Goal: Task Accomplishment & Management: Manage account settings

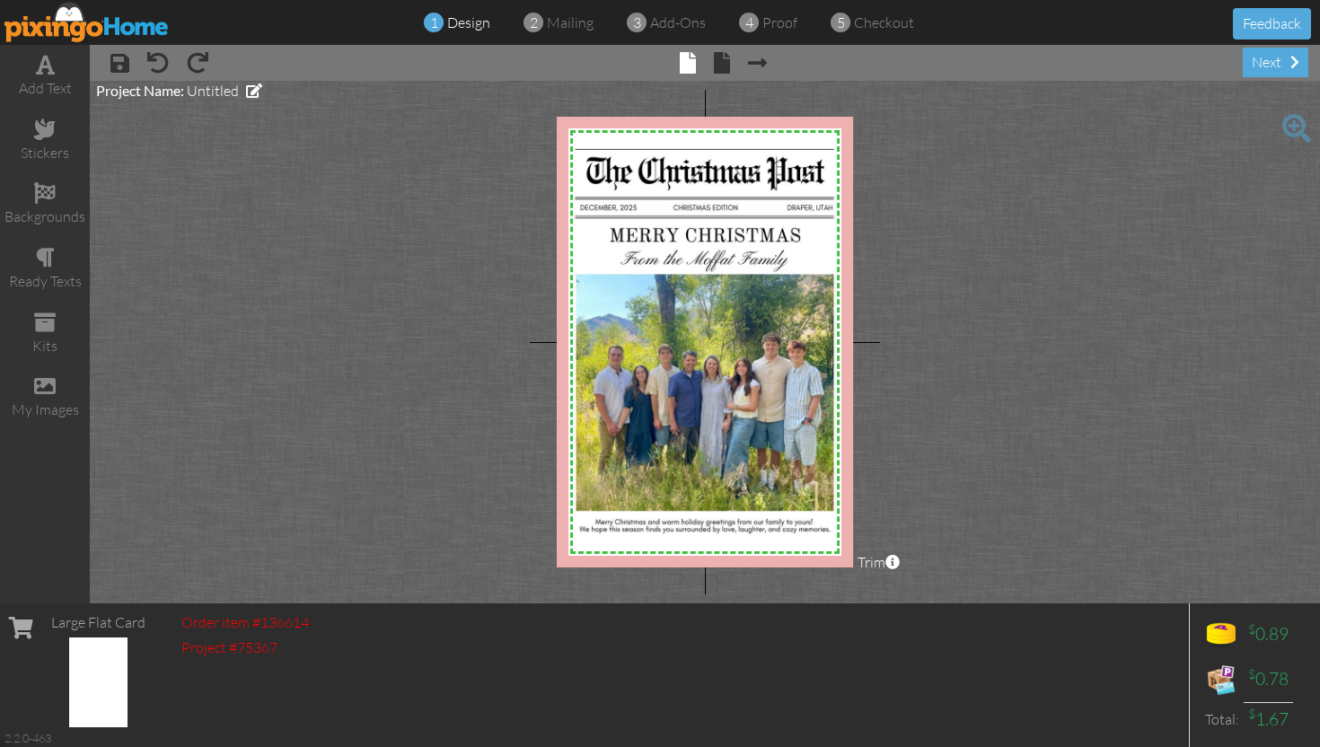
click at [83, 31] on img at bounding box center [86, 22] width 165 height 40
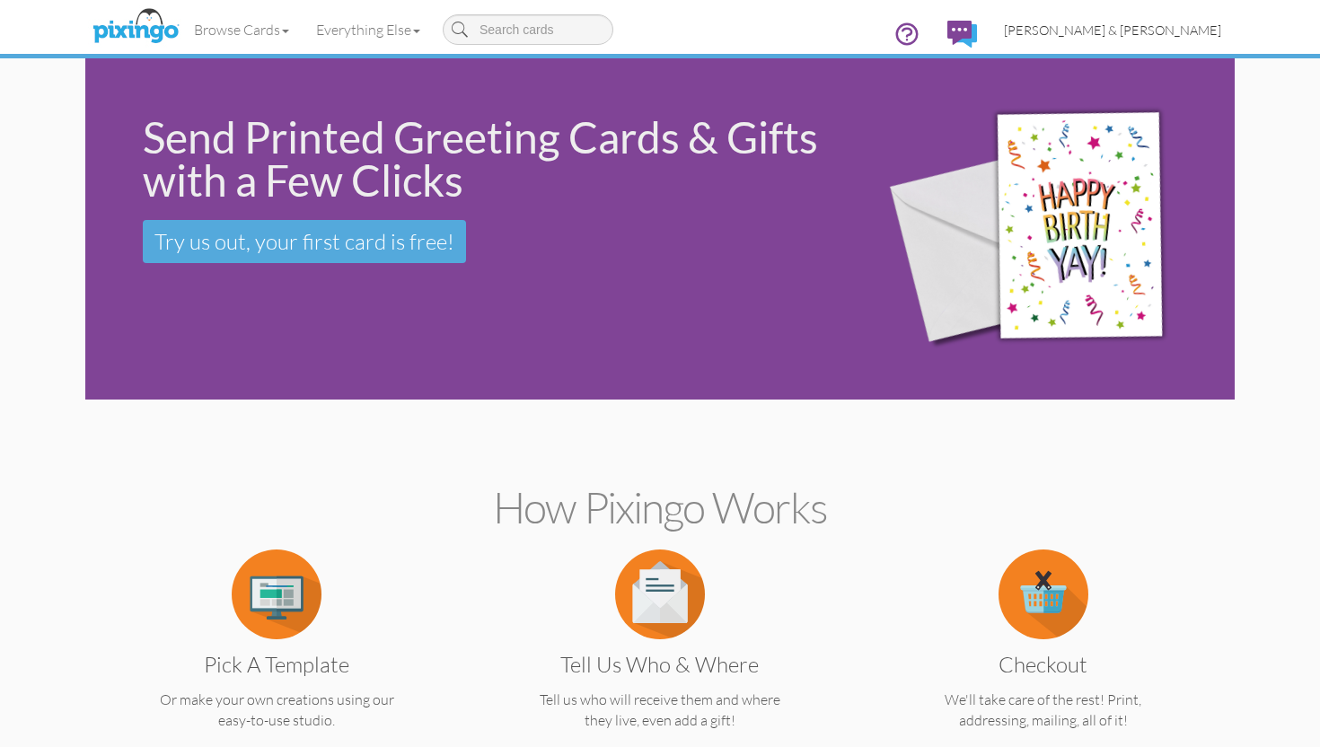
click at [1176, 31] on span "[PERSON_NAME] & [PERSON_NAME]" at bounding box center [1112, 29] width 217 height 15
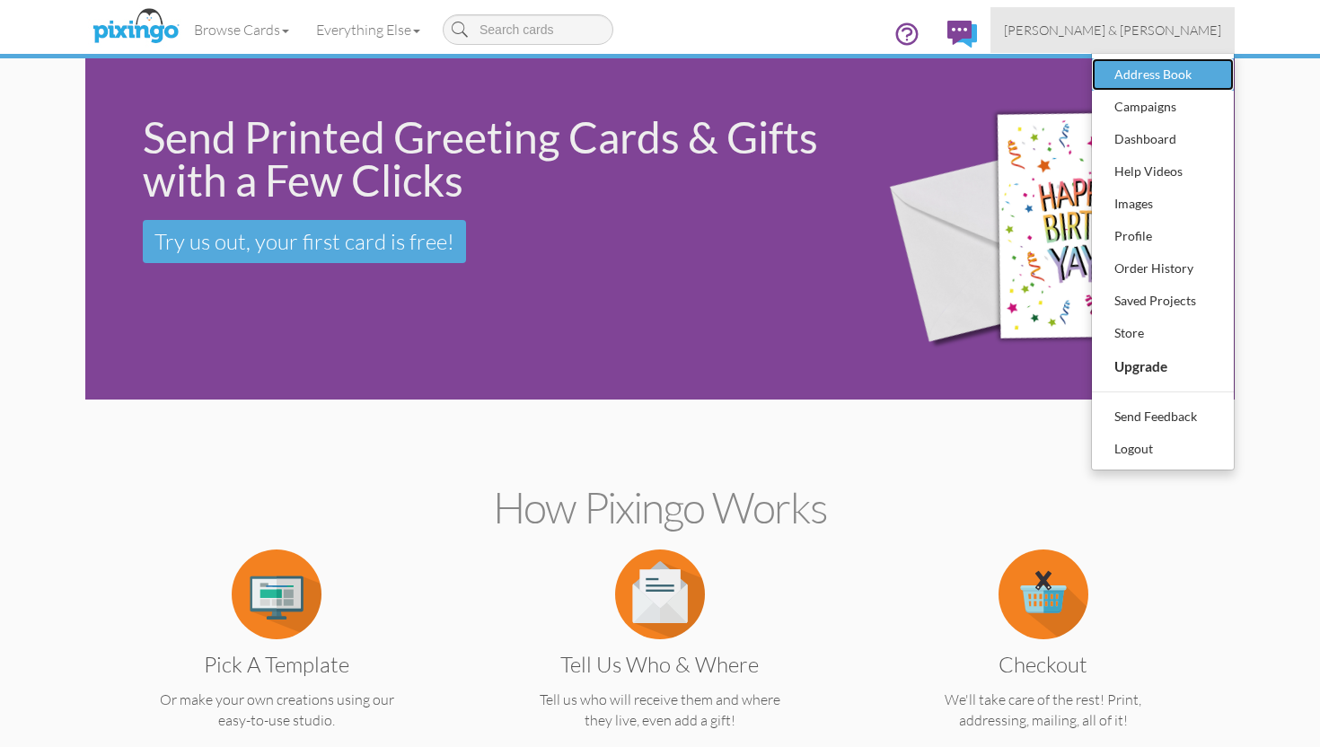
click at [1152, 69] on div "Address Book" at bounding box center [1163, 74] width 106 height 27
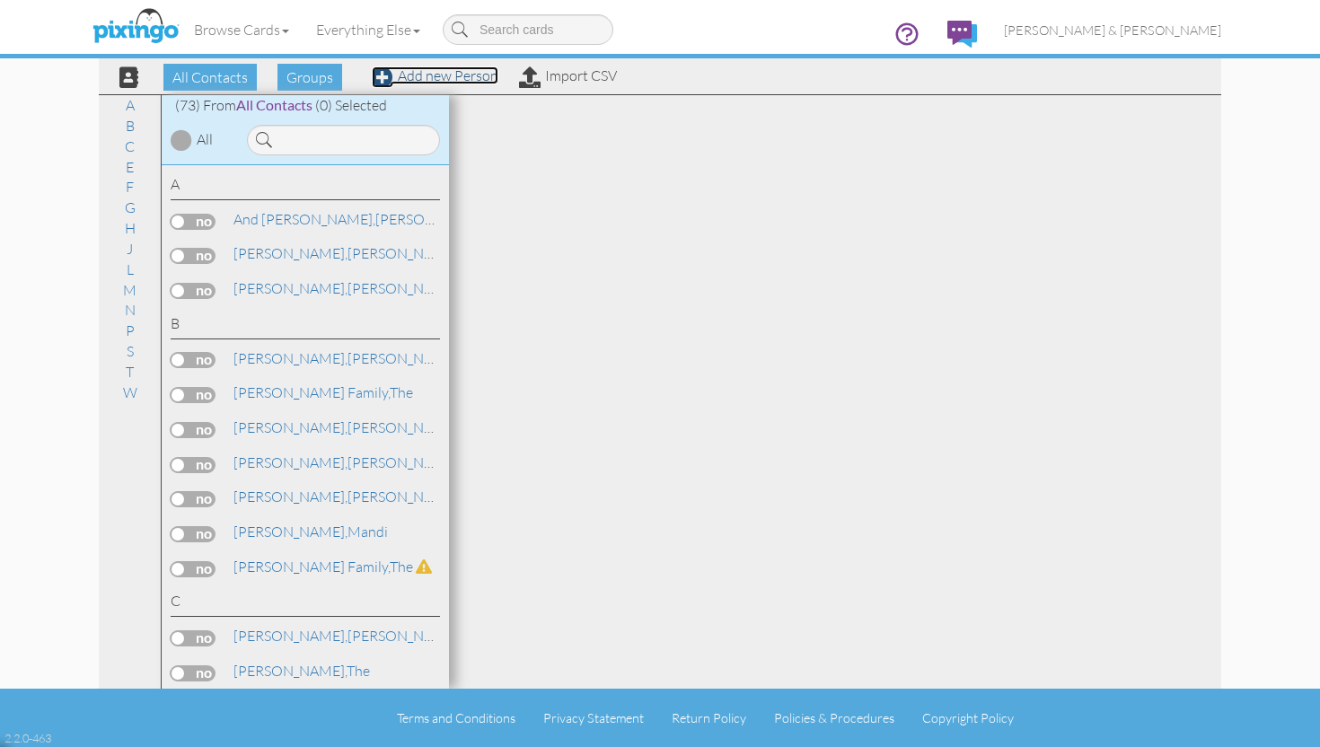
click at [391, 77] on span at bounding box center [383, 77] width 22 height 22
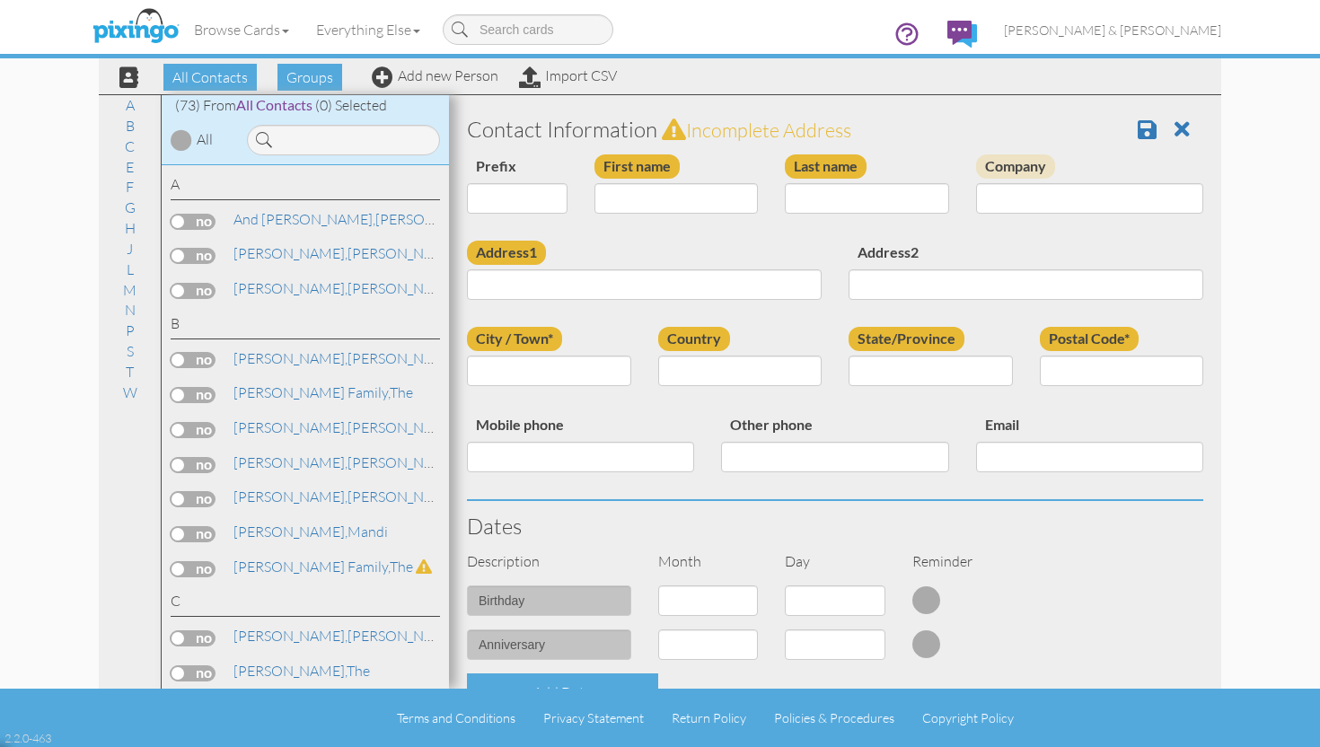
click at [184, 286] on label at bounding box center [193, 291] width 45 height 16
click at [0, 0] on input "checkbox" at bounding box center [0, 0] width 0 height 0
click at [691, 84] on span "Add to Group" at bounding box center [684, 77] width 102 height 27
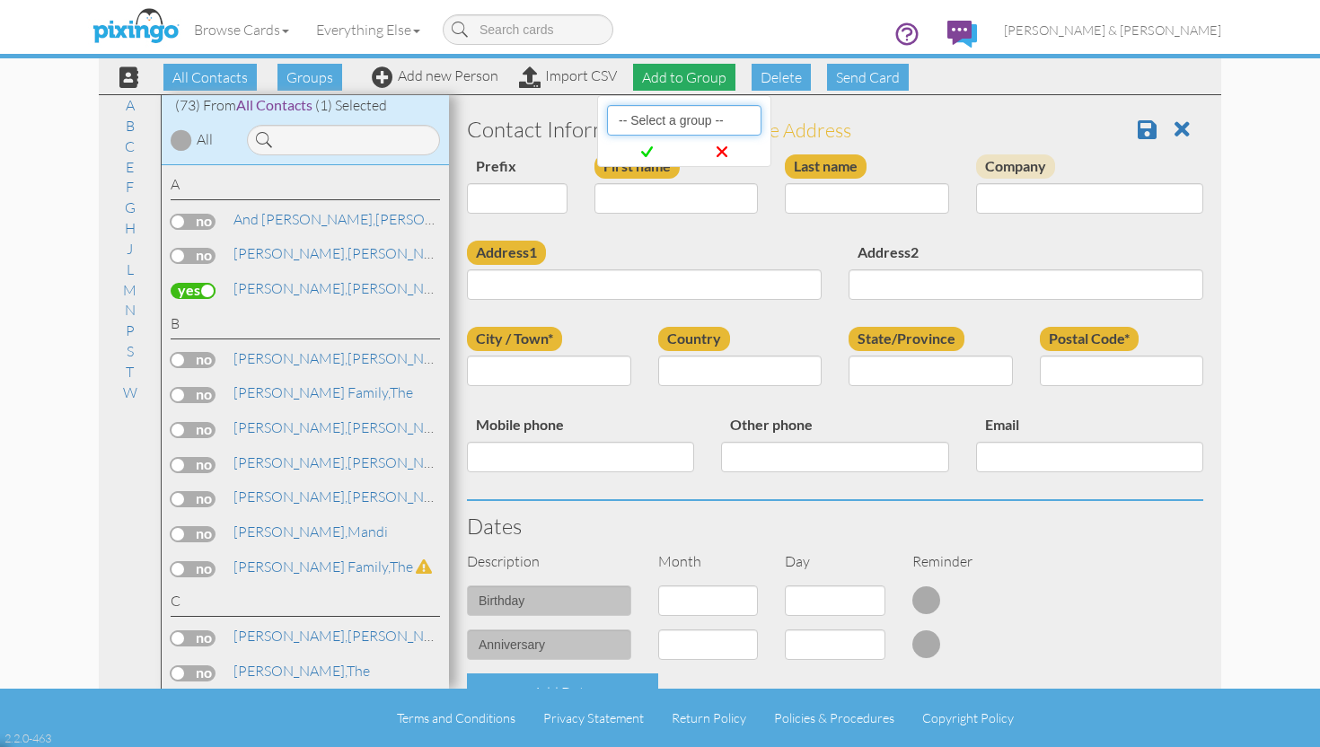
click at [682, 119] on select "-- Select a group -- Family" at bounding box center [684, 120] width 154 height 31
select select "1128"
click at [607, 105] on select "-- Select a group -- Family" at bounding box center [684, 120] width 154 height 31
click at [674, 126] on select "-- Select a group -- Family" at bounding box center [684, 120] width 154 height 31
click at [607, 105] on select "-- Select a group -- Family" at bounding box center [684, 120] width 154 height 31
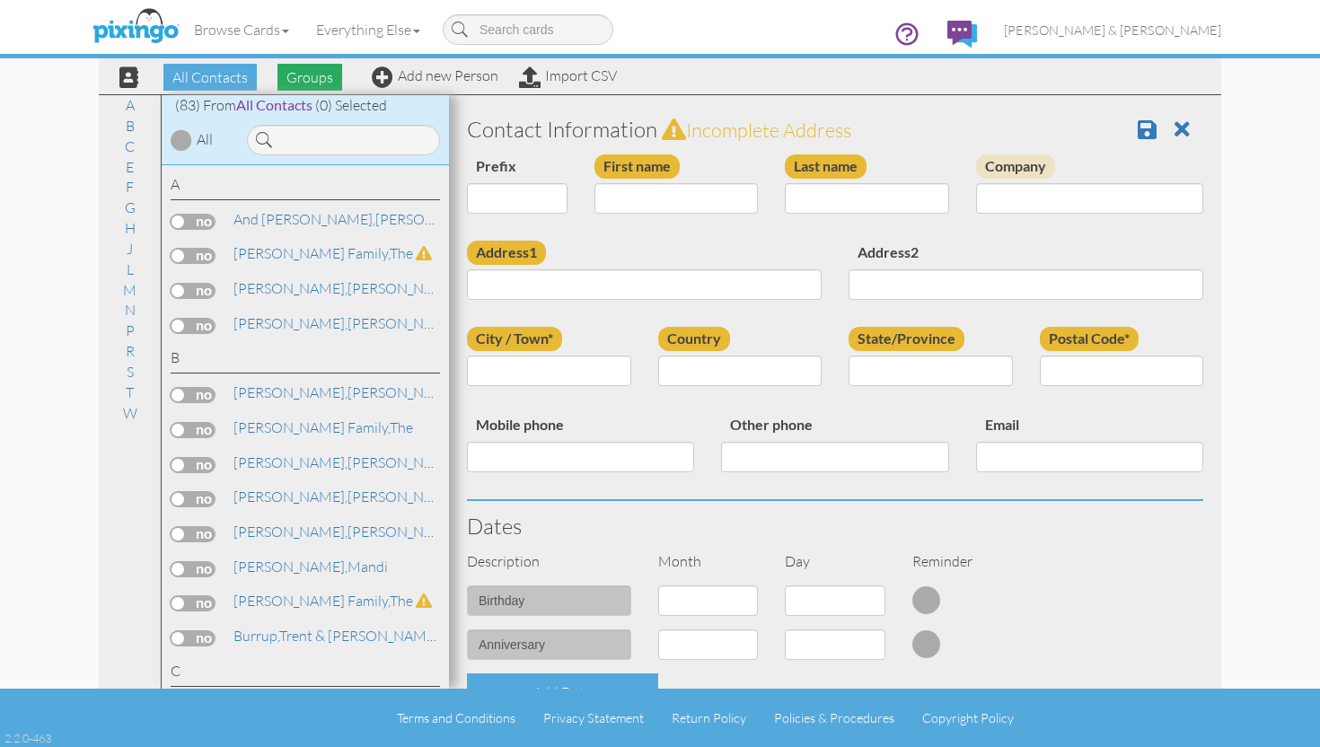
click at [313, 80] on span "Groups" at bounding box center [310, 77] width 65 height 27
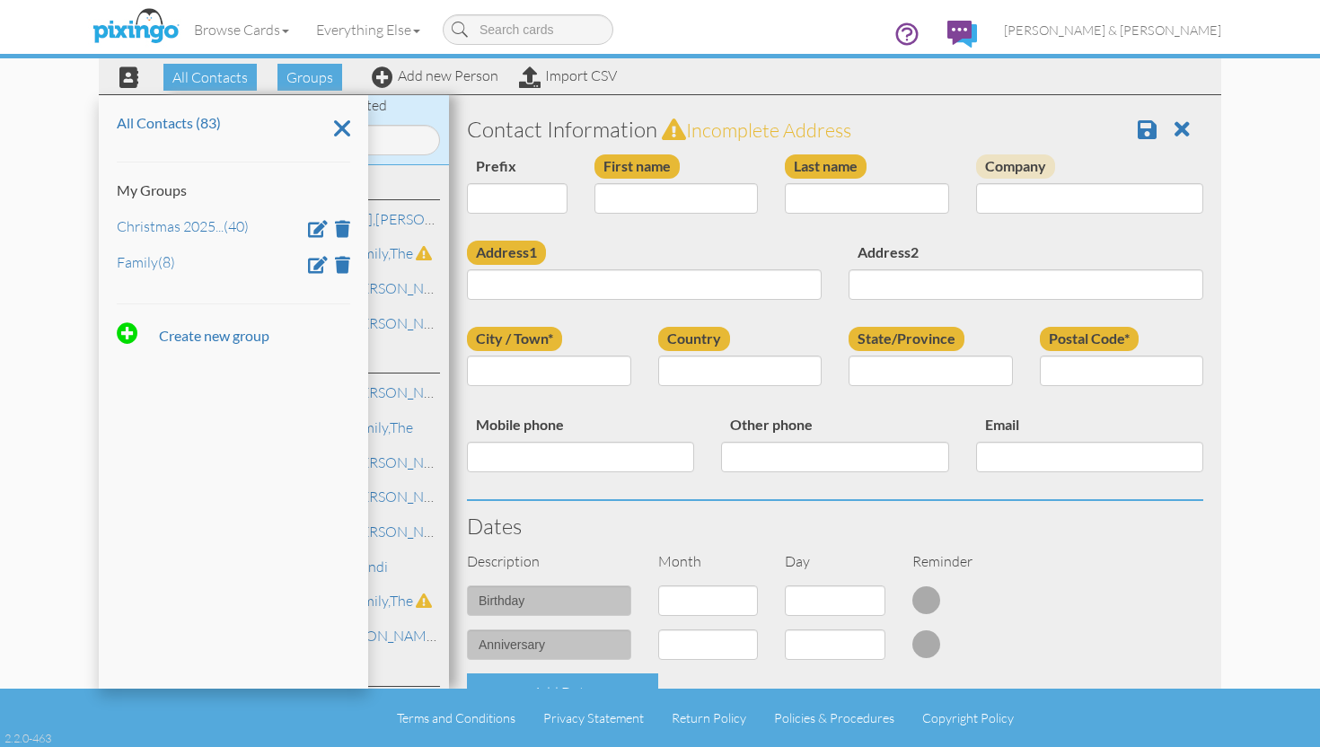
click at [668, 99] on section "Contact Information Incomplete address Prefix Dr. Mr. Mrs. First name Last name…" at bounding box center [835, 640] width 772 height 1090
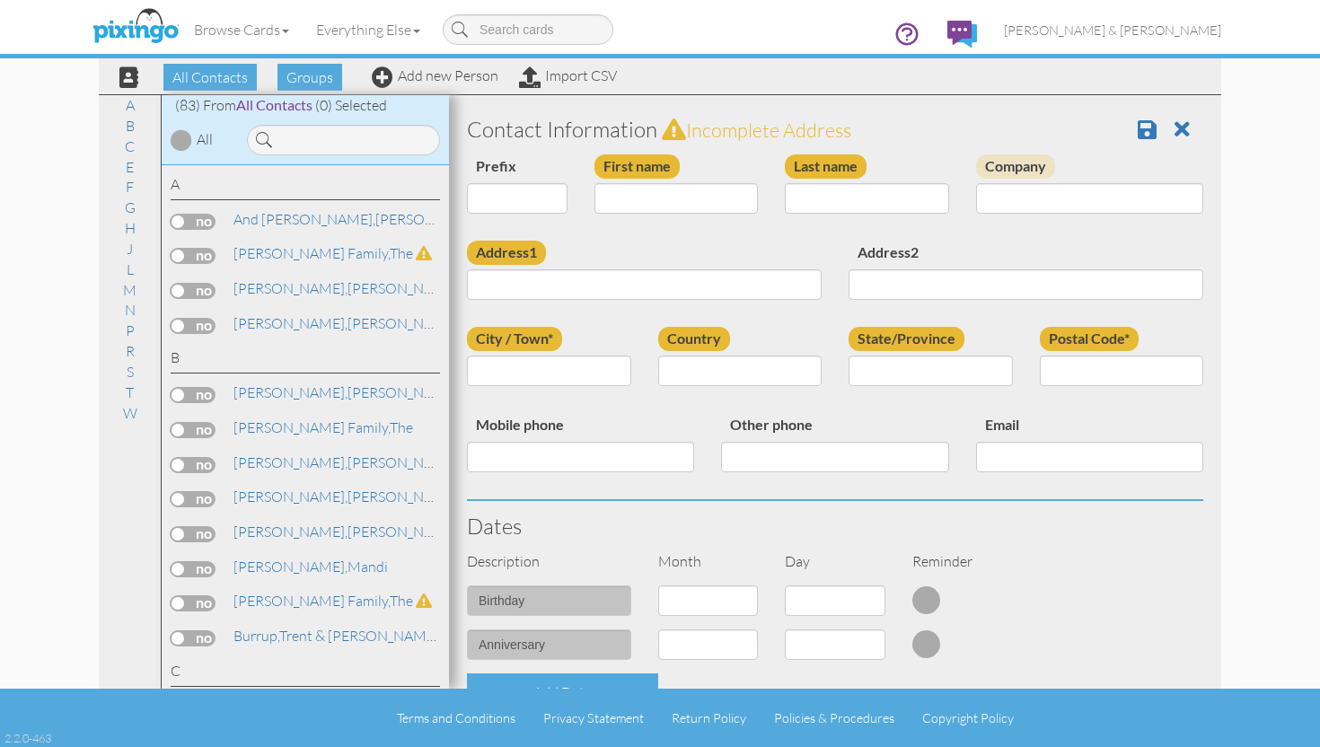
click at [181, 322] on label at bounding box center [193, 326] width 45 height 16
click at [0, 0] on input "checkbox" at bounding box center [0, 0] width 0 height 0
click at [660, 79] on span "Add to Group" at bounding box center [684, 77] width 102 height 27
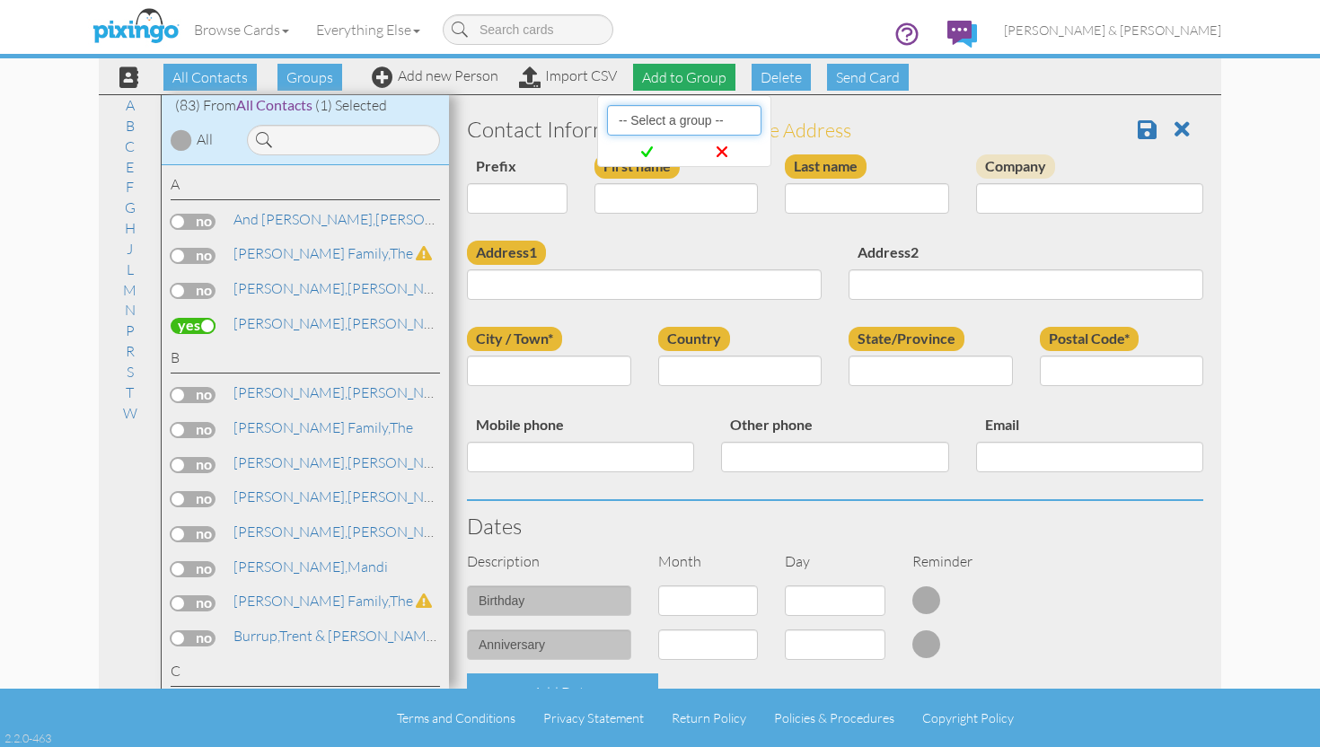
click at [657, 118] on select "-- Select a group -- Christmas 2025 List Family" at bounding box center [684, 120] width 154 height 31
select select "10898"
click at [607, 105] on select "-- Select a group -- Christmas 2025 List Family" at bounding box center [684, 120] width 154 height 31
click at [650, 152] on icon at bounding box center [647, 152] width 12 height 18
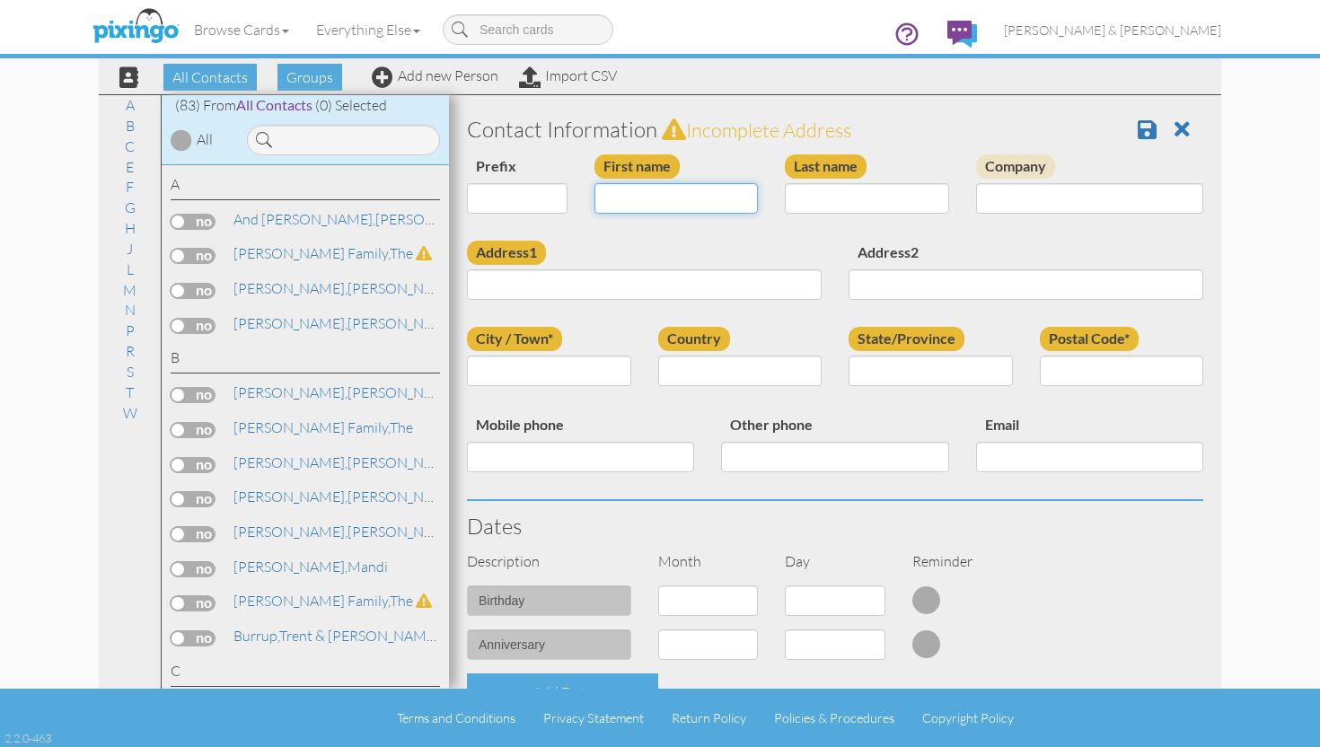
click at [633, 207] on input "First name" at bounding box center [677, 198] width 164 height 31
type input "[PERSON_NAME] & [PERSON_NAME]"
type input "Atencio"
drag, startPoint x: 709, startPoint y: 198, endPoint x: 605, endPoint y: 194, distance: 103.4
click at [605, 194] on input "[PERSON_NAME] & [PERSON_NAME]" at bounding box center [677, 198] width 164 height 31
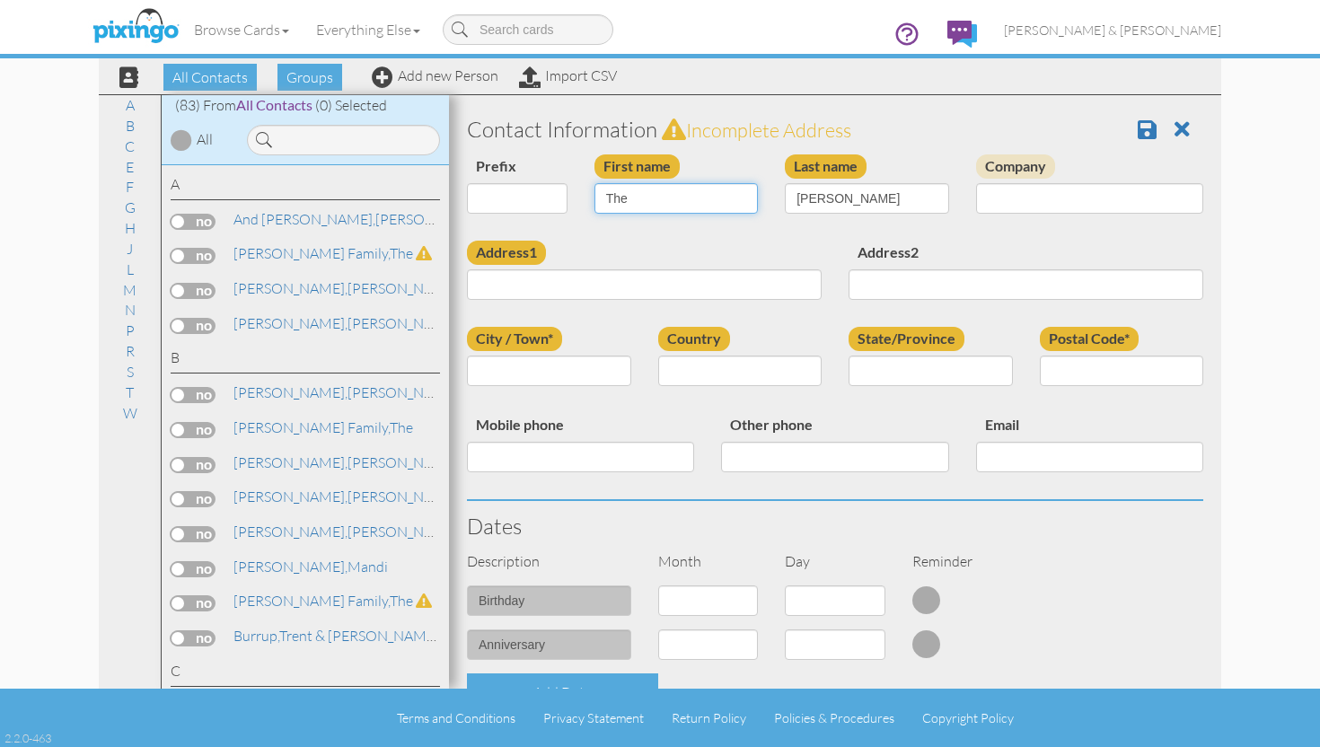
type input "The"
click at [866, 202] on input "Atencio" at bounding box center [867, 198] width 164 height 31
type input "Atencio Family"
click at [656, 300] on div "Address1" at bounding box center [645, 277] width 382 height 73
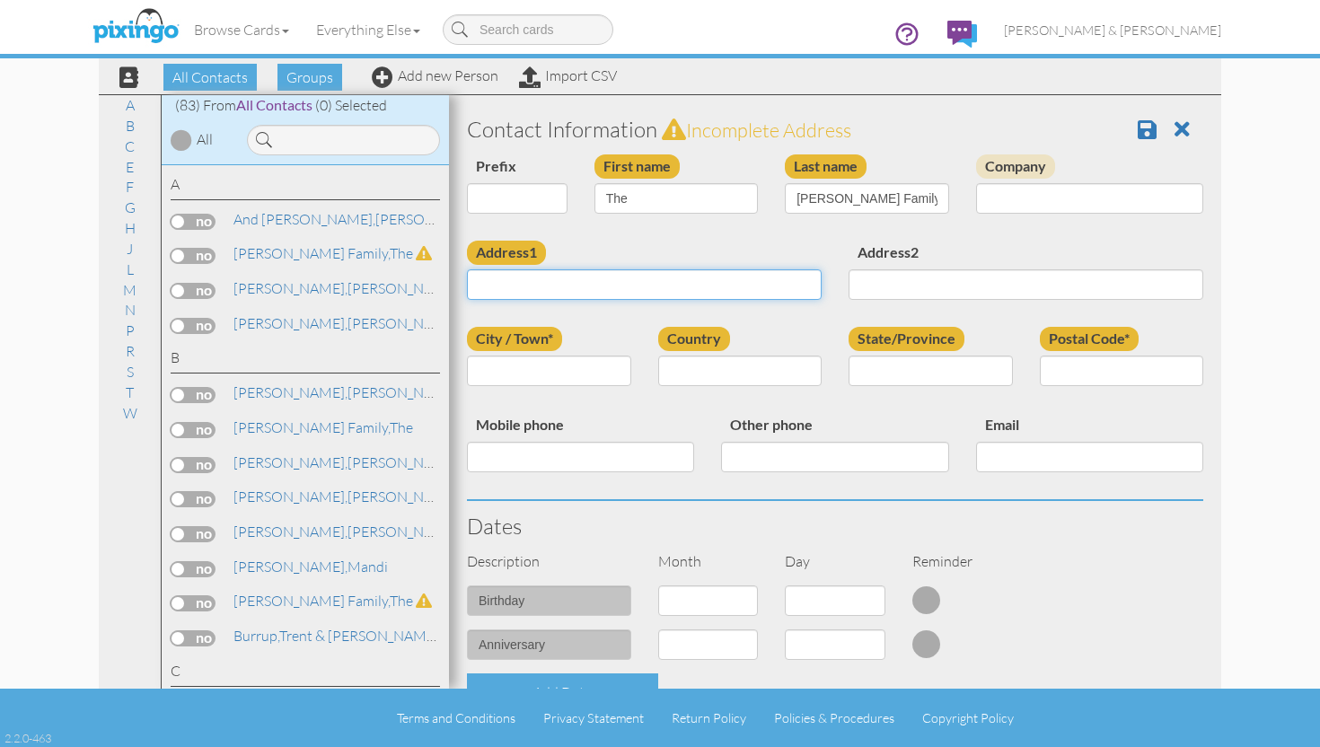
click at [651, 285] on input "Address1" at bounding box center [644, 284] width 355 height 31
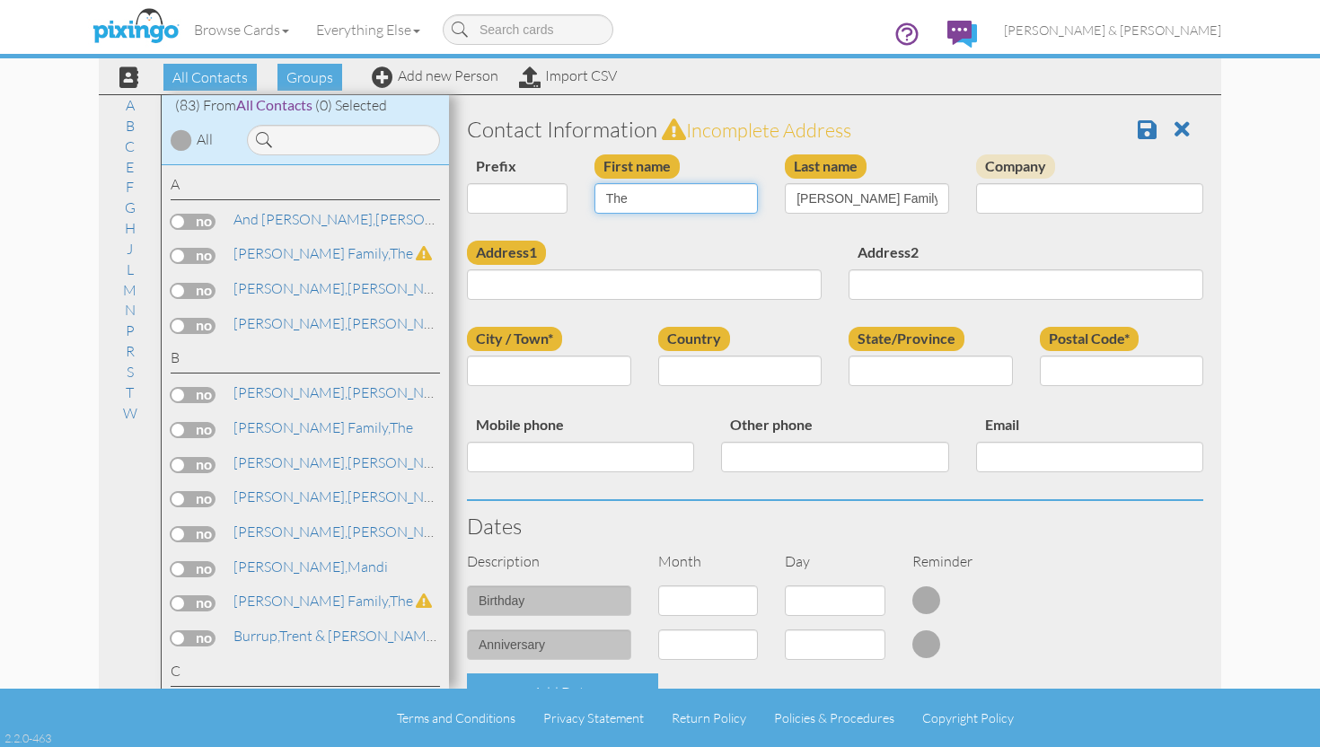
drag, startPoint x: 640, startPoint y: 204, endPoint x: 589, endPoint y: 199, distance: 51.4
click at [589, 200] on div "First name The" at bounding box center [676, 190] width 191 height 73
type input "Mark & [PERSON_NAME]"
type input "Atencio"
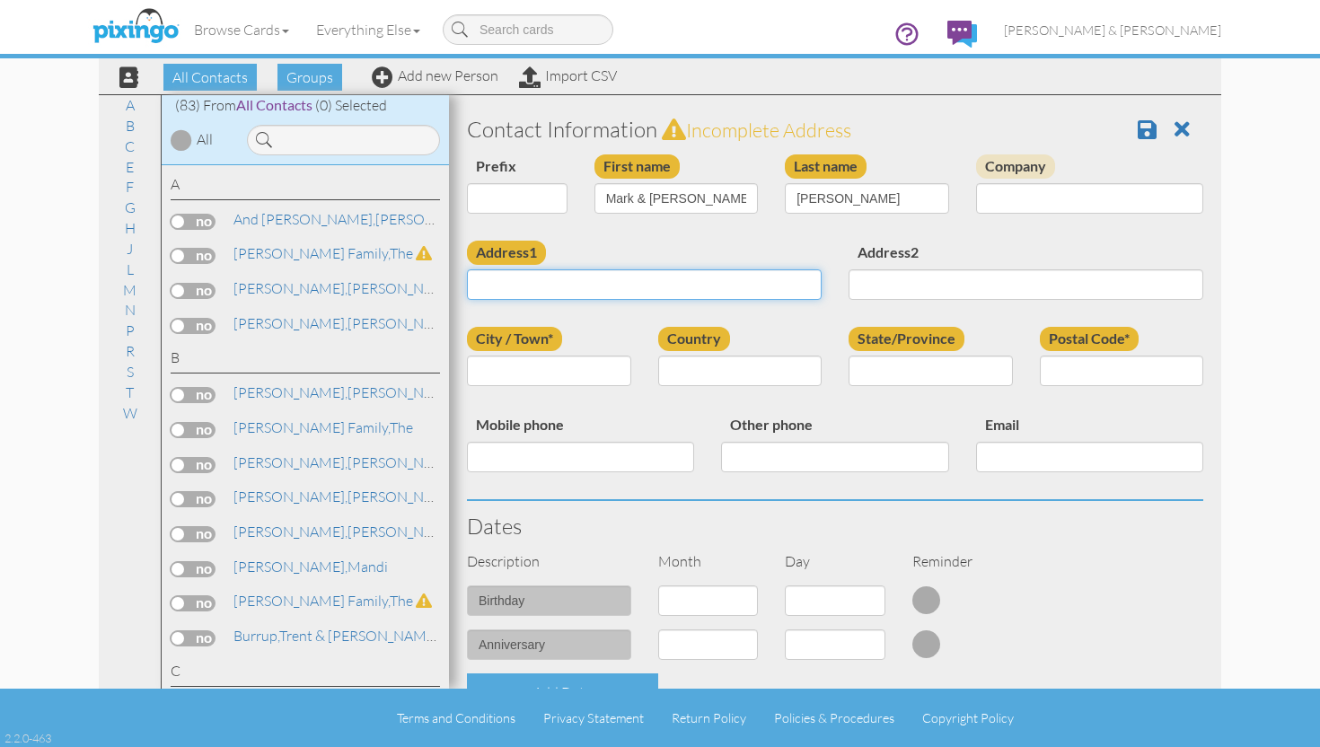
click at [517, 280] on input "Address1" at bounding box center [644, 284] width 355 height 31
type input "8466 South 1389 West"
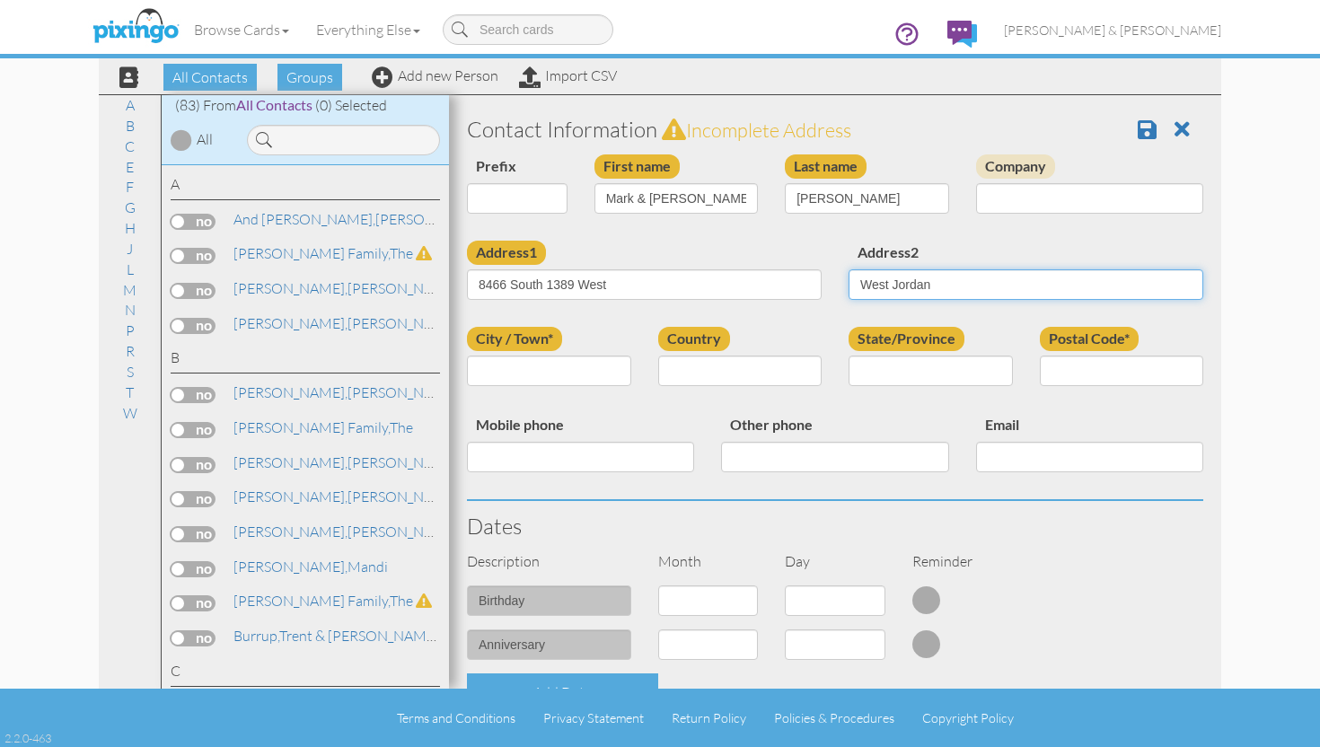
type input "West Jordan"
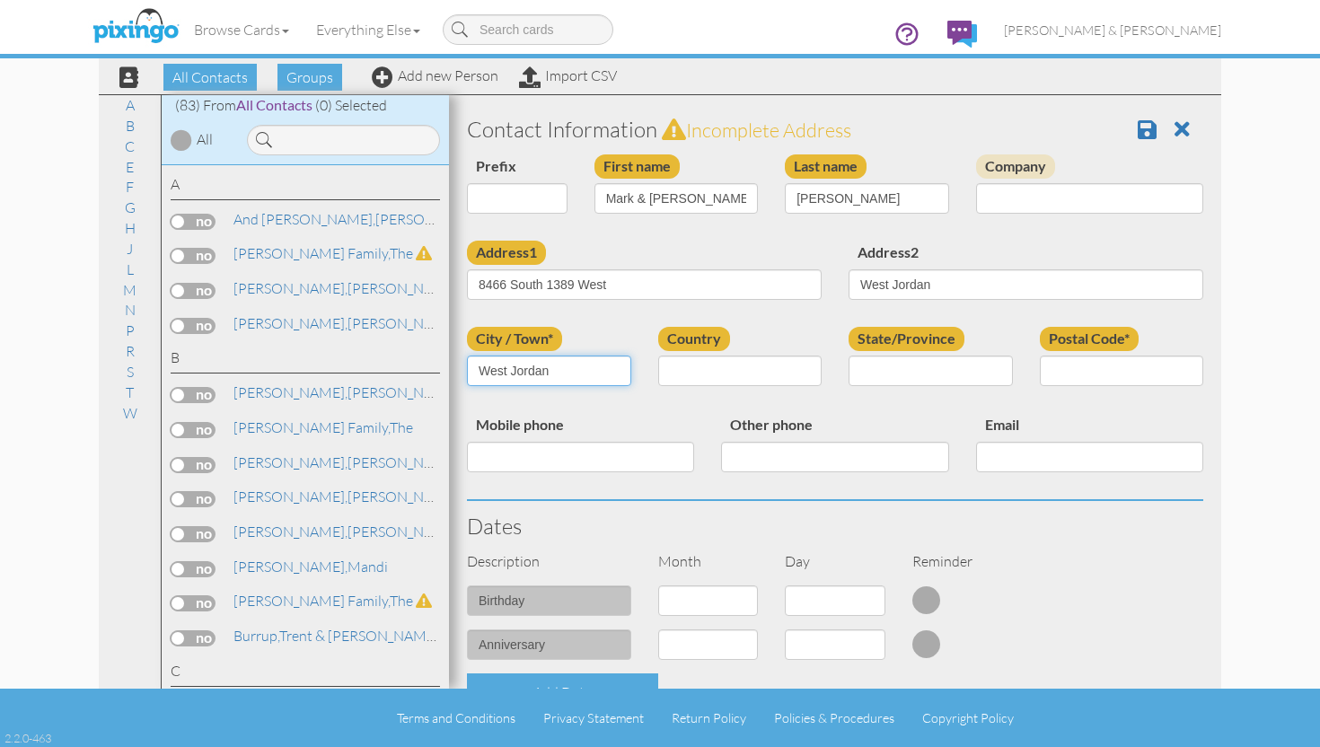
type input "West Jordan"
type input "Utah"
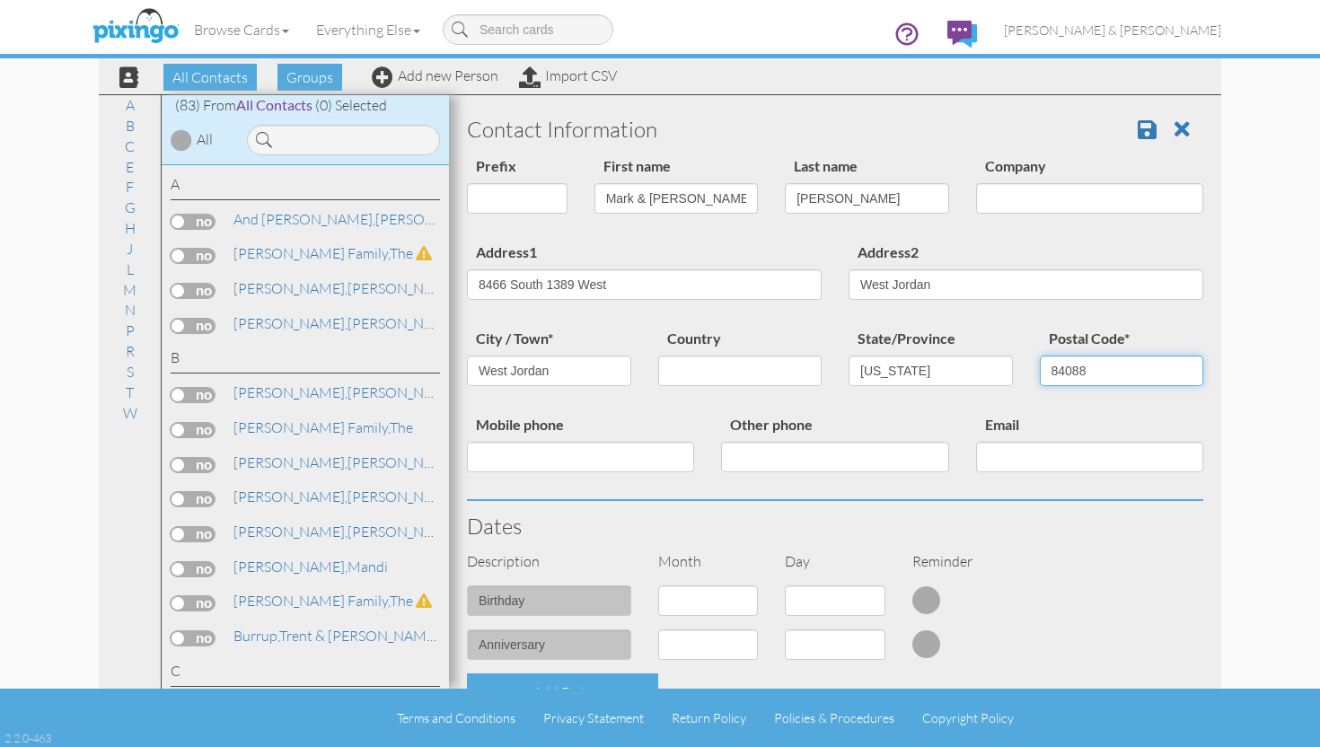
type input "84088"
drag, startPoint x: 954, startPoint y: 290, endPoint x: 806, endPoint y: 286, distance: 148.2
click at [806, 286] on div "Address1 8466 South 1389 West Address2 West Jordan" at bounding box center [835, 284] width 763 height 86
click at [1145, 135] on span at bounding box center [1147, 130] width 19 height 22
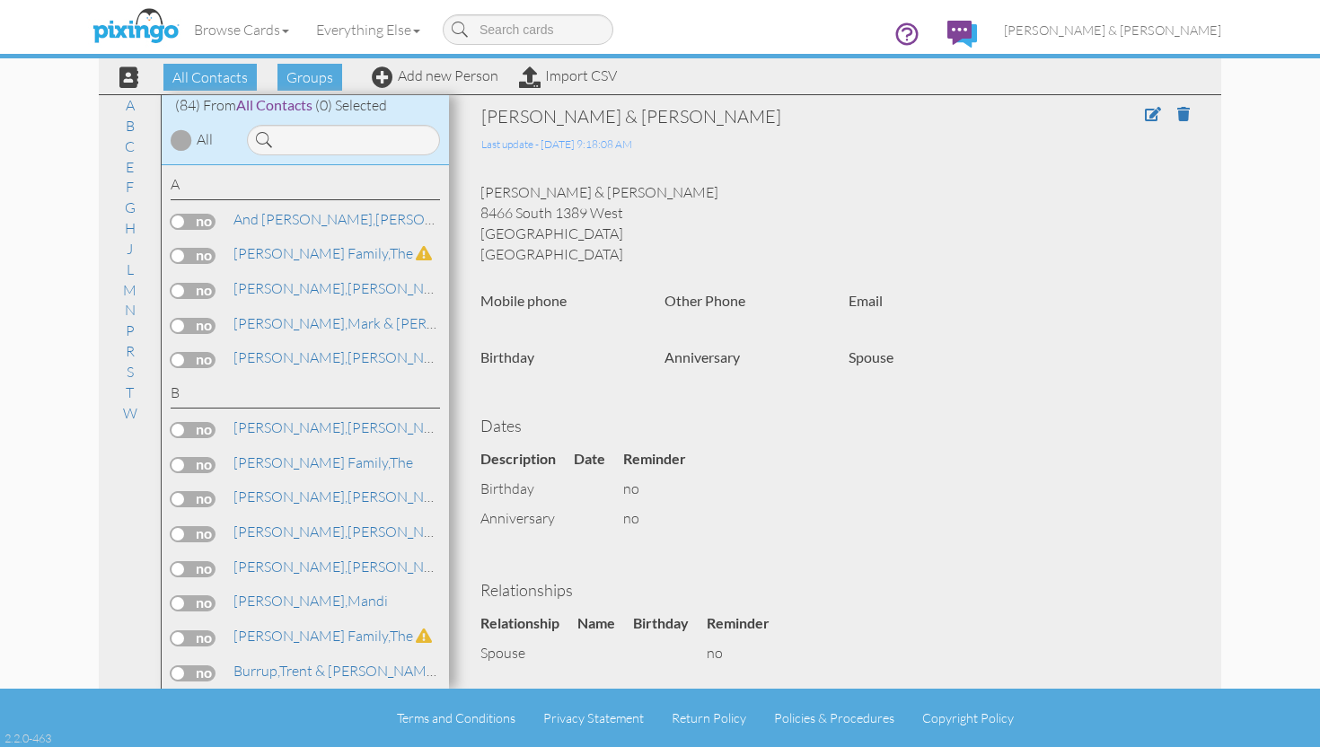
click at [182, 323] on label at bounding box center [193, 326] width 45 height 16
click at [0, 0] on input "checkbox" at bounding box center [0, 0] width 0 height 0
click at [698, 74] on span "Add to Group" at bounding box center [684, 77] width 102 height 27
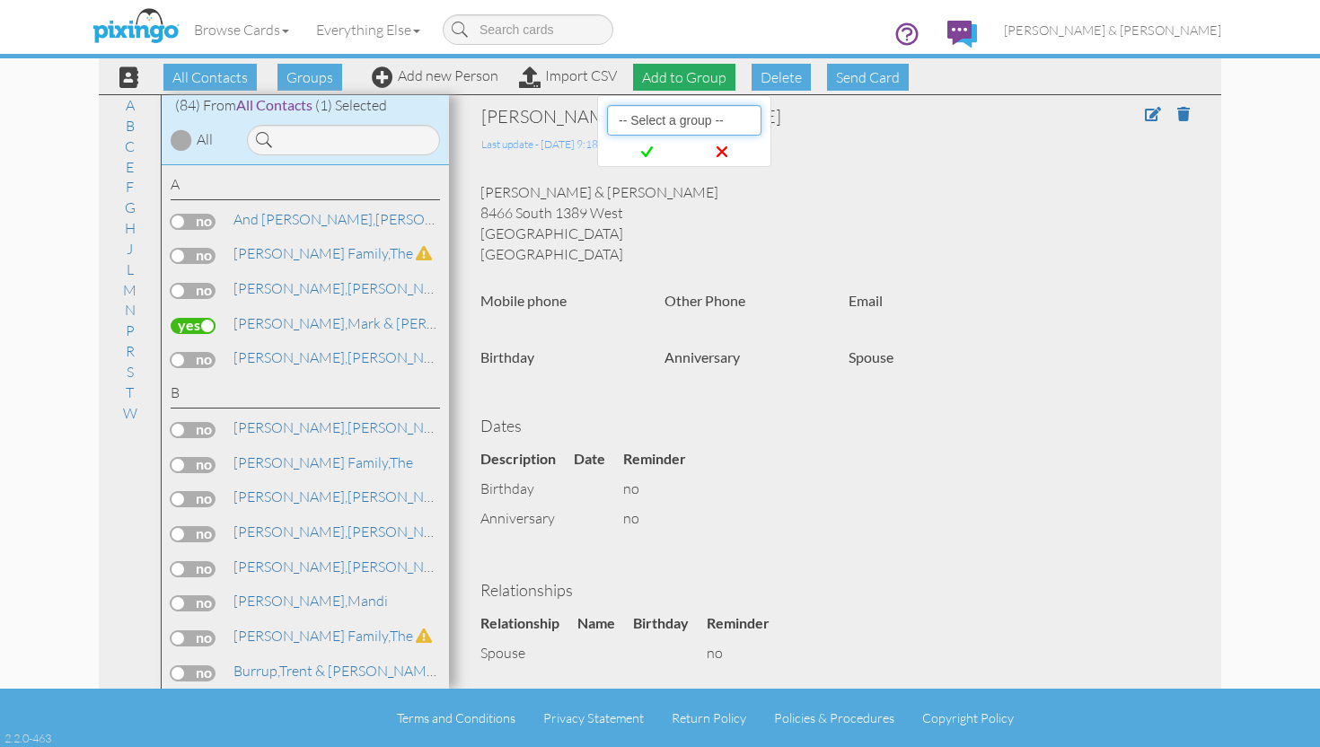
click at [700, 110] on select "-- Select a group -- Christmas 2025 List Family" at bounding box center [684, 120] width 154 height 31
select select "10898"
click at [607, 105] on select "-- Select a group -- Christmas 2025 List Family" at bounding box center [684, 120] width 154 height 31
click at [655, 147] on span at bounding box center [647, 152] width 73 height 33
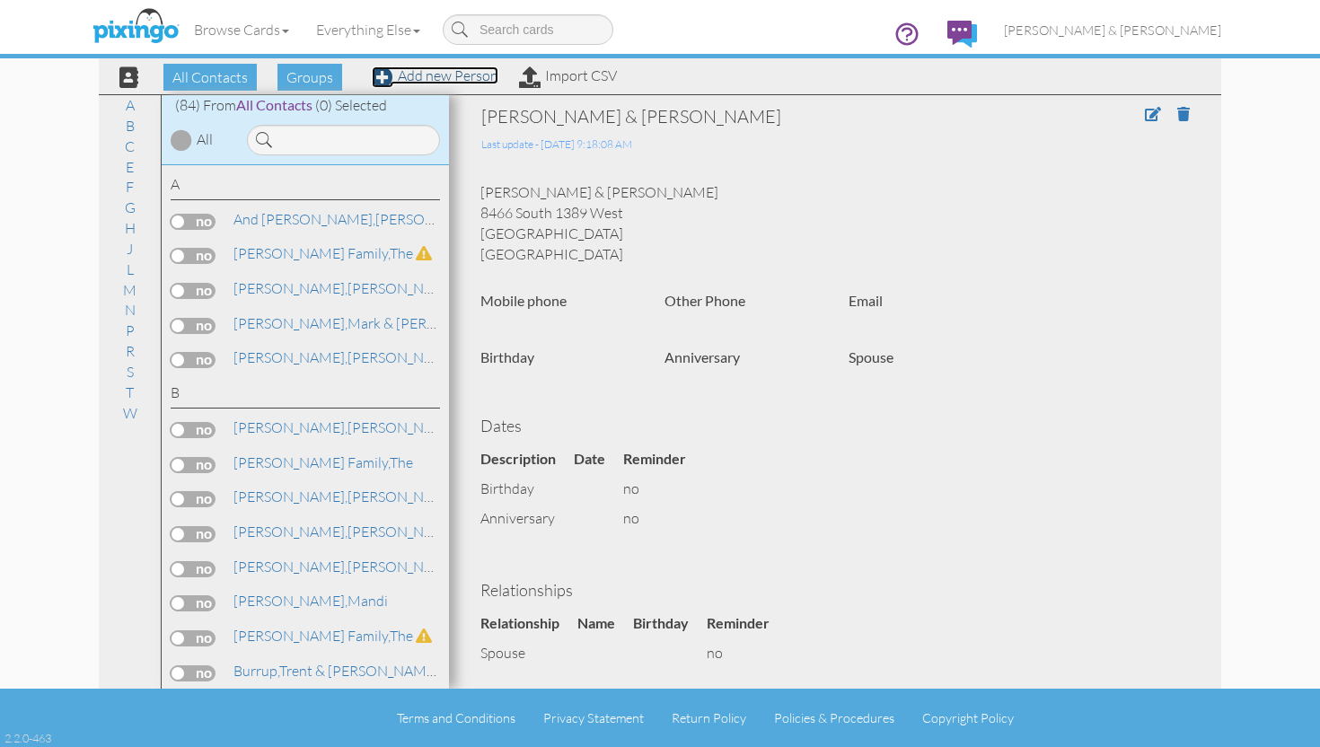
click at [439, 83] on link "Add new Person" at bounding box center [435, 75] width 127 height 18
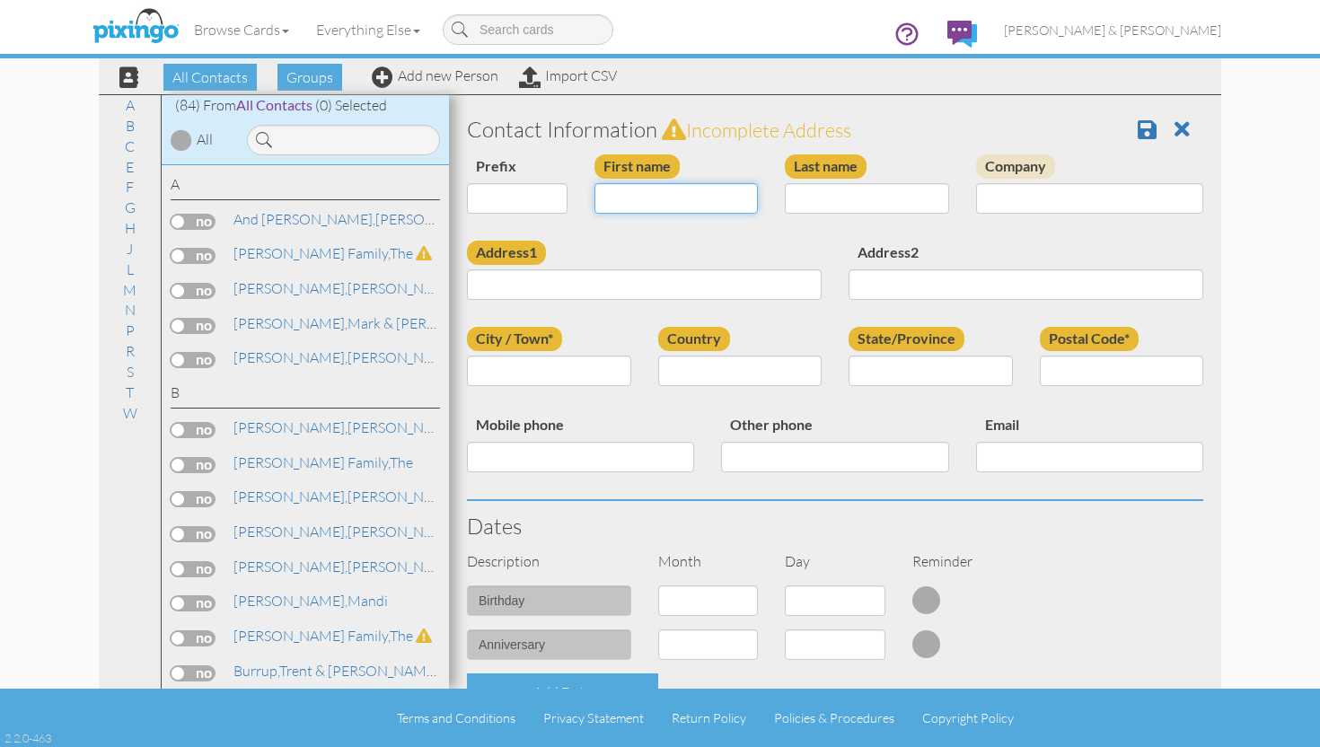
click at [669, 188] on input "First name" at bounding box center [677, 198] width 164 height 31
type input "Ashton & Emily"
type input "Arndt"
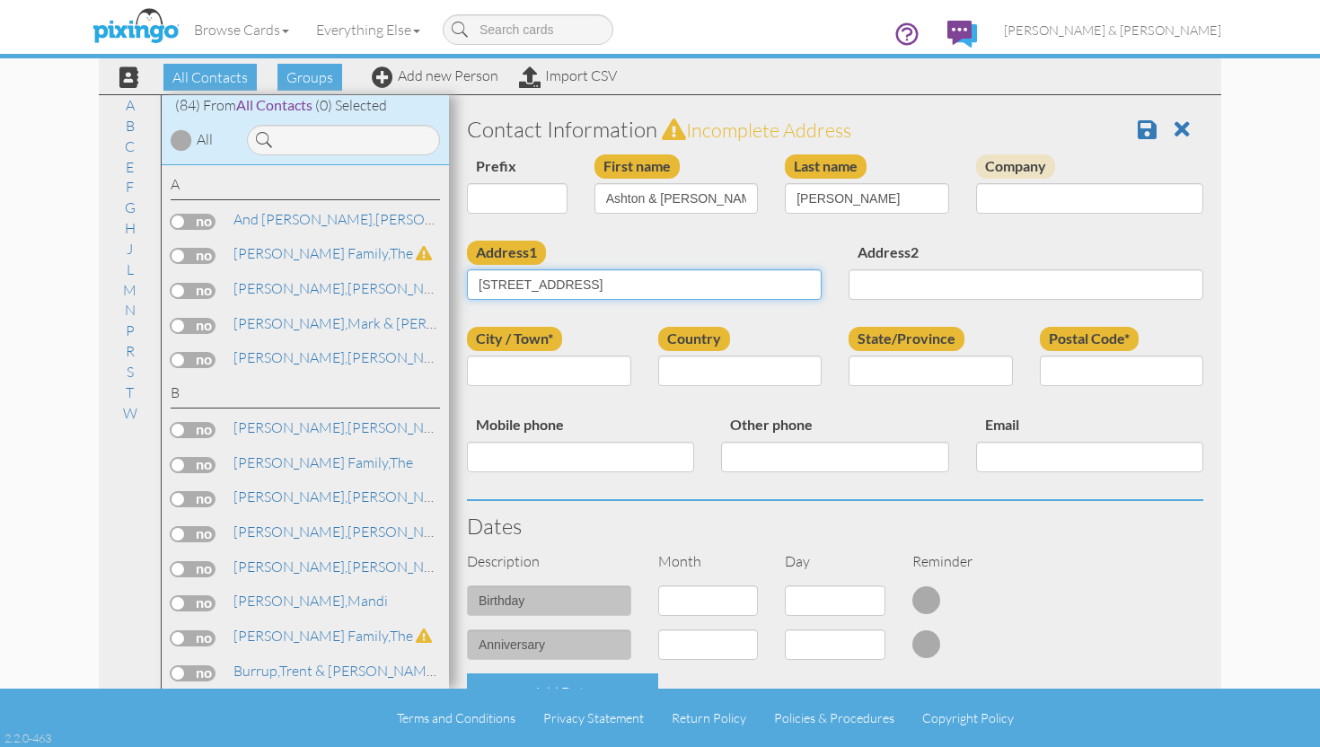
type input "[STREET_ADDRESS]"
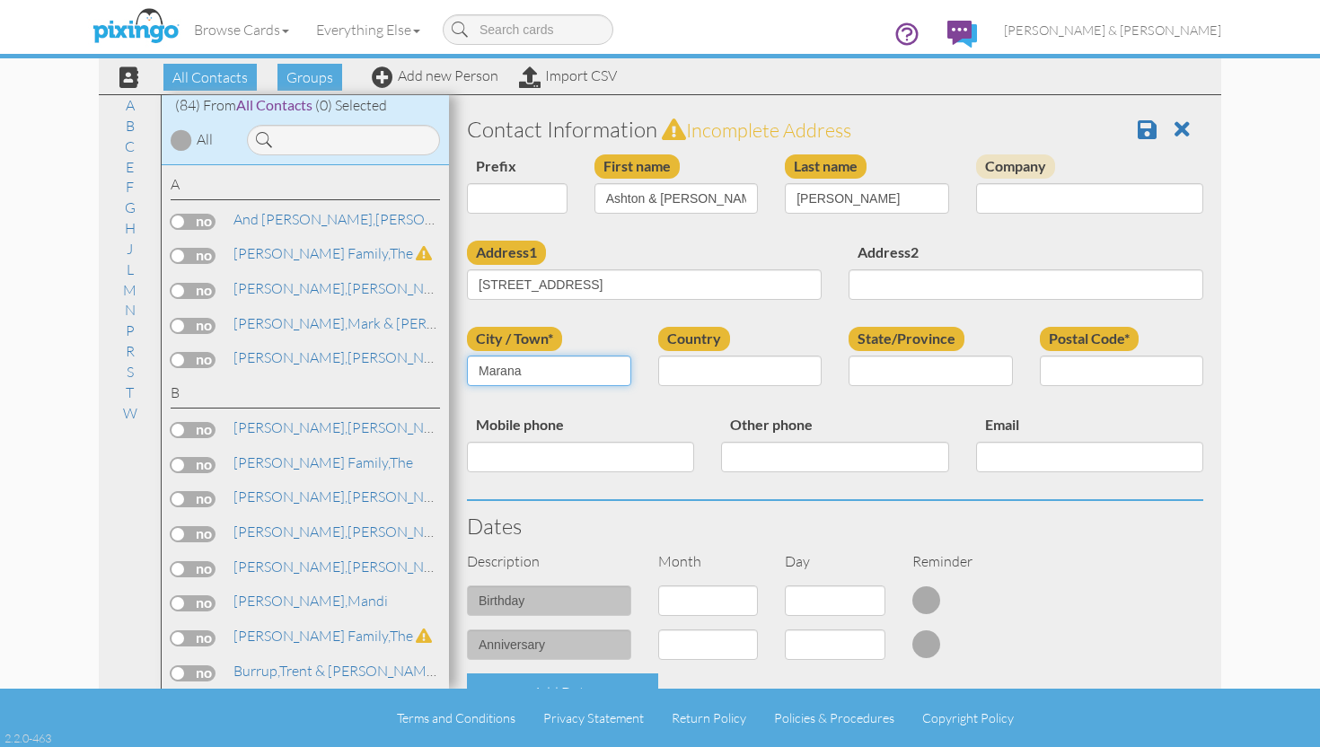
type input "Marana"
type input "AZ"
click at [669, 188] on input "Ashton & [PERSON_NAME]" at bounding box center [677, 198] width 164 height 31
type input "85742Ashton & Emily"
click at [1079, 375] on input "Postal Code*" at bounding box center [1122, 371] width 164 height 31
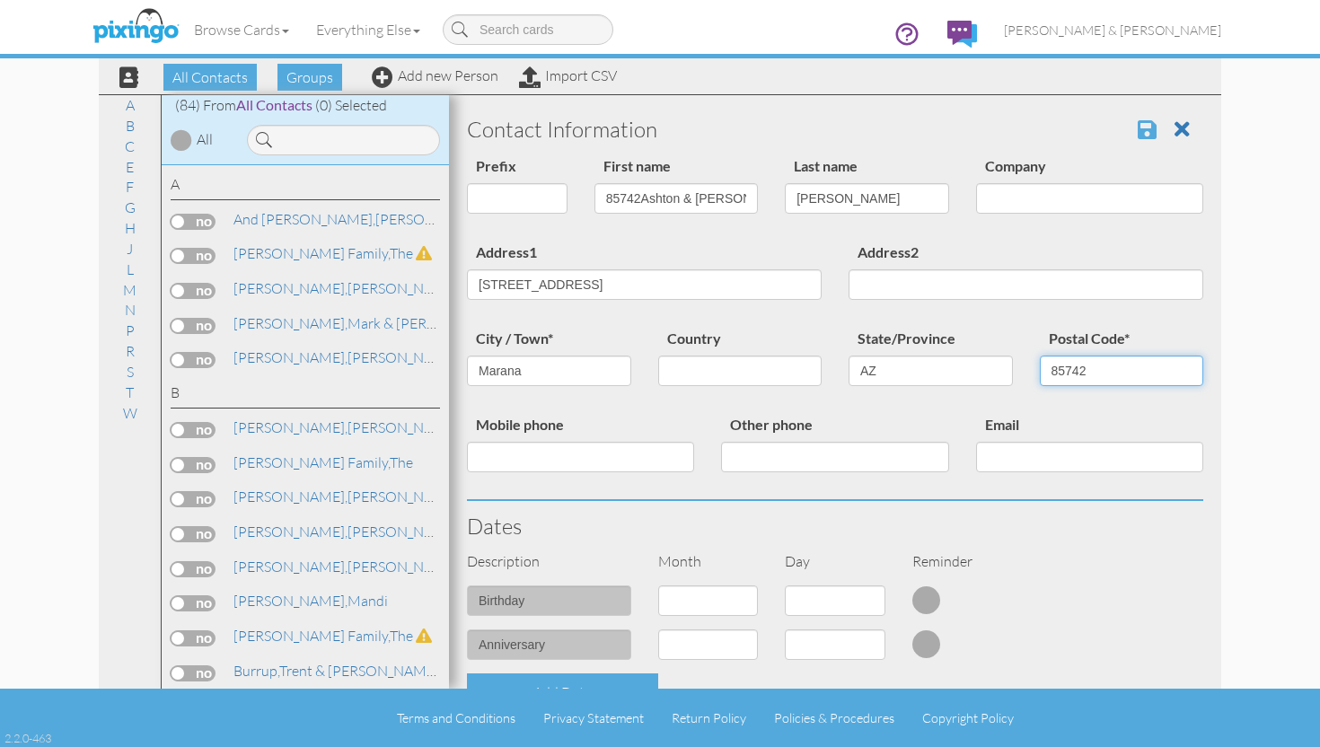
type input "85742"
click at [1139, 127] on span at bounding box center [1147, 130] width 19 height 22
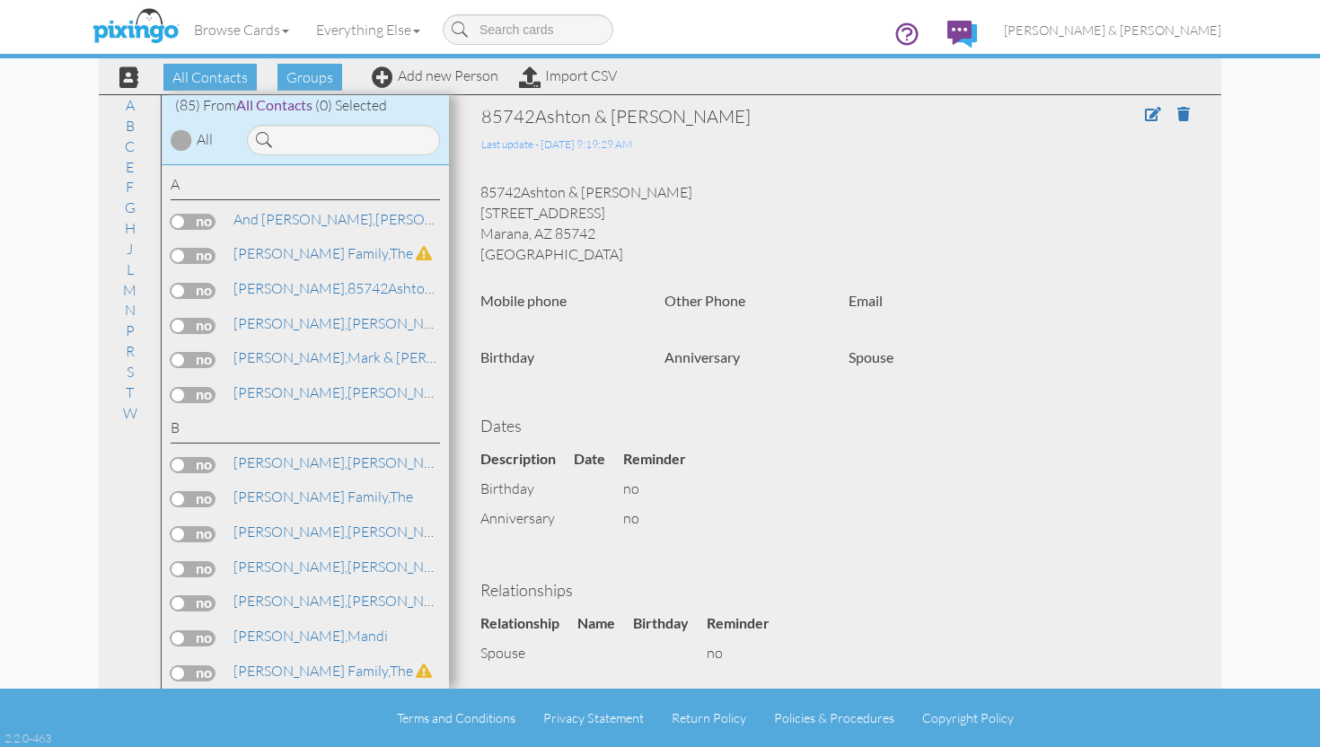
click at [178, 252] on label at bounding box center [193, 256] width 45 height 16
click at [0, 0] on input "checkbox" at bounding box center [0, 0] width 0 height 0
click at [178, 252] on label at bounding box center [193, 256] width 45 height 16
click at [0, 0] on input "checkbox" at bounding box center [0, 0] width 0 height 0
click at [178, 252] on label at bounding box center [193, 256] width 45 height 16
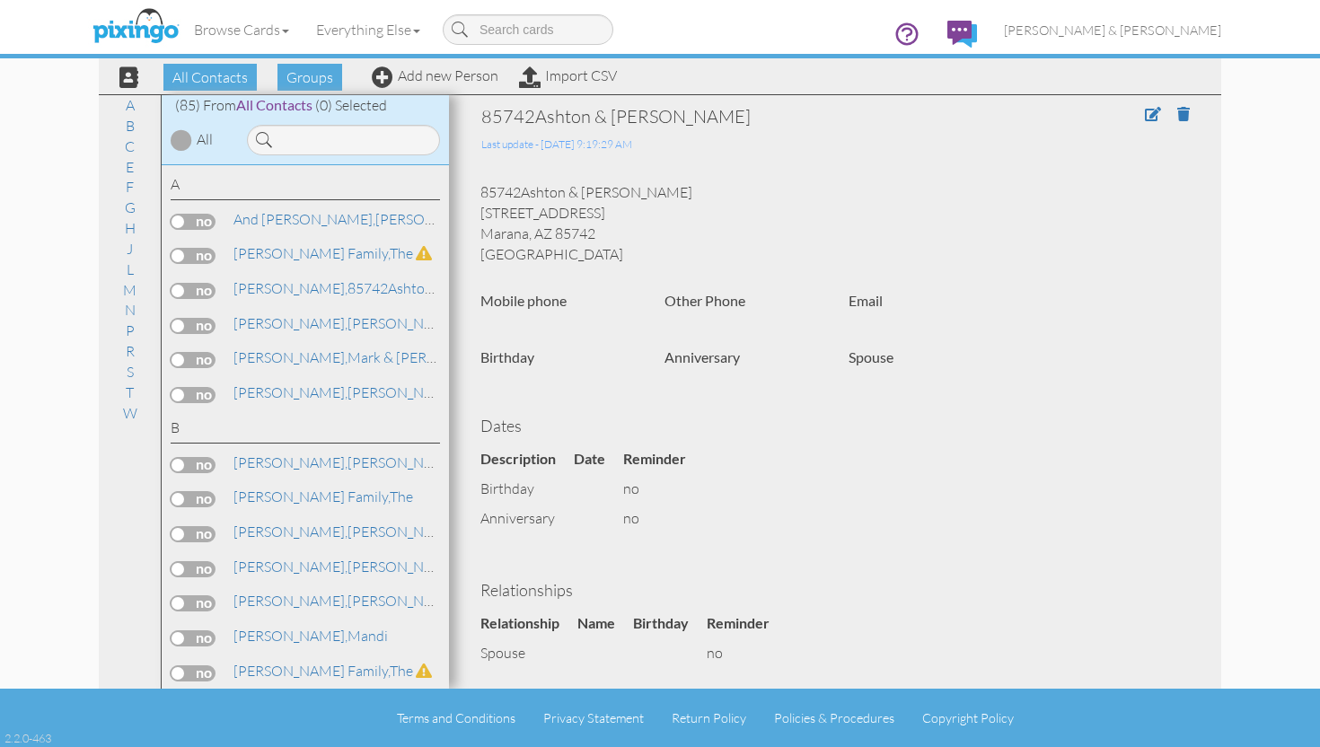
click at [0, 0] on input "checkbox" at bounding box center [0, 0] width 0 height 0
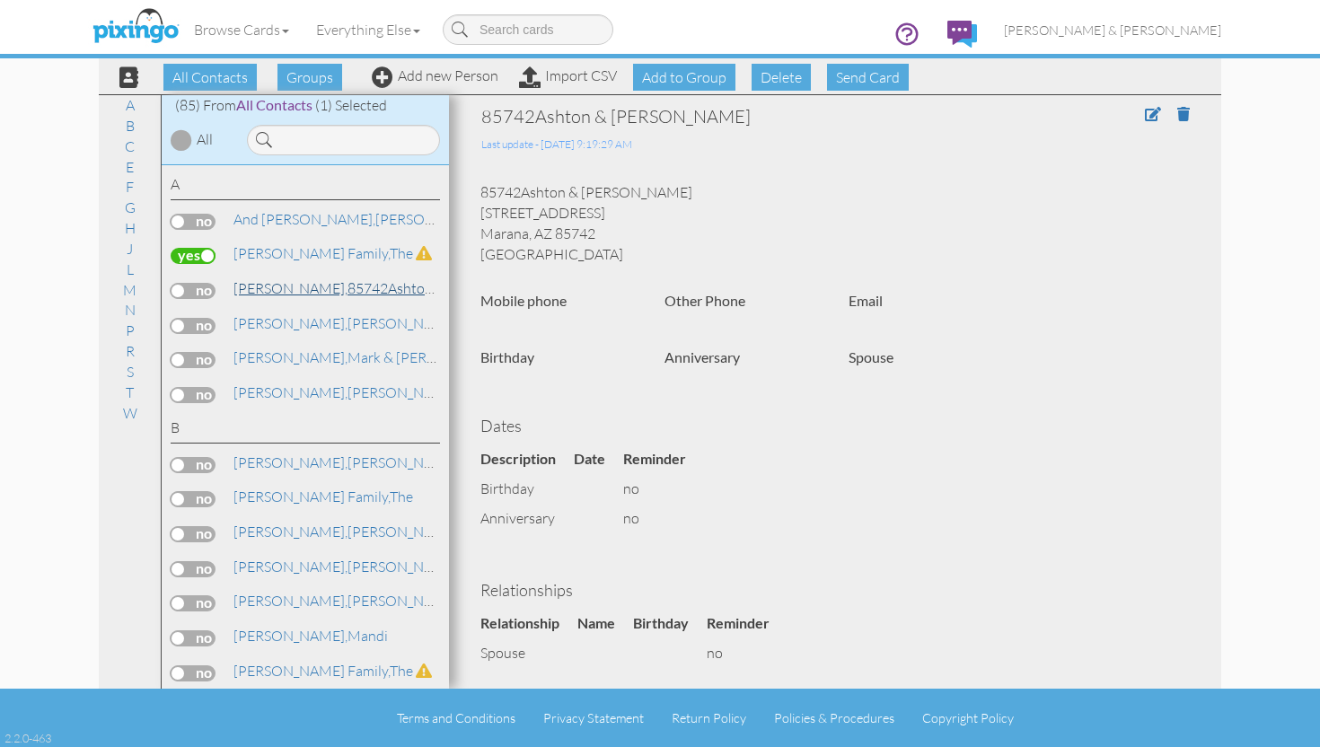
click at [330, 289] on link "Arndt, 85742Ashton & Emily" at bounding box center [397, 289] width 330 height 22
click at [1150, 110] on span at bounding box center [1153, 114] width 16 height 14
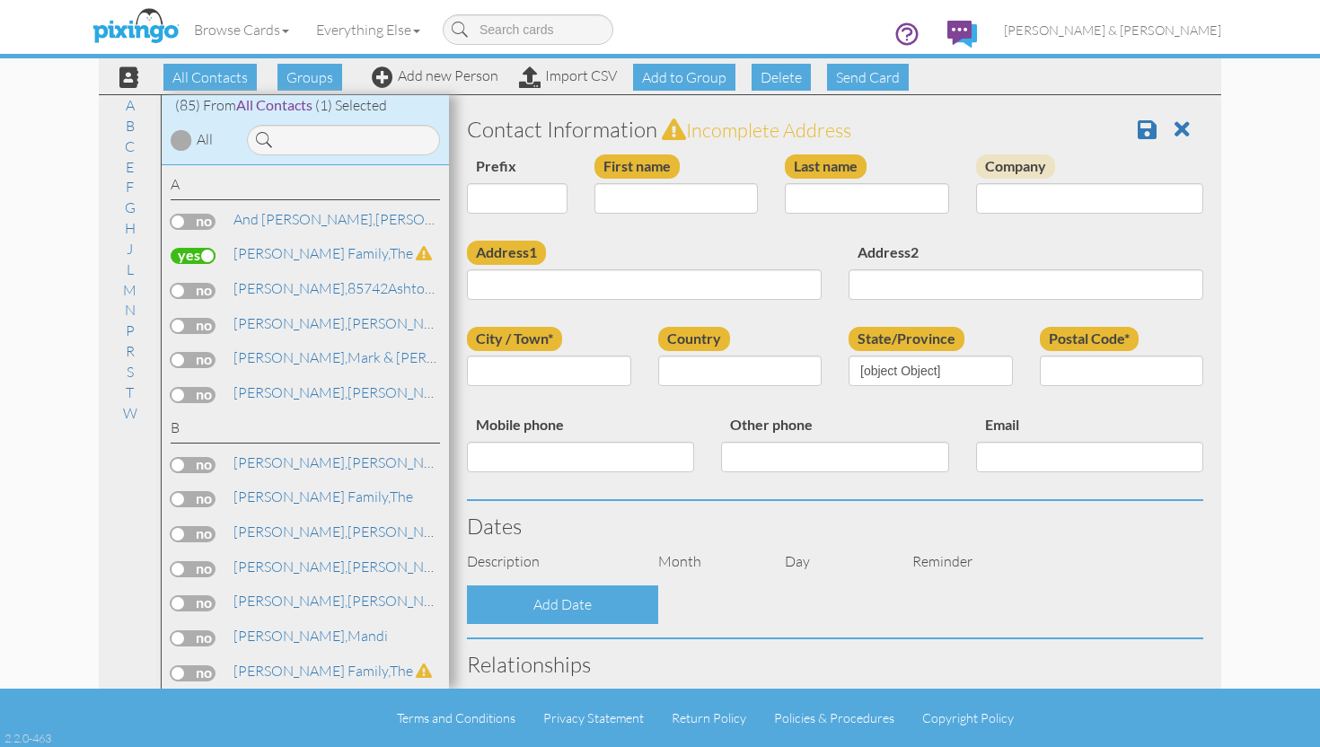
type input "85742Ashton & Emily"
type input "Arndt"
type input "6312 W Calle Bilboa"
type input "Marana"
type input "85742"
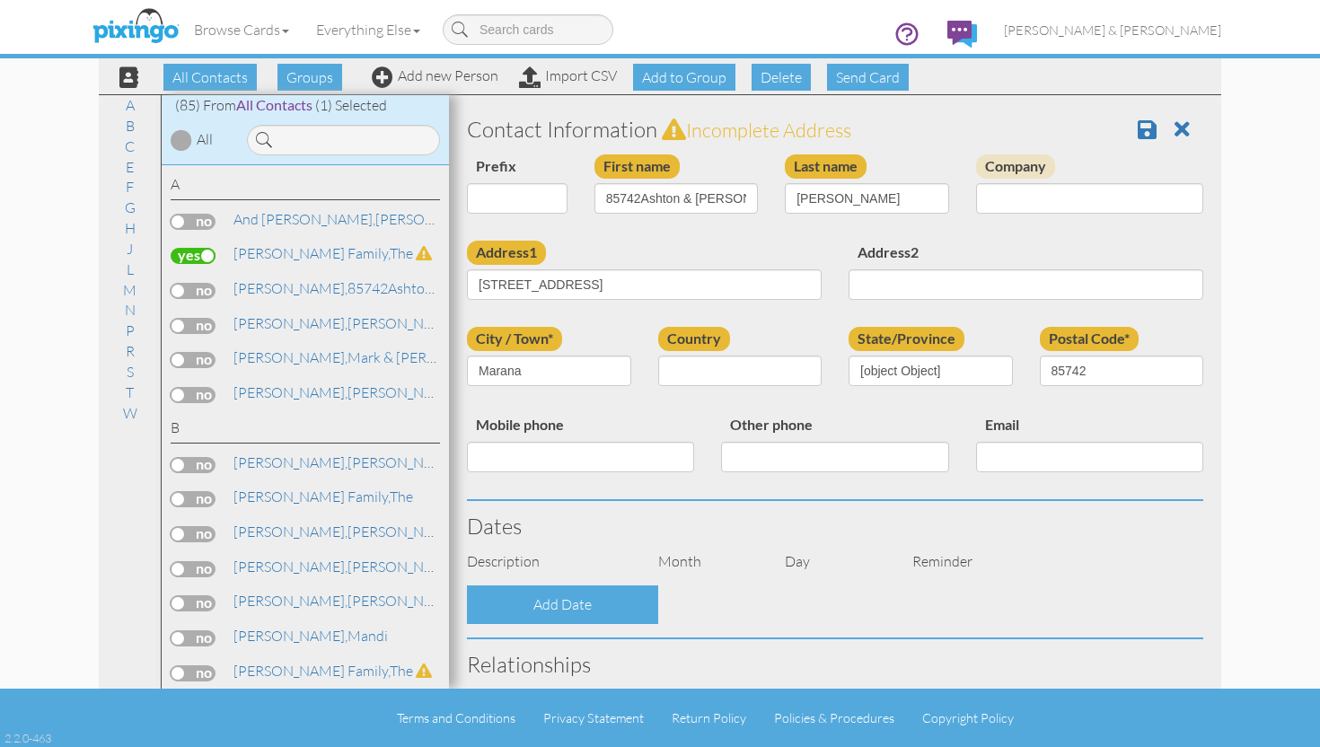
select select "object:475"
select select "object:720"
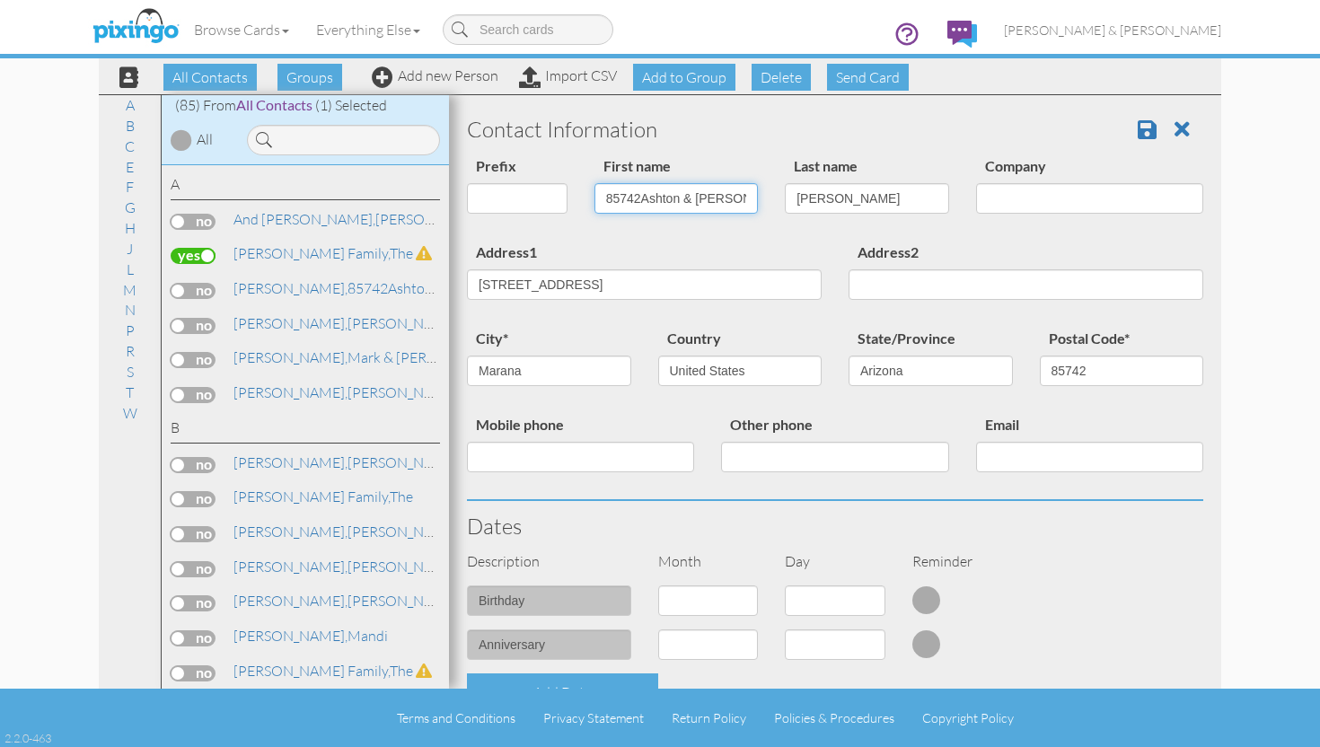
drag, startPoint x: 641, startPoint y: 199, endPoint x: 586, endPoint y: 201, distance: 54.8
click at [586, 201] on div "First name 85742Ashton & Emily" at bounding box center [676, 190] width 191 height 73
type input "Ashton & [PERSON_NAME]"
click at [1147, 133] on span at bounding box center [1147, 130] width 19 height 22
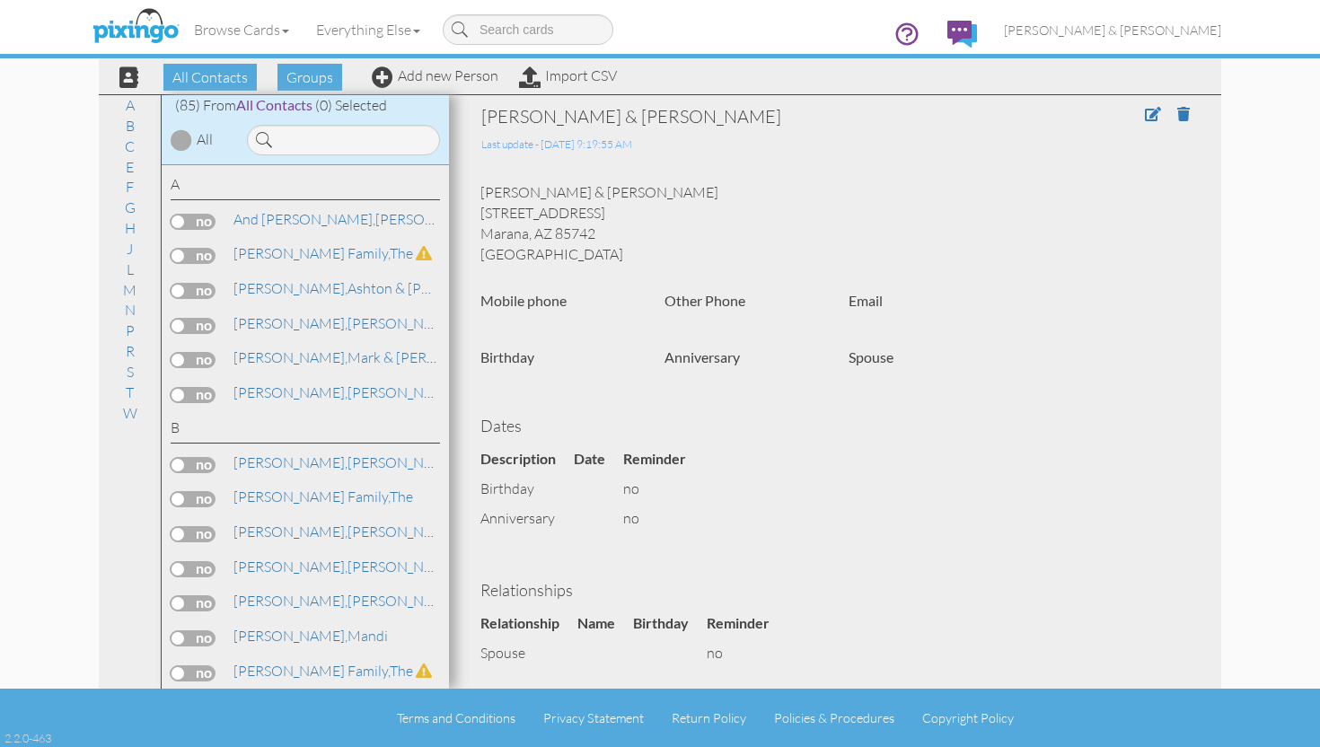
click at [180, 260] on label at bounding box center [193, 256] width 45 height 16
click at [0, 0] on input "checkbox" at bounding box center [0, 0] width 0 height 0
click at [181, 292] on label at bounding box center [193, 291] width 45 height 16
click at [0, 0] on input "checkbox" at bounding box center [0, 0] width 0 height 0
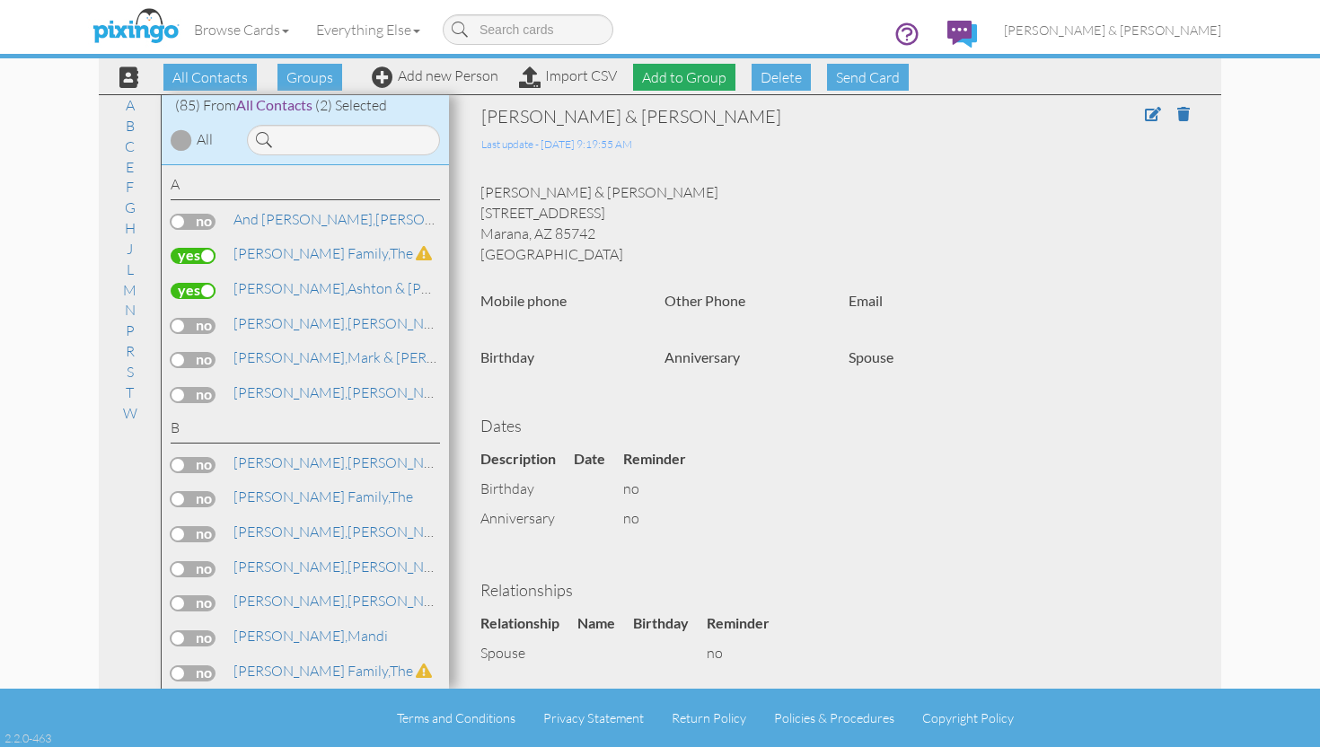
click at [700, 80] on span "Add to Group" at bounding box center [684, 77] width 102 height 27
click at [709, 124] on select "-- Select a group -- Christmas 2025 List Family" at bounding box center [684, 120] width 154 height 31
select select "10898"
click at [607, 105] on select "-- Select a group -- Christmas 2025 List Family" at bounding box center [684, 120] width 154 height 31
click at [656, 145] on span at bounding box center [647, 152] width 73 height 33
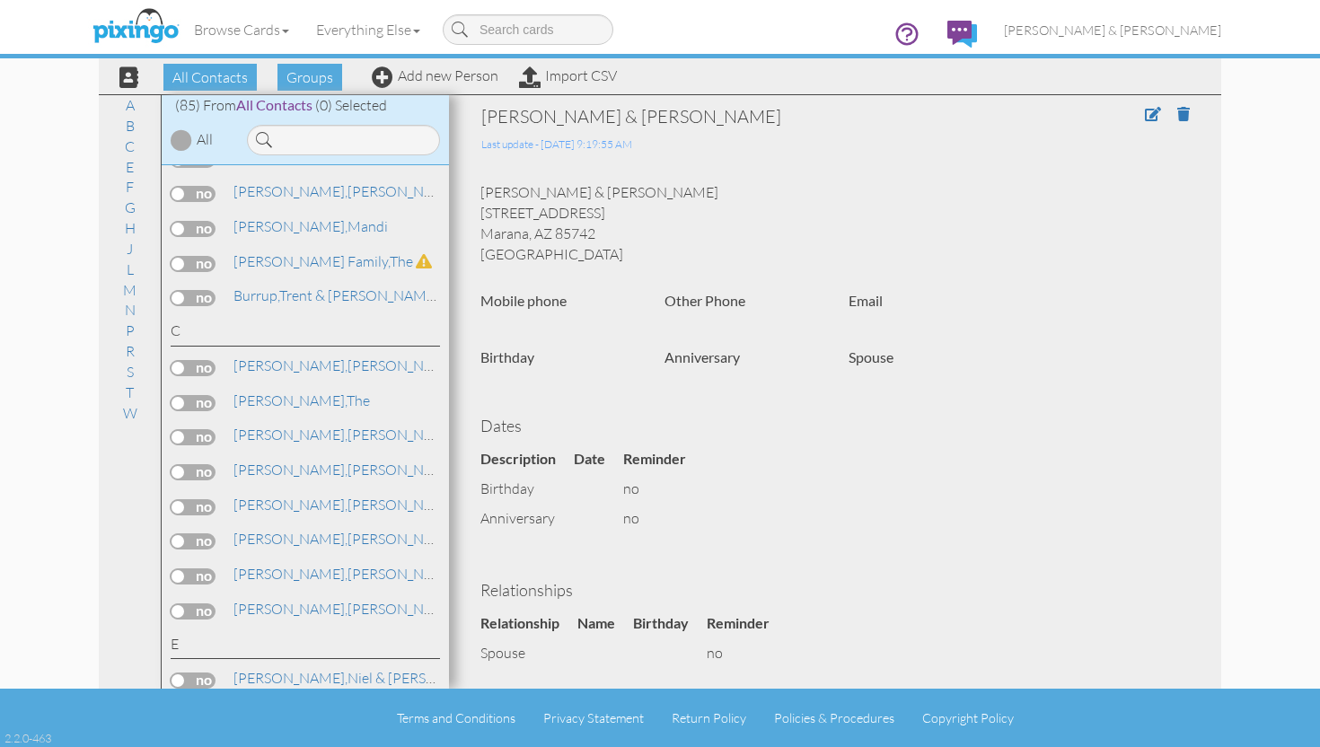
scroll to position [374, 0]
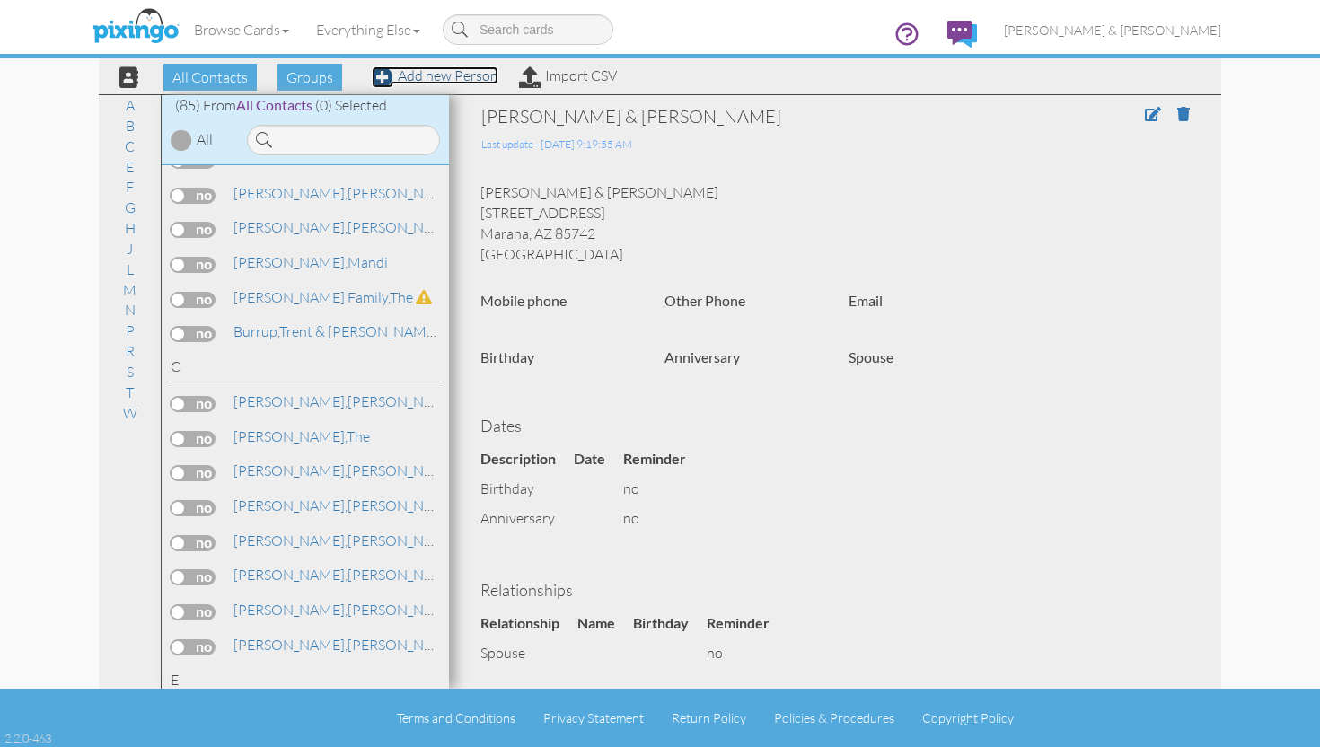
click at [413, 82] on link "Add new Person" at bounding box center [435, 75] width 127 height 18
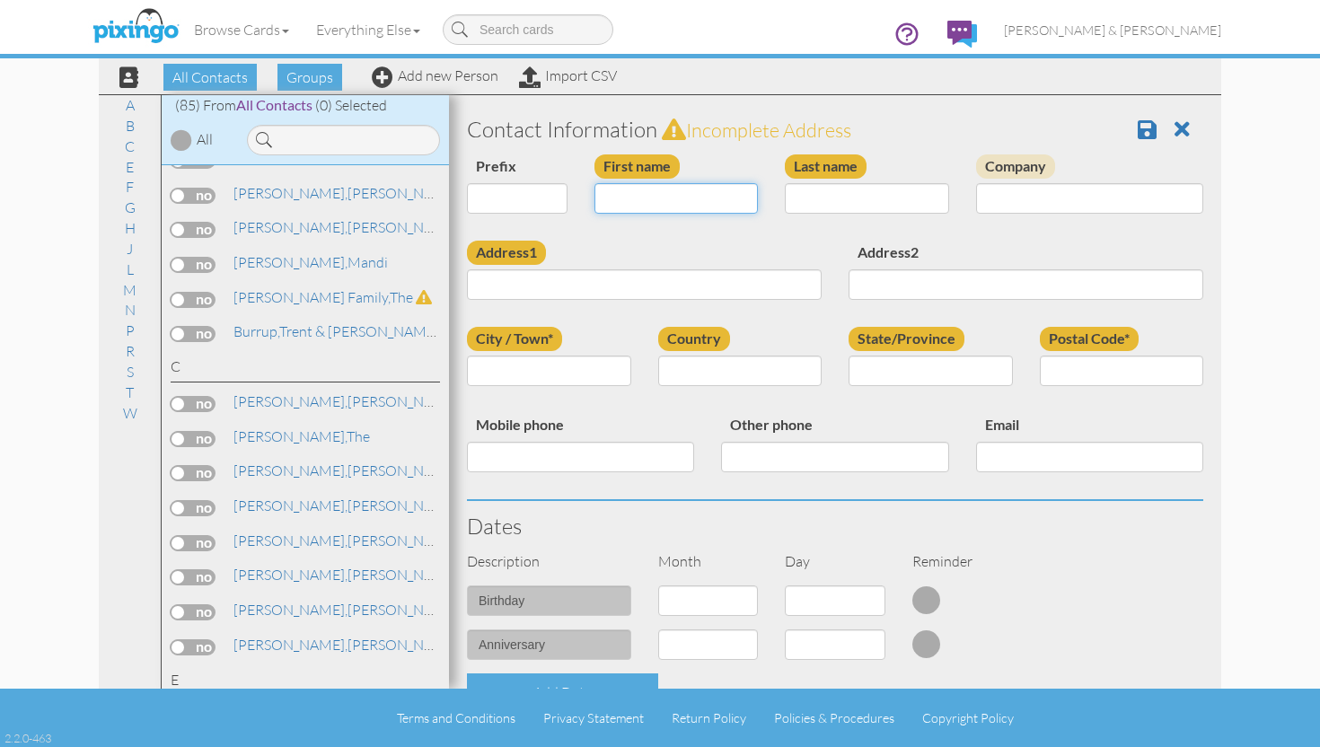
click at [678, 199] on input "First name" at bounding box center [677, 198] width 164 height 31
type input "The"
type input "C"
type input "Davis Family"
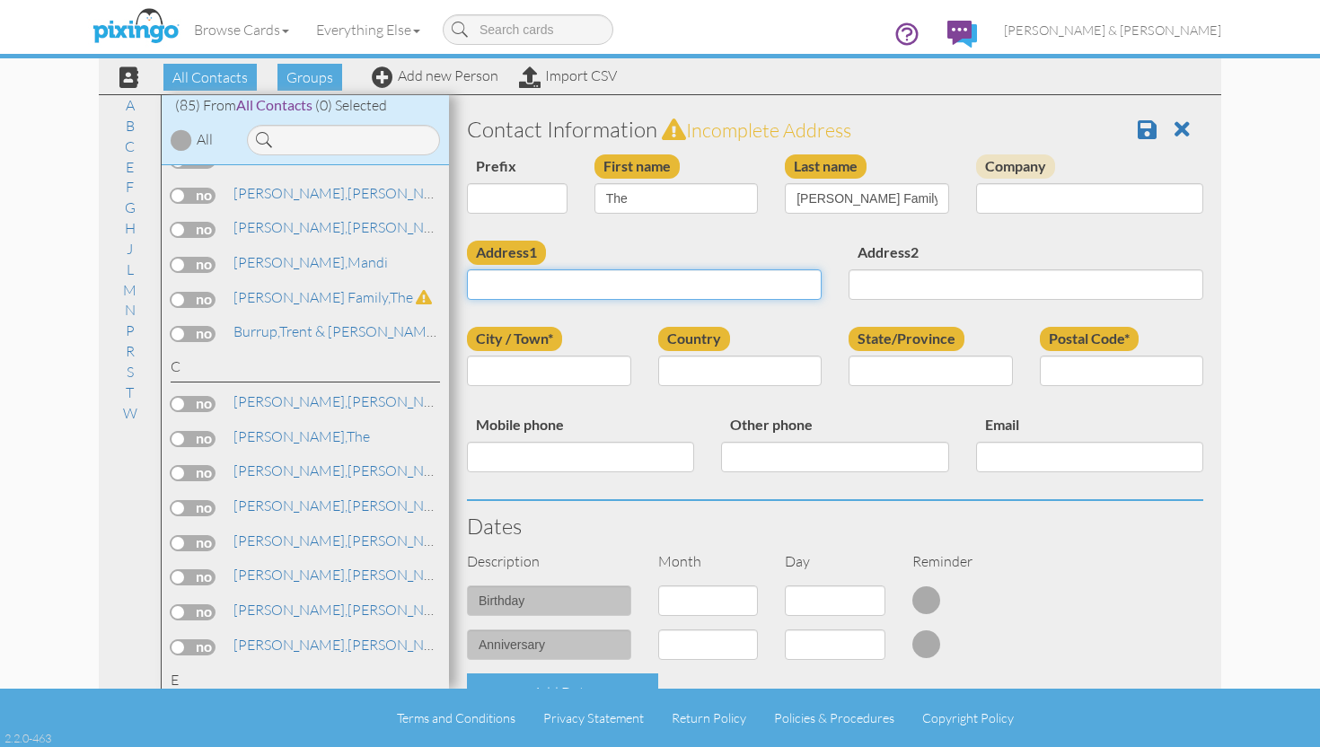
click at [558, 293] on input "Address1" at bounding box center [644, 284] width 355 height 31
type input "2169 E 900 N"
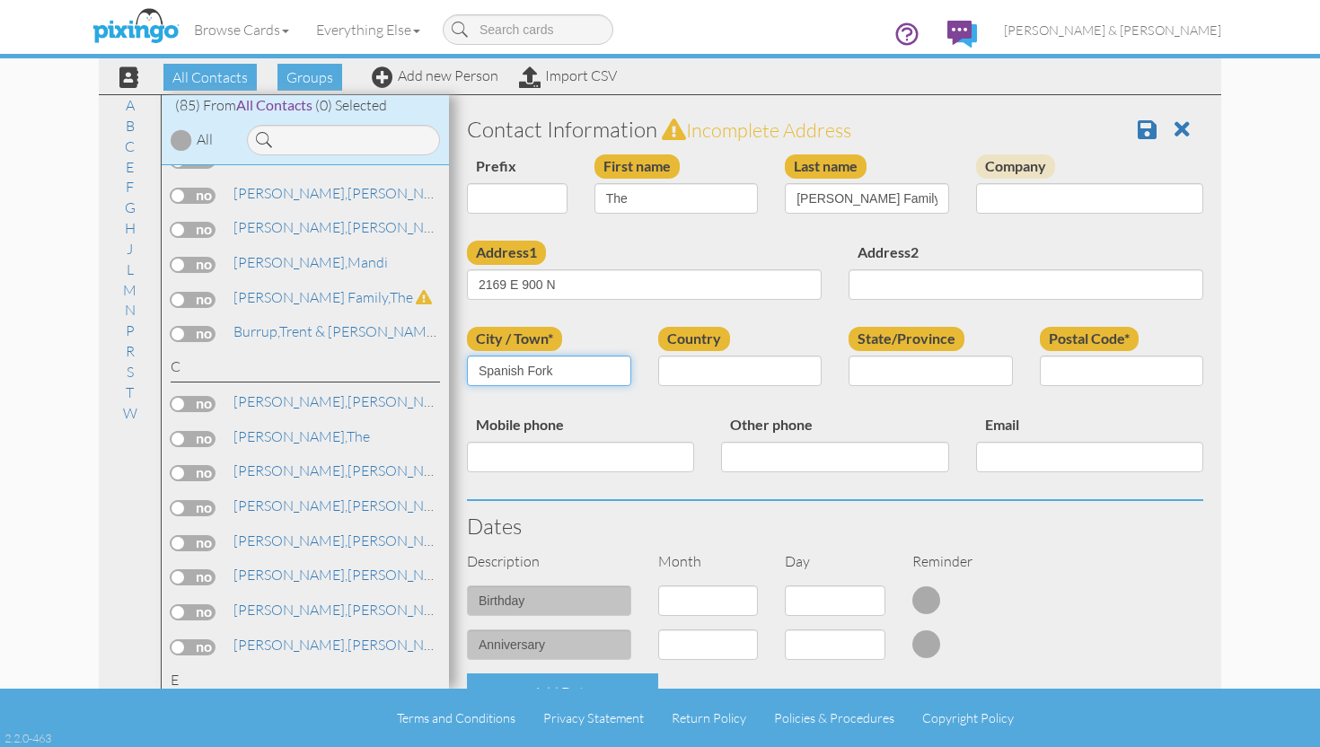
type input "Spanish Fork"
type input "Utah"
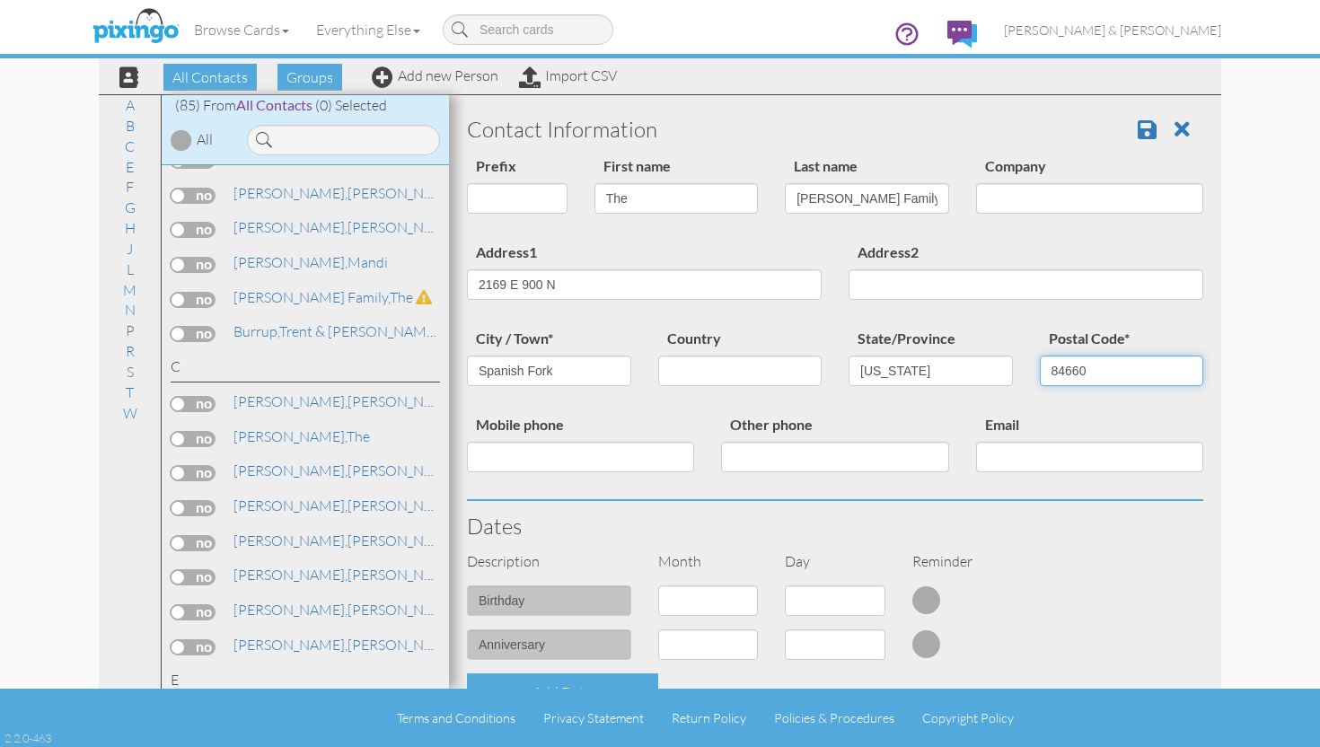
type input "84660"
drag, startPoint x: 639, startPoint y: 200, endPoint x: 595, endPoint y: 200, distance: 44.9
click at [595, 200] on input "The" at bounding box center [677, 198] width 164 height 31
type input "[PERSON_NAME] & [PERSON_NAME]"
type input "Davis"
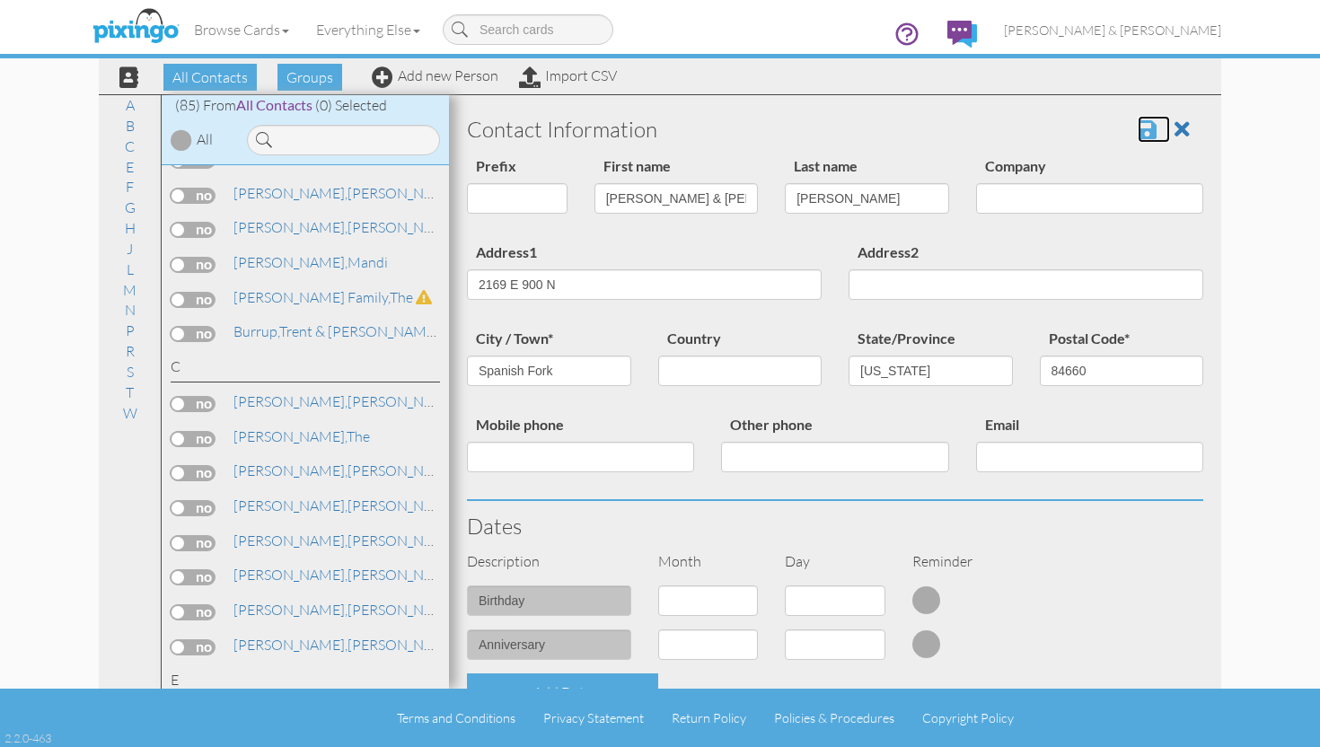
click at [1142, 126] on span at bounding box center [1147, 130] width 19 height 22
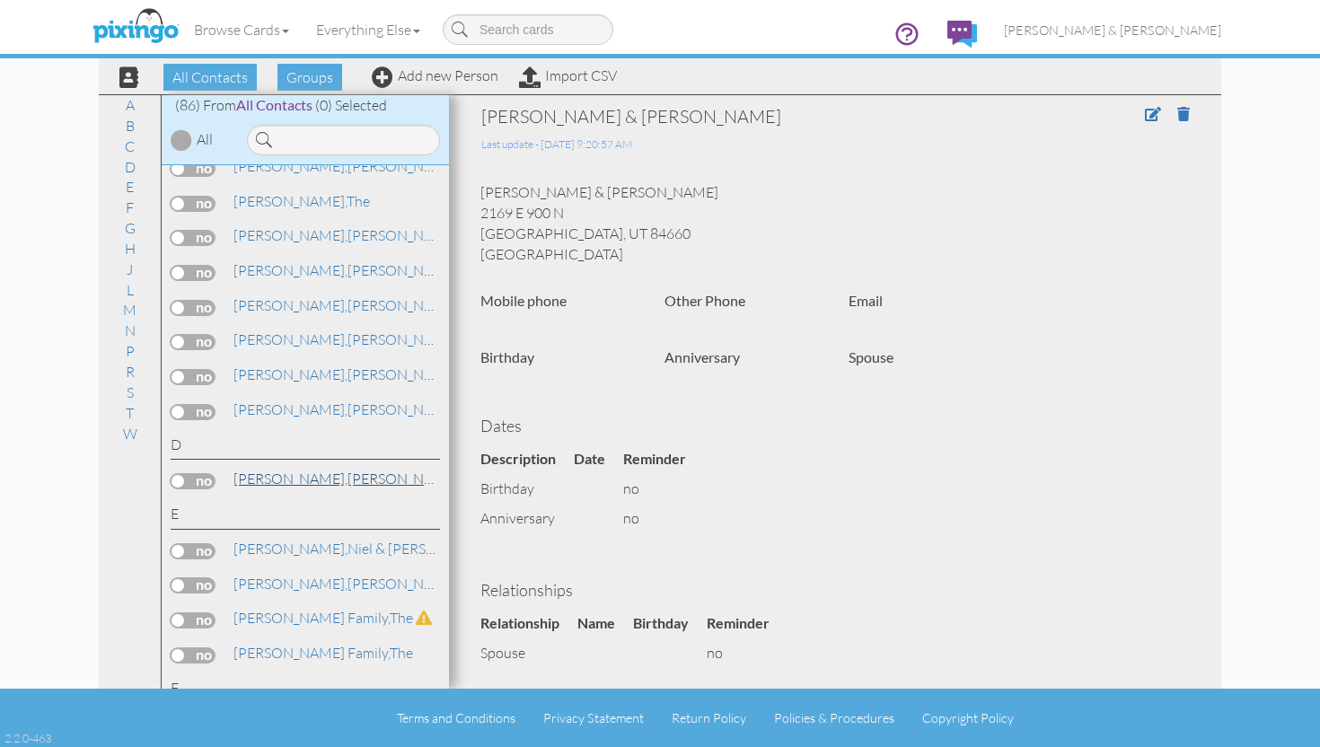
scroll to position [621, 0]
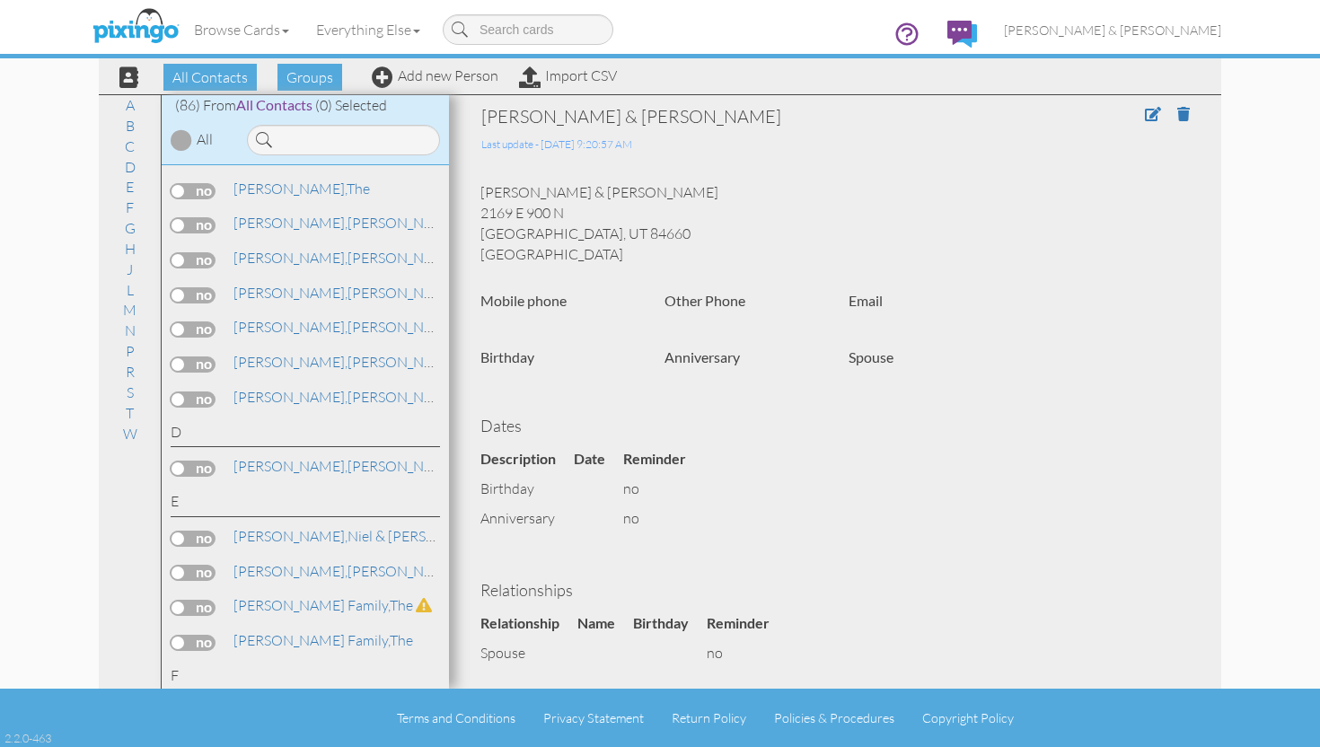
click at [179, 461] on label at bounding box center [193, 469] width 45 height 16
click at [0, 0] on input "checkbox" at bounding box center [0, 0] width 0 height 0
click at [676, 75] on span "Add to Group" at bounding box center [684, 77] width 102 height 27
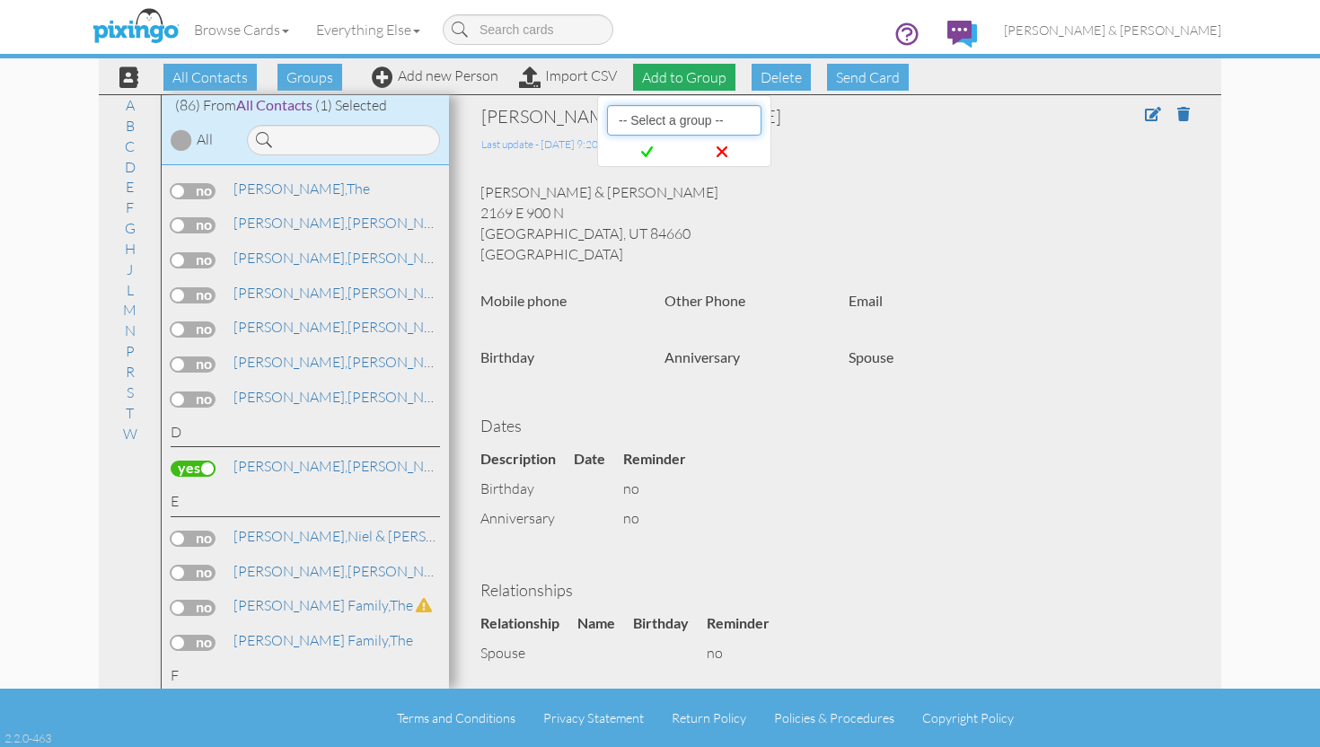
click at [675, 119] on select "-- Select a group -- Christmas 2025 List Family" at bounding box center [684, 120] width 154 height 31
select select "10898"
click at [607, 105] on select "-- Select a group -- Christmas 2025 List Family" at bounding box center [684, 120] width 154 height 31
click at [657, 152] on span at bounding box center [647, 152] width 73 height 33
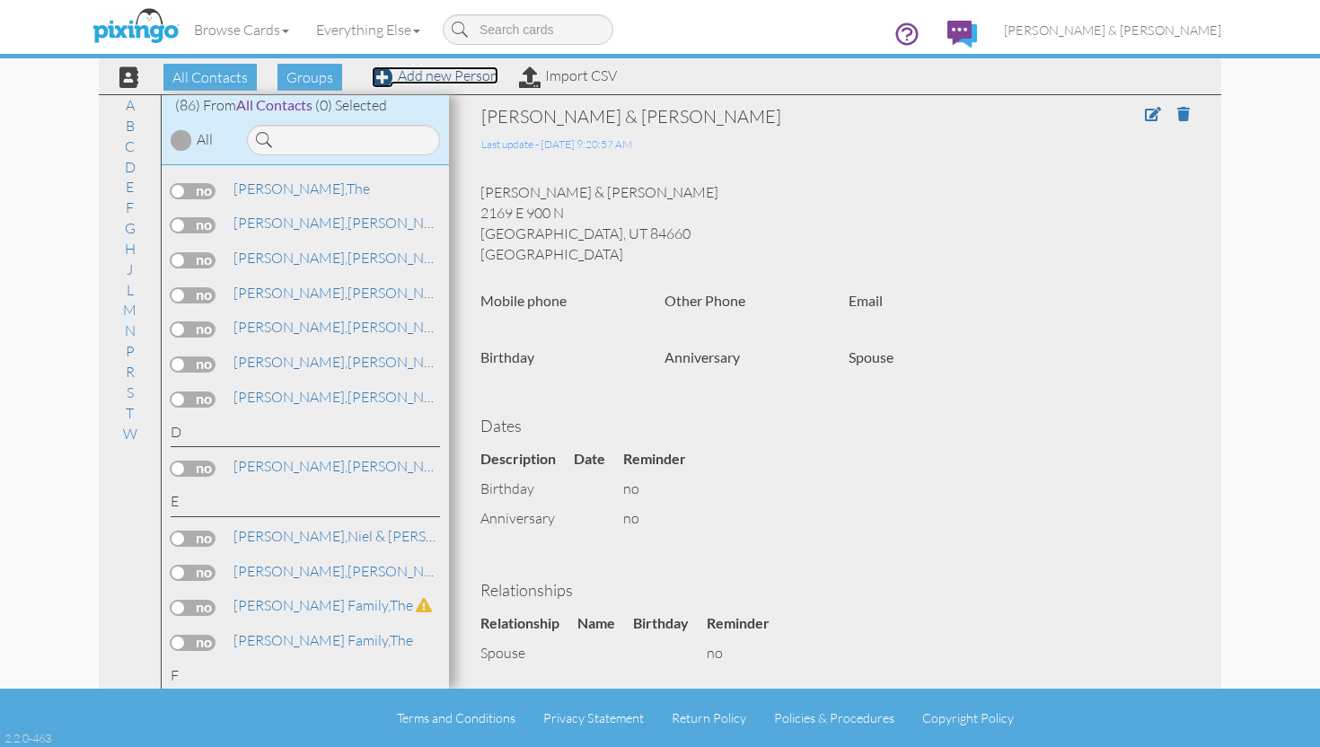
click at [460, 79] on link "Add new Person" at bounding box center [435, 75] width 127 height 18
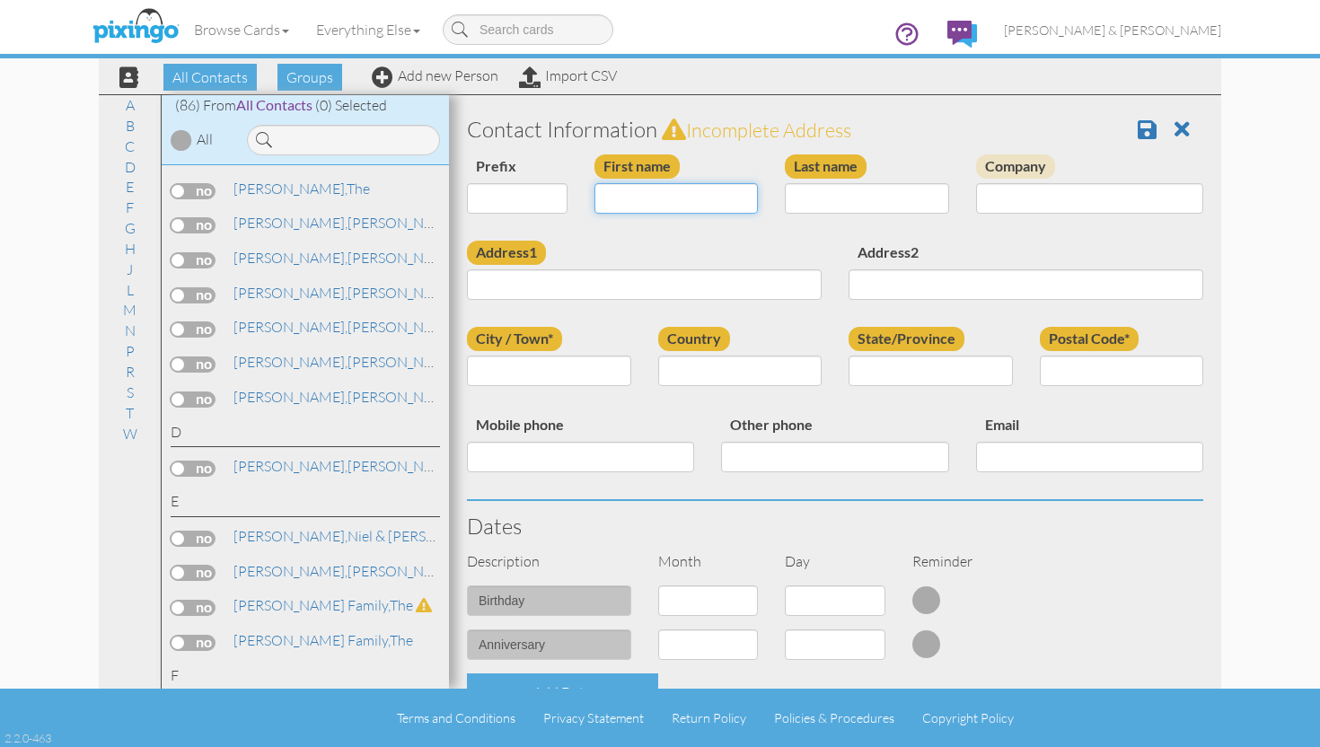
click at [671, 196] on input "First name" at bounding box center [677, 198] width 164 height 31
click at [669, 198] on input "[PERSON_NAME] & [PERSON_NAME]" at bounding box center [677, 198] width 164 height 31
type input "Jared & [PERSON_NAME]"
click at [842, 202] on input "Last name" at bounding box center [867, 198] width 164 height 31
type input "Beckstead"
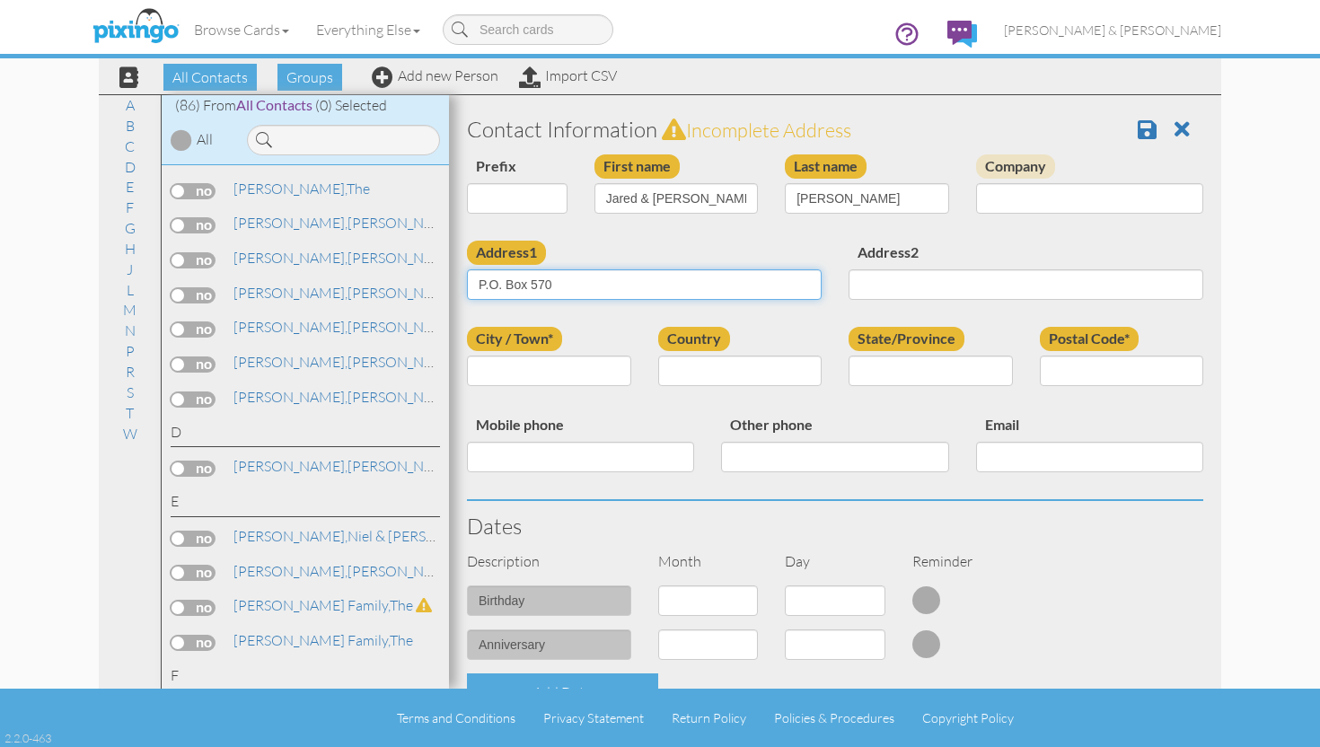
type input "P.O. Box 570"
type input "Oakely"
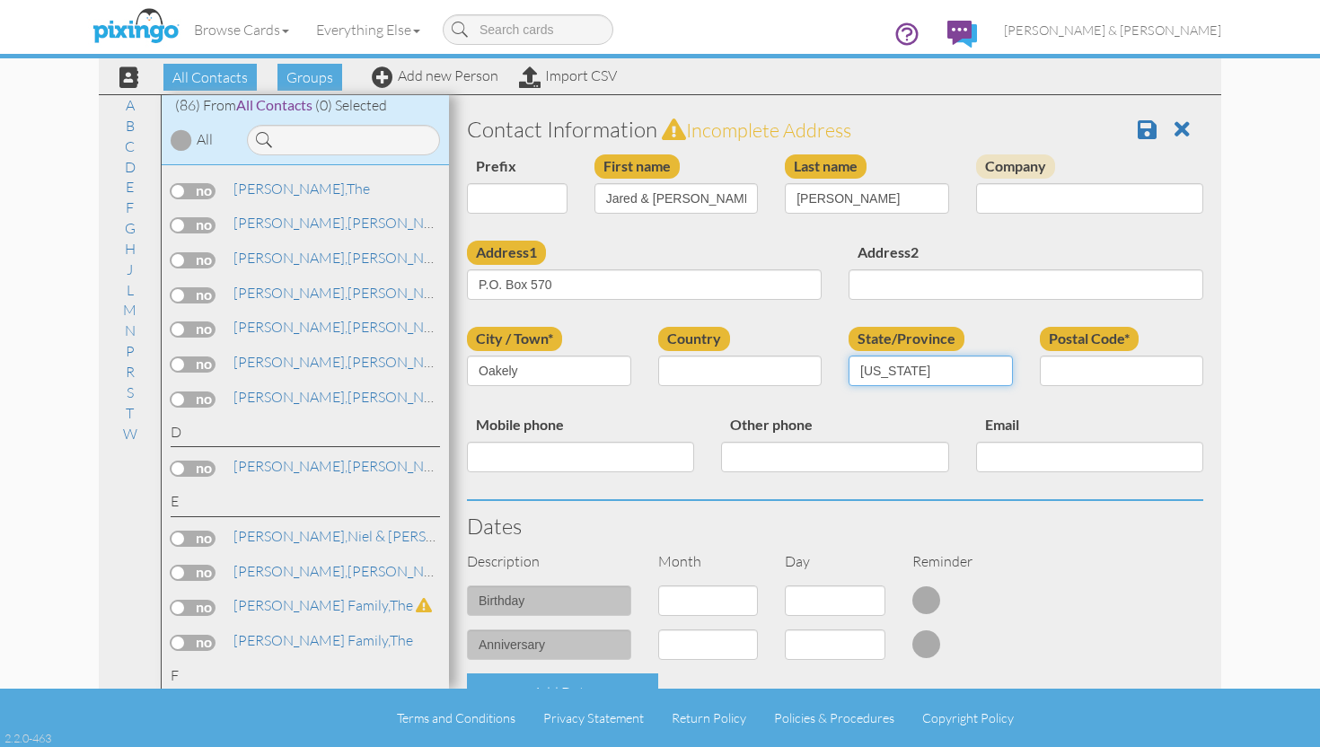
type input "Utah"
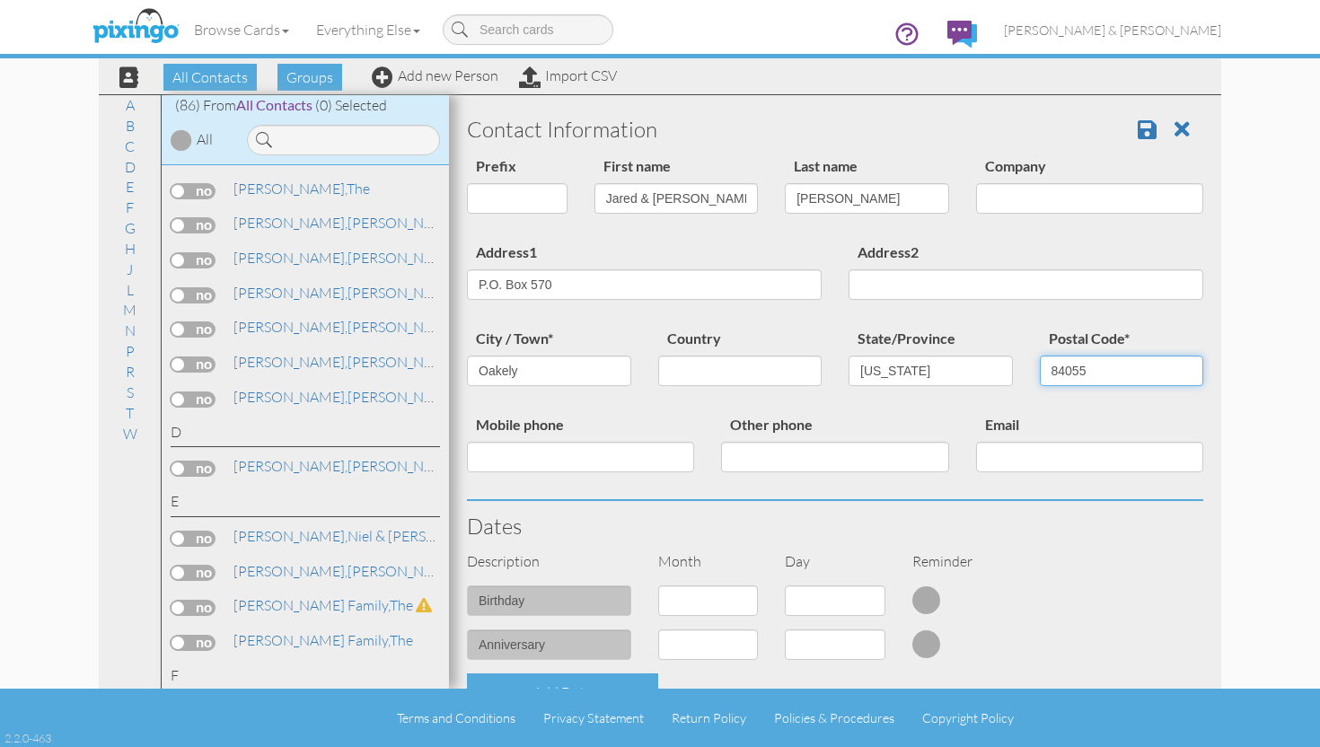
type input "84055"
click at [1132, 133] on h3 "Contact Information" at bounding box center [835, 129] width 736 height 23
click at [1135, 133] on h3 "Contact Information" at bounding box center [835, 129] width 736 height 23
click at [1151, 135] on span at bounding box center [1147, 130] width 19 height 22
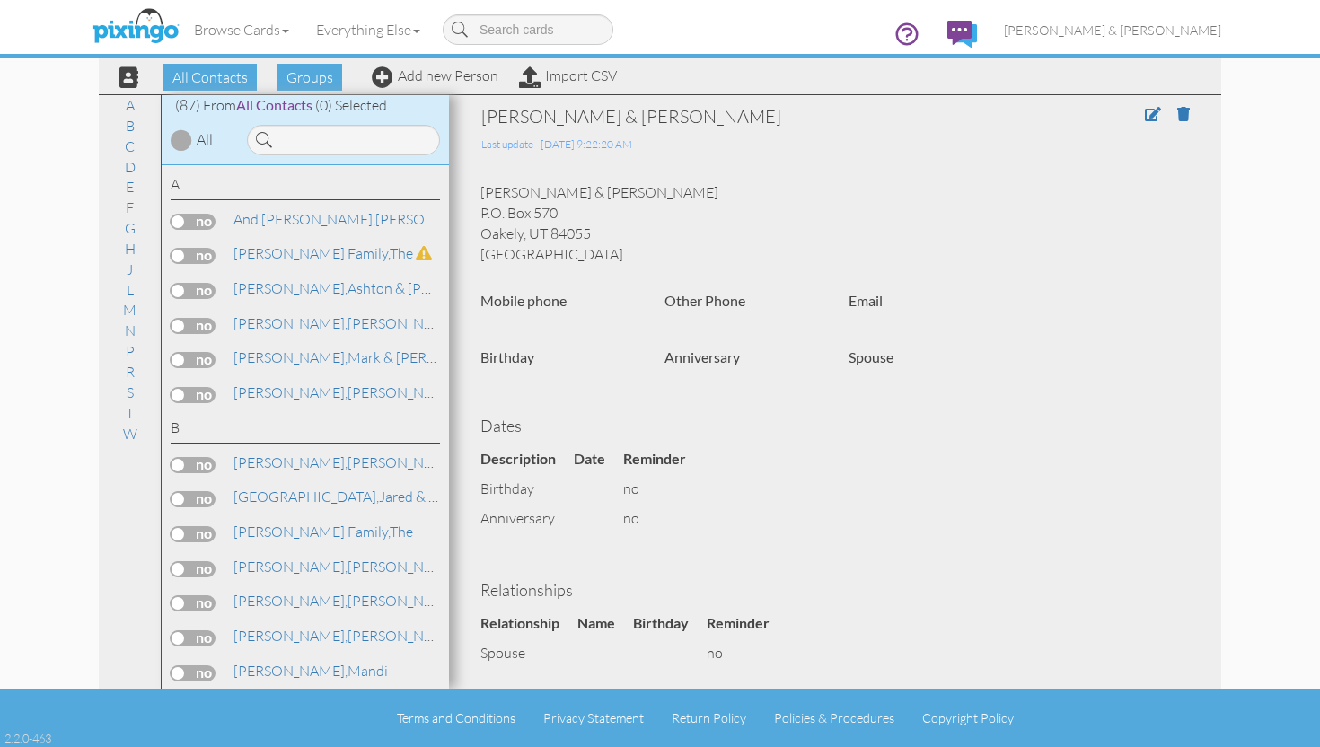
click at [182, 497] on label at bounding box center [193, 499] width 45 height 16
click at [0, 0] on input "checkbox" at bounding box center [0, 0] width 0 height 0
click at [672, 79] on span "Add to Group" at bounding box center [684, 77] width 102 height 27
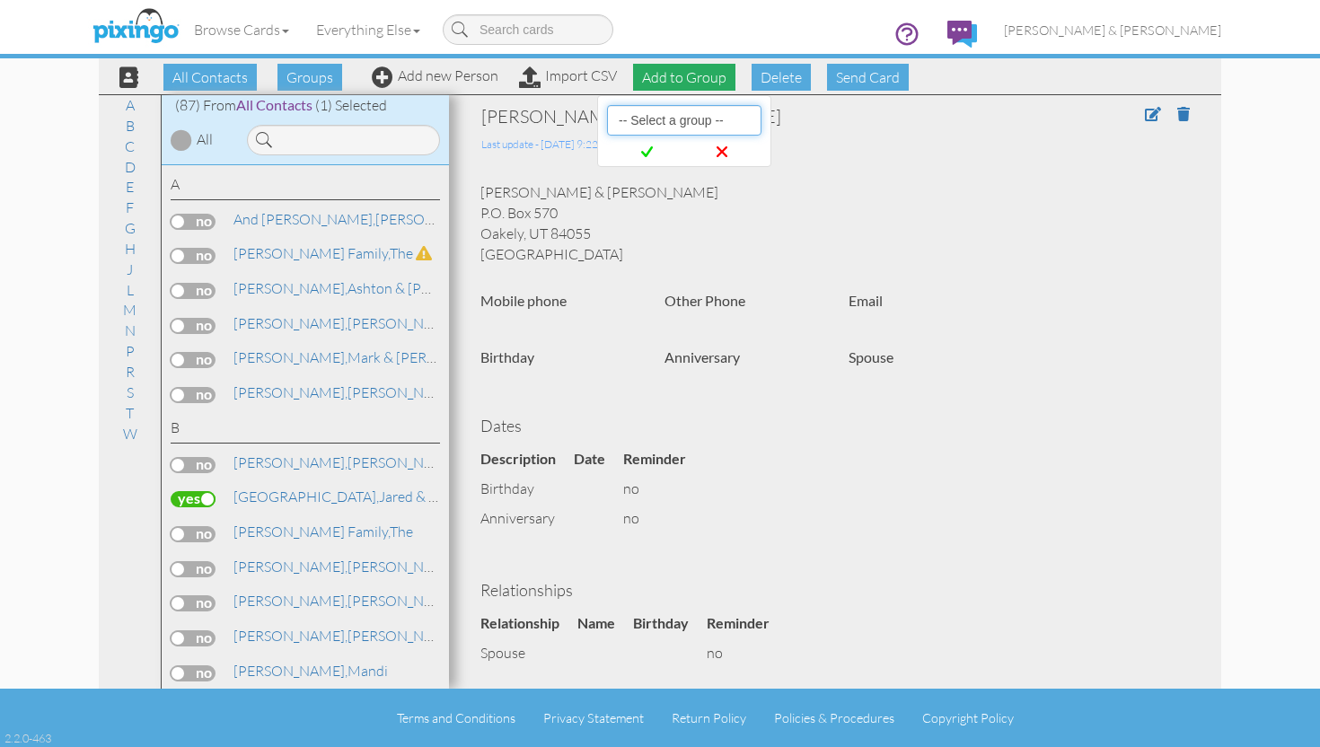
click at [674, 110] on select "-- Select a group -- Christmas 2025 List Family" at bounding box center [684, 120] width 154 height 31
select select "10898"
click at [607, 105] on select "-- Select a group -- Christmas 2025 List Family" at bounding box center [684, 120] width 154 height 31
click at [653, 154] on span at bounding box center [647, 152] width 73 height 33
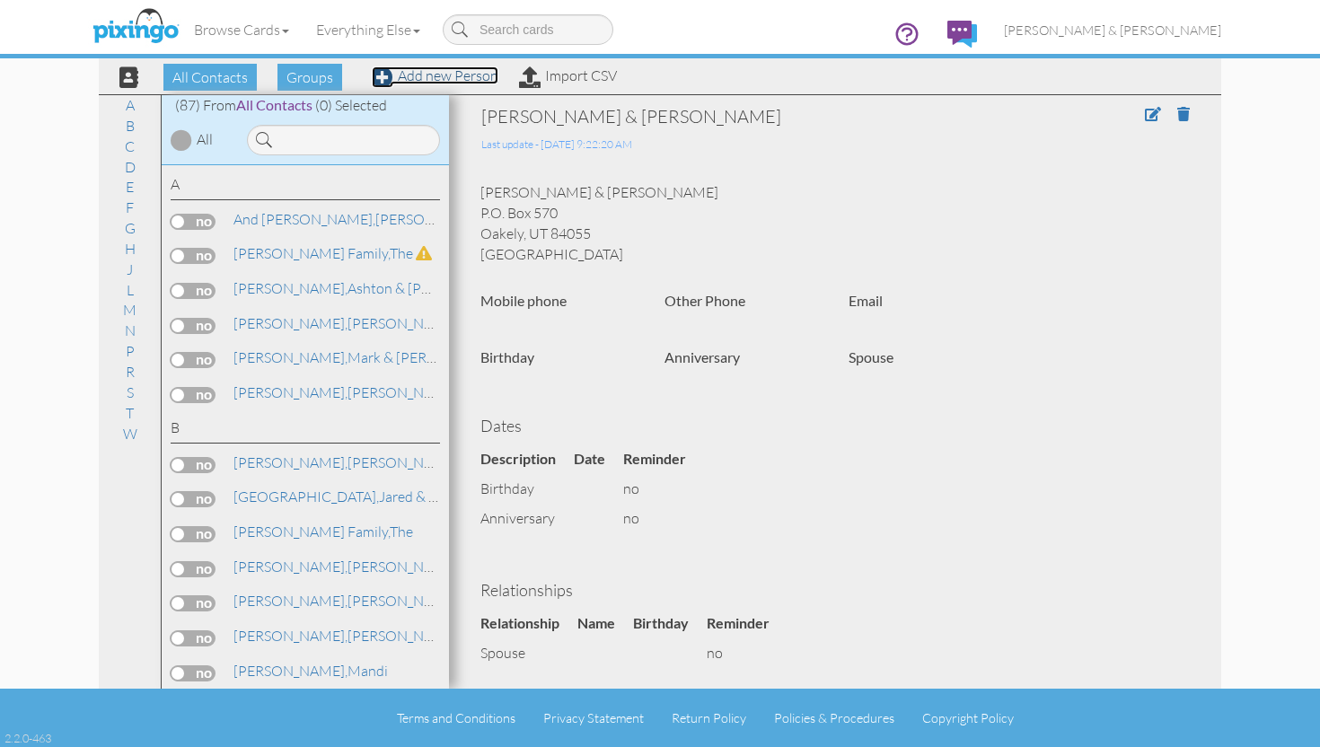
click at [443, 81] on link "Add new Person" at bounding box center [435, 75] width 127 height 18
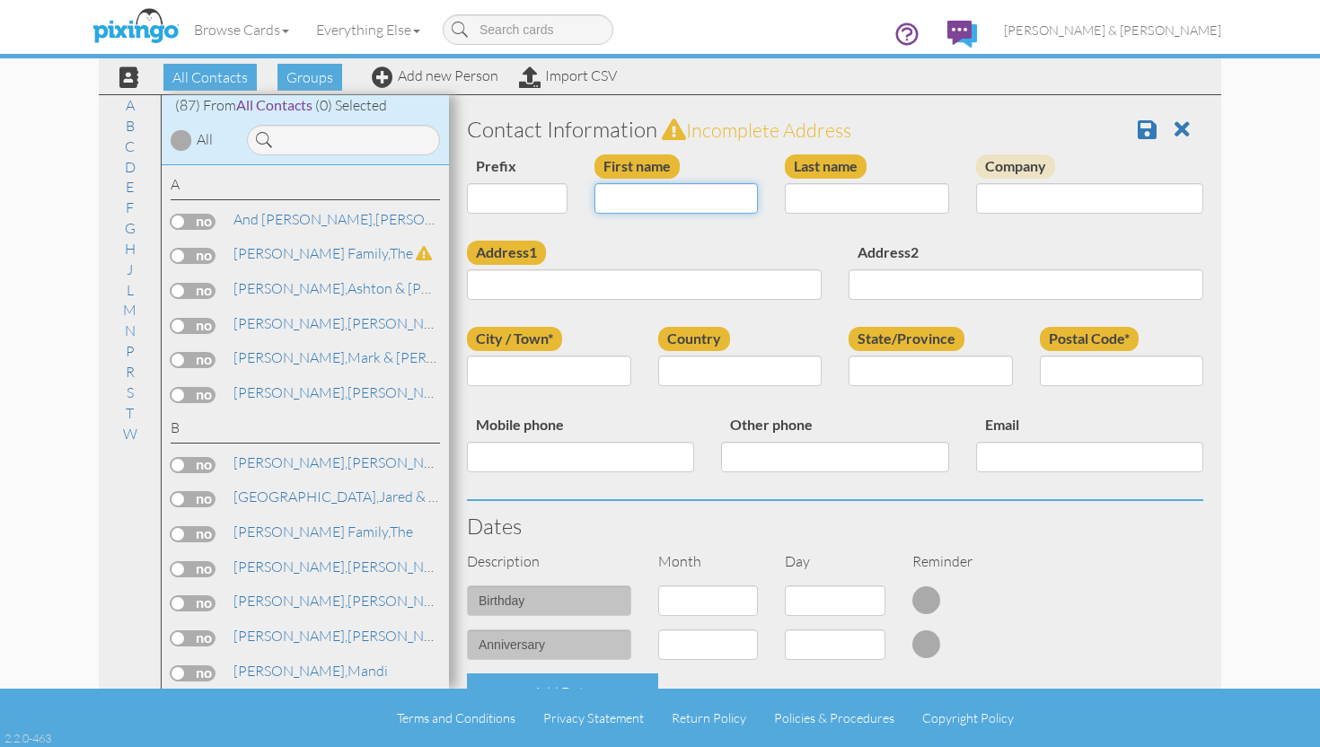
click at [622, 206] on input "First name" at bounding box center [677, 198] width 164 height 31
type input "[PERSON_NAME] & Brytton"
type input "Chandler"
click at [559, 370] on input "City / Town*" at bounding box center [549, 371] width 164 height 31
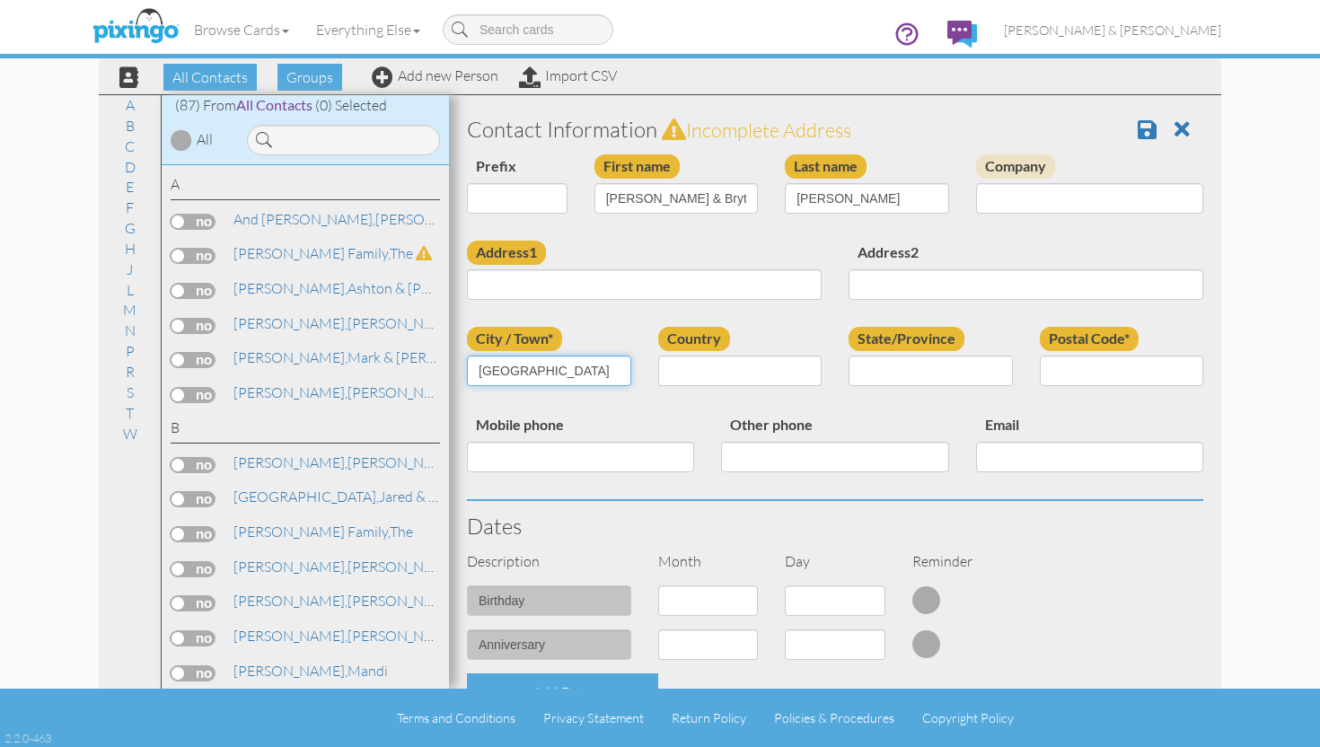
type input "Dallas"
type input "Texas"
click at [1146, 127] on span at bounding box center [1147, 130] width 19 height 22
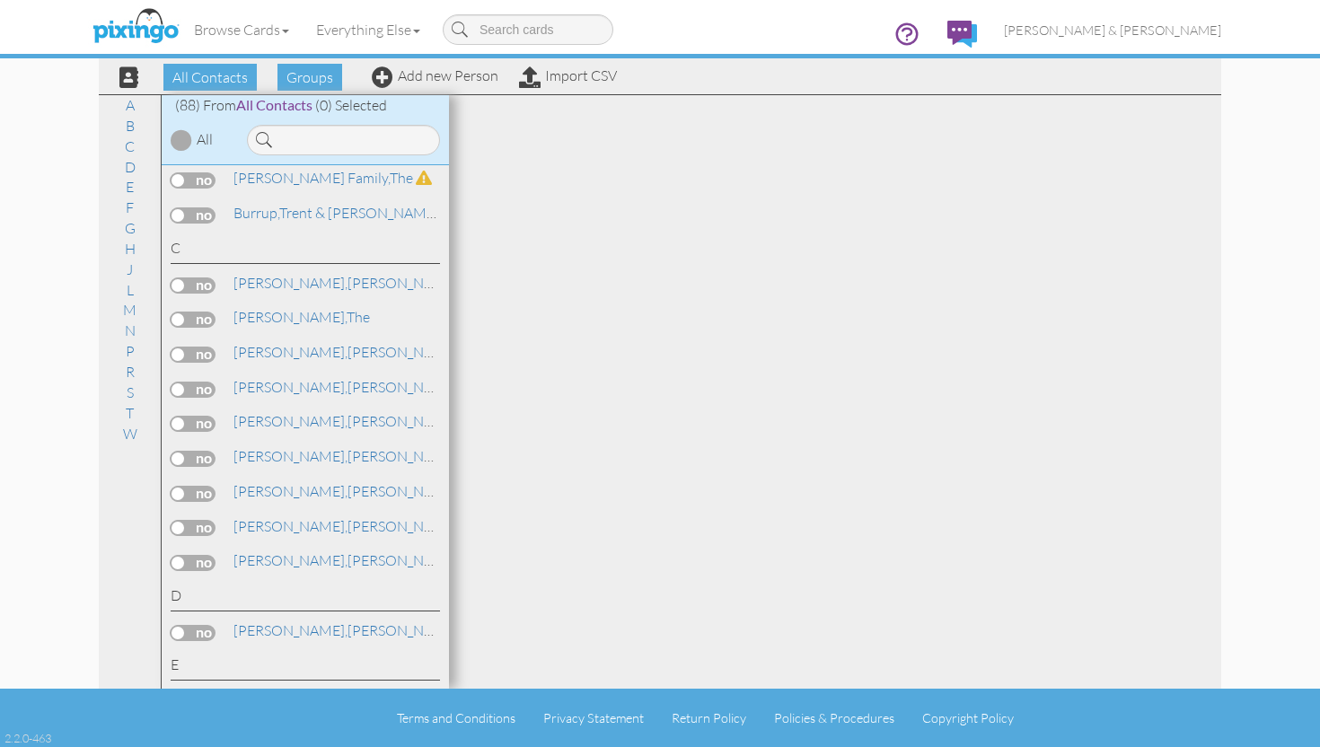
scroll to position [540, 0]
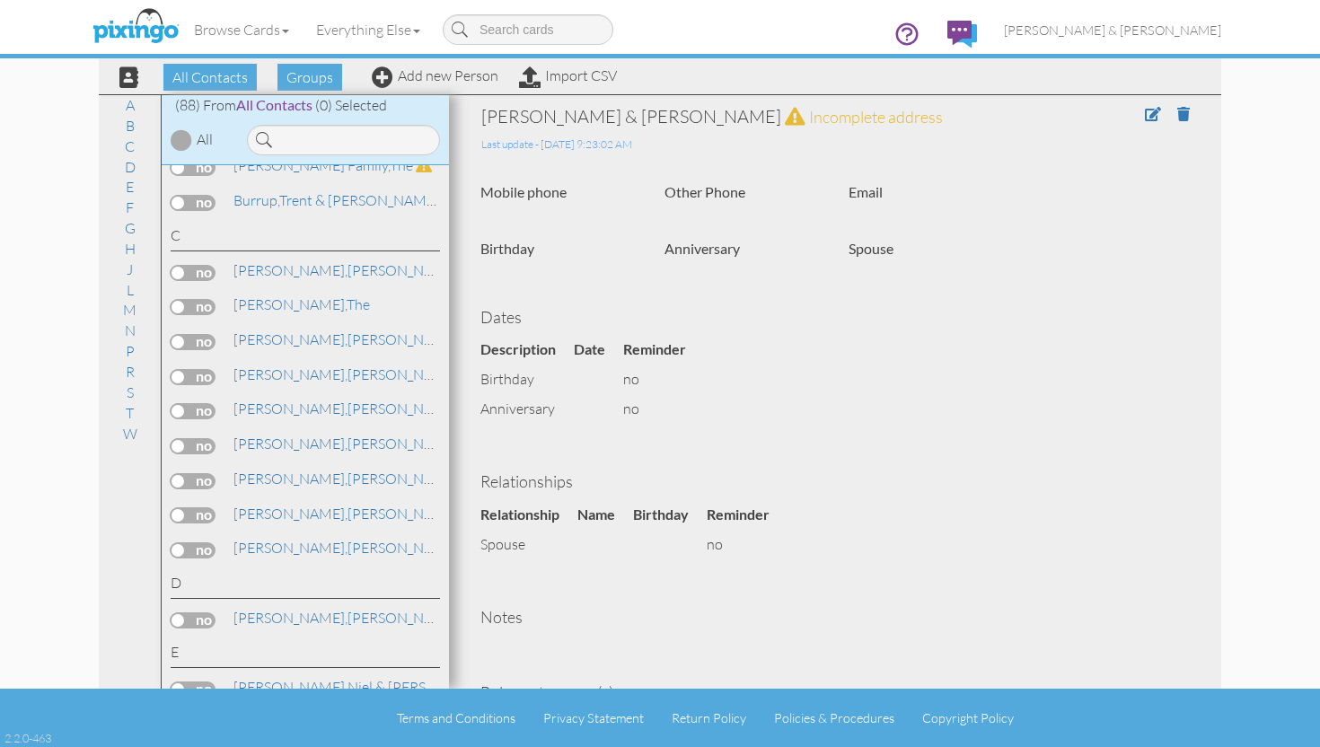
click at [182, 369] on label at bounding box center [193, 377] width 45 height 16
click at [0, 0] on input "checkbox" at bounding box center [0, 0] width 0 height 0
click at [700, 80] on span "Add to Group" at bounding box center [684, 77] width 102 height 27
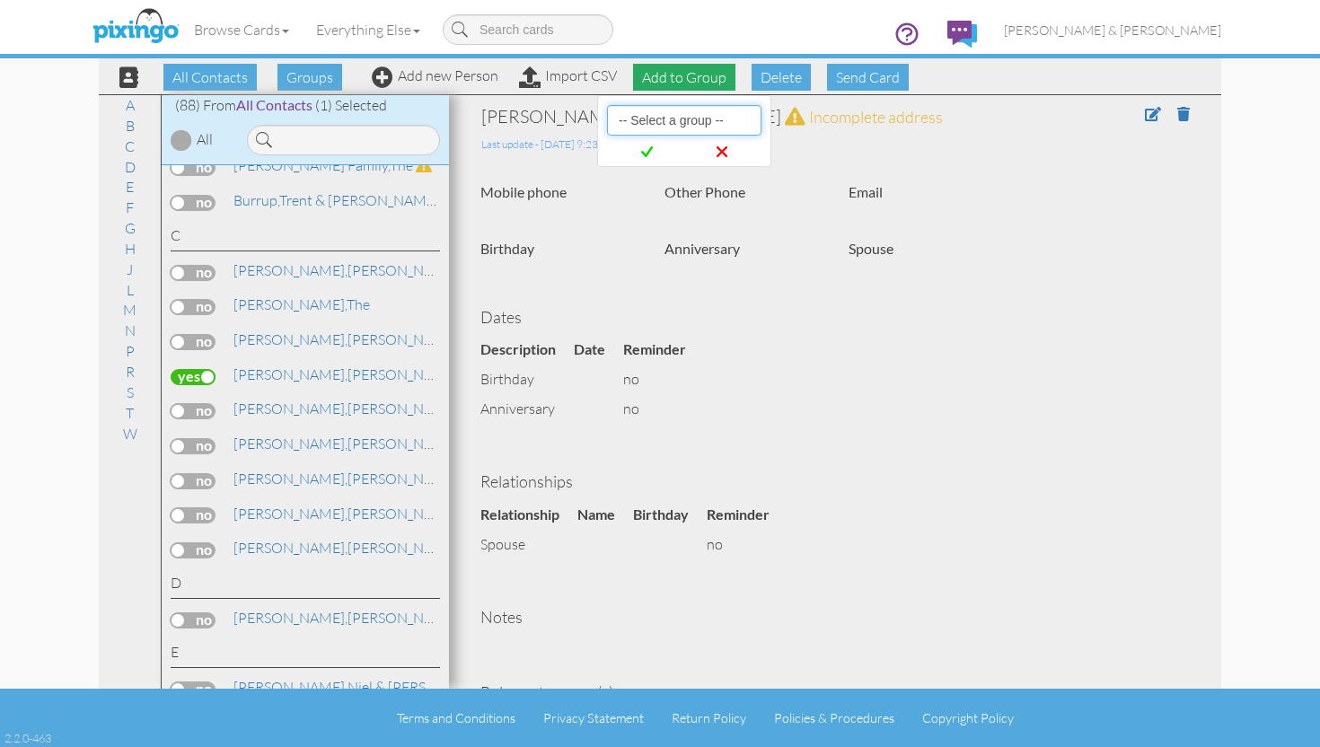
click at [727, 129] on select "-- Select a group -- Christmas 2025 List Family" at bounding box center [684, 120] width 154 height 31
select select "10898"
click at [607, 105] on select "-- Select a group -- Christmas 2025 List Family" at bounding box center [684, 120] width 154 height 31
click at [660, 145] on span at bounding box center [647, 152] width 73 height 33
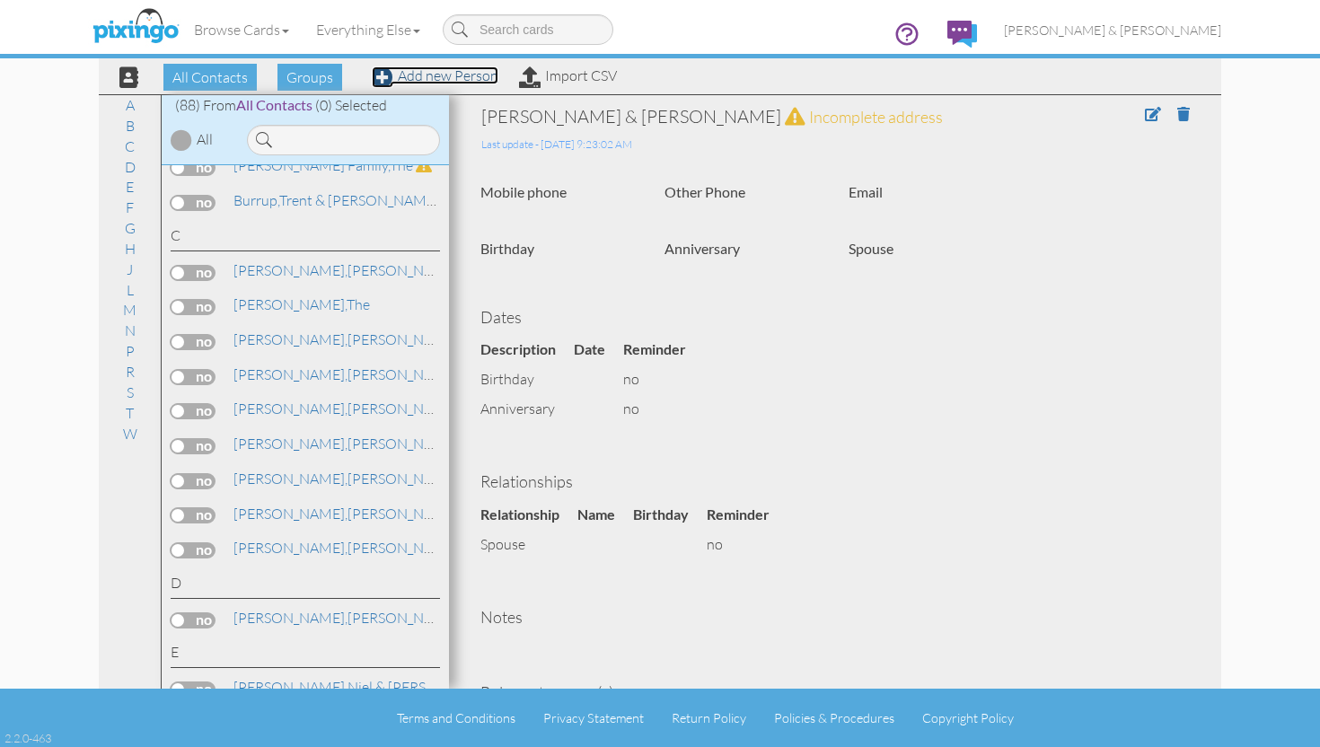
click at [460, 81] on link "Add new Person" at bounding box center [435, 75] width 127 height 18
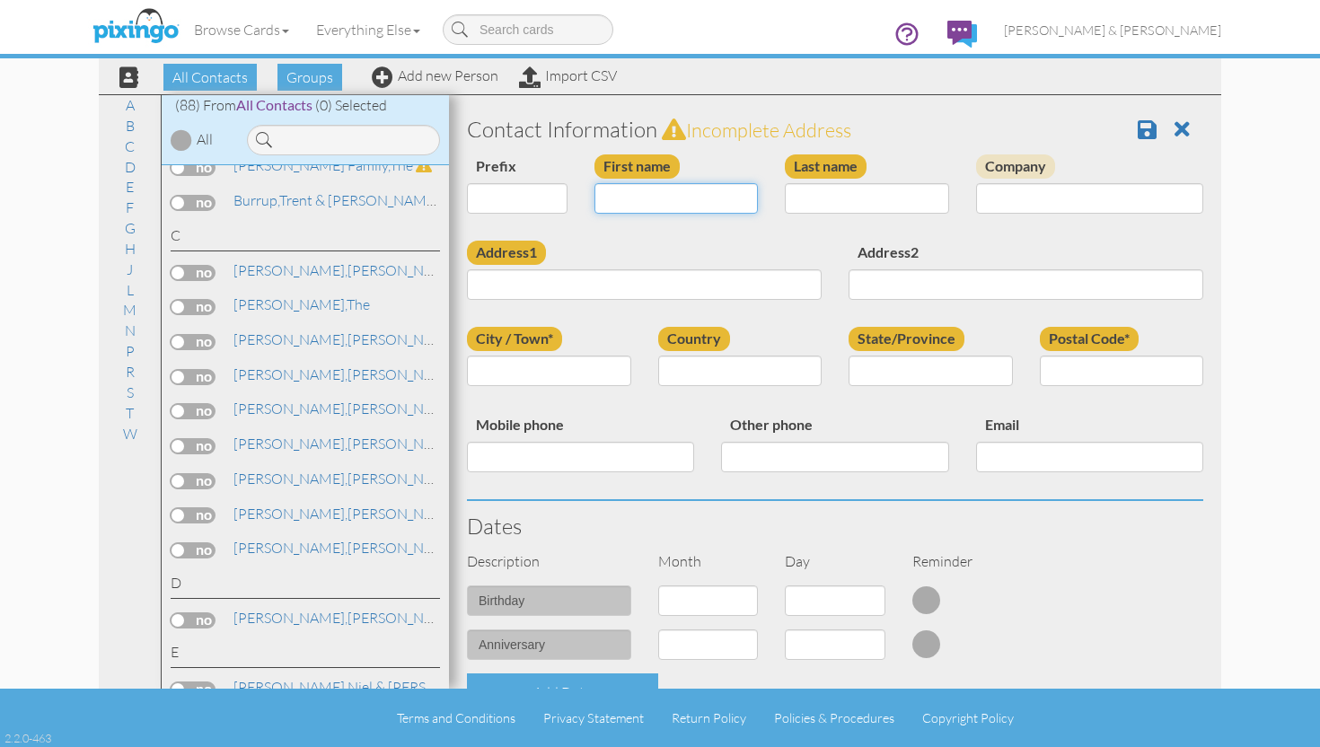
click at [636, 187] on input "First name" at bounding box center [677, 198] width 164 height 31
type input "Trent & [PERSON_NAME]"
type input "Nistler"
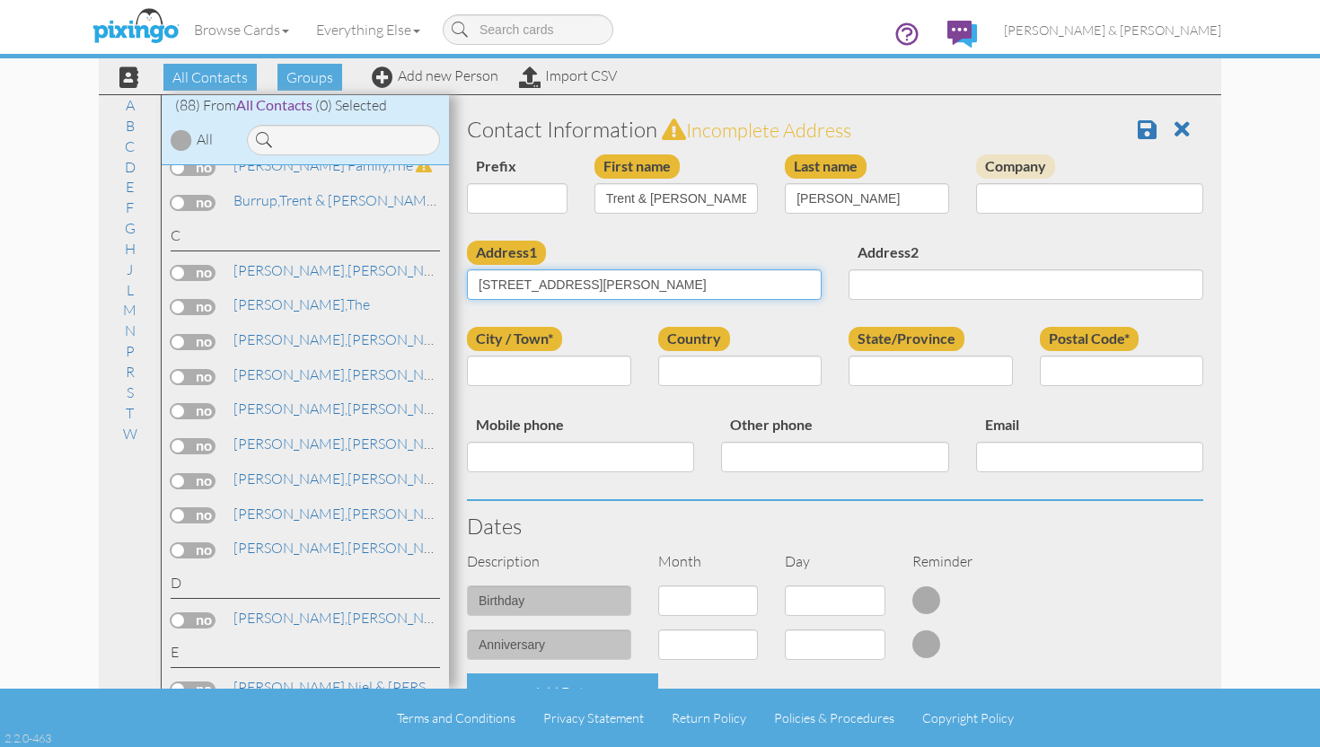
type input "2612 N Holbrook Way"
type input "Lehi"
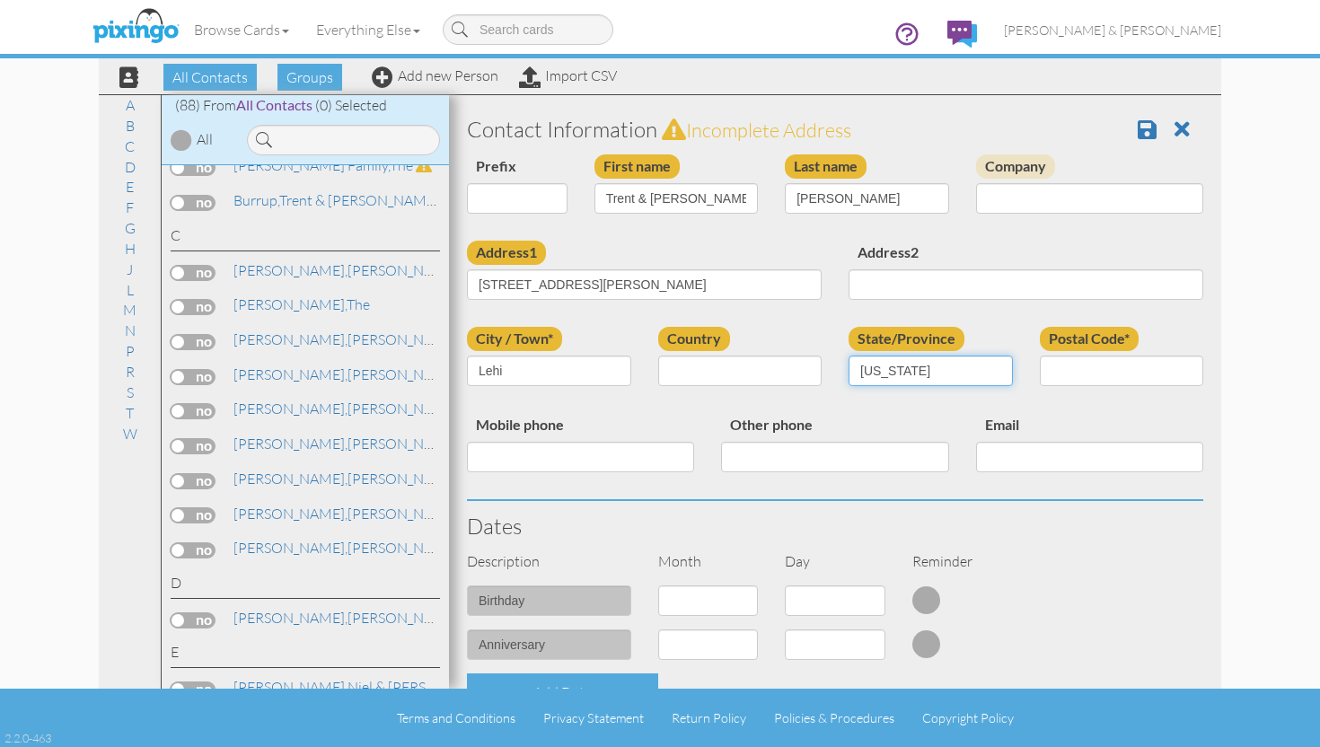
type input "[US_STATE]"
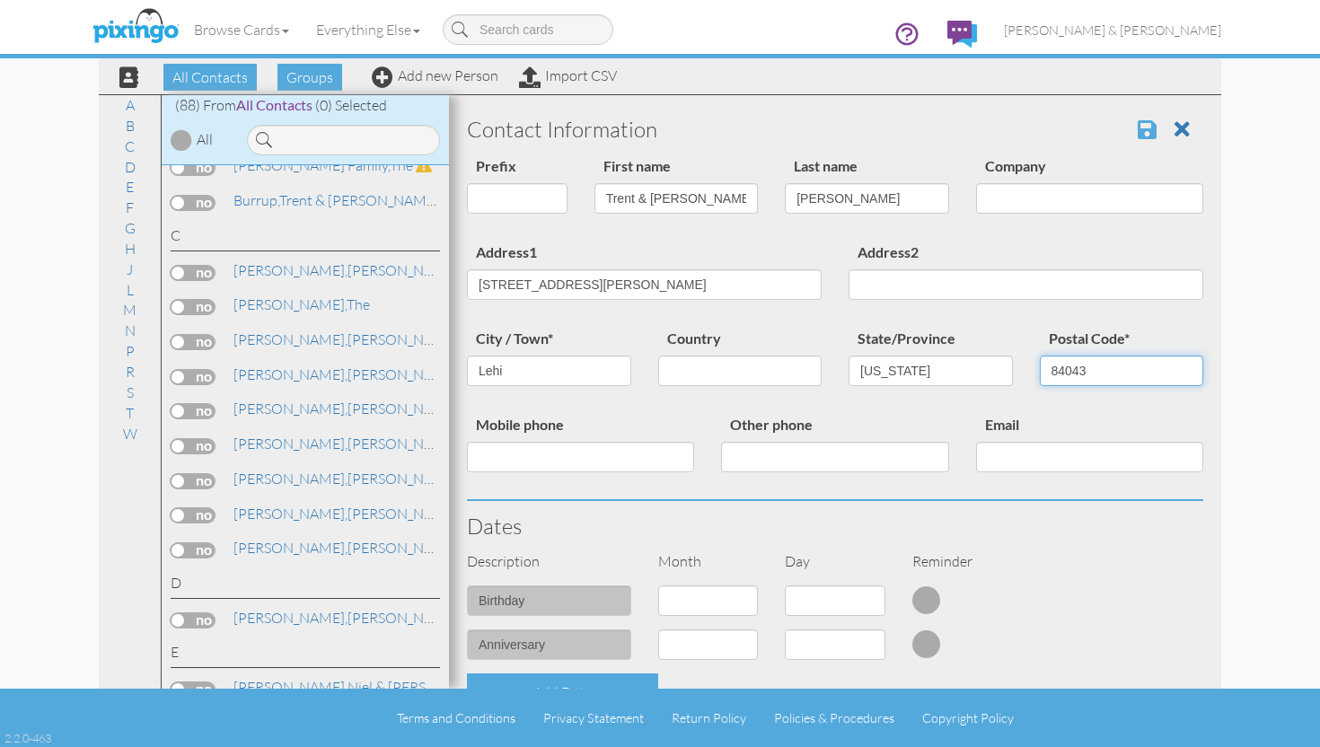
type input "84043"
click at [1142, 131] on span at bounding box center [1147, 130] width 19 height 22
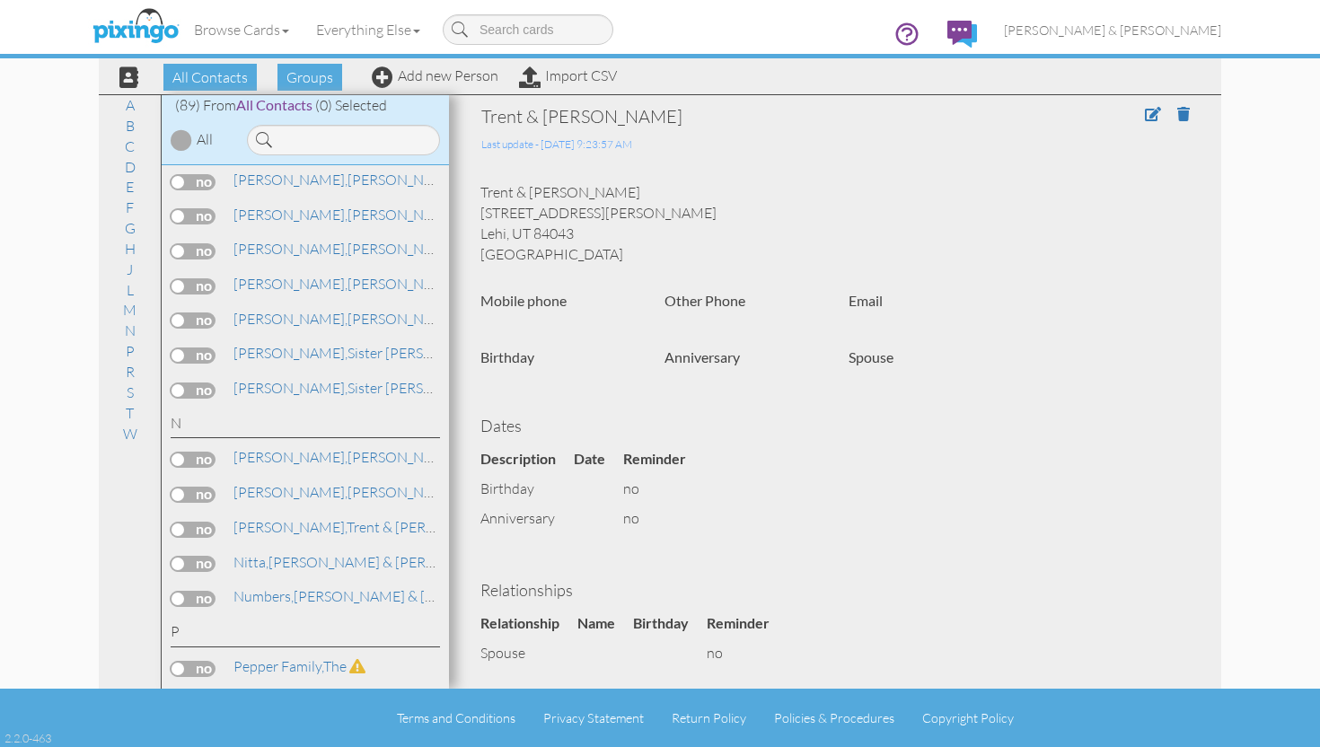
scroll to position [2649, 0]
click at [192, 519] on label at bounding box center [193, 527] width 45 height 16
click at [0, 0] on input "checkbox" at bounding box center [0, 0] width 0 height 0
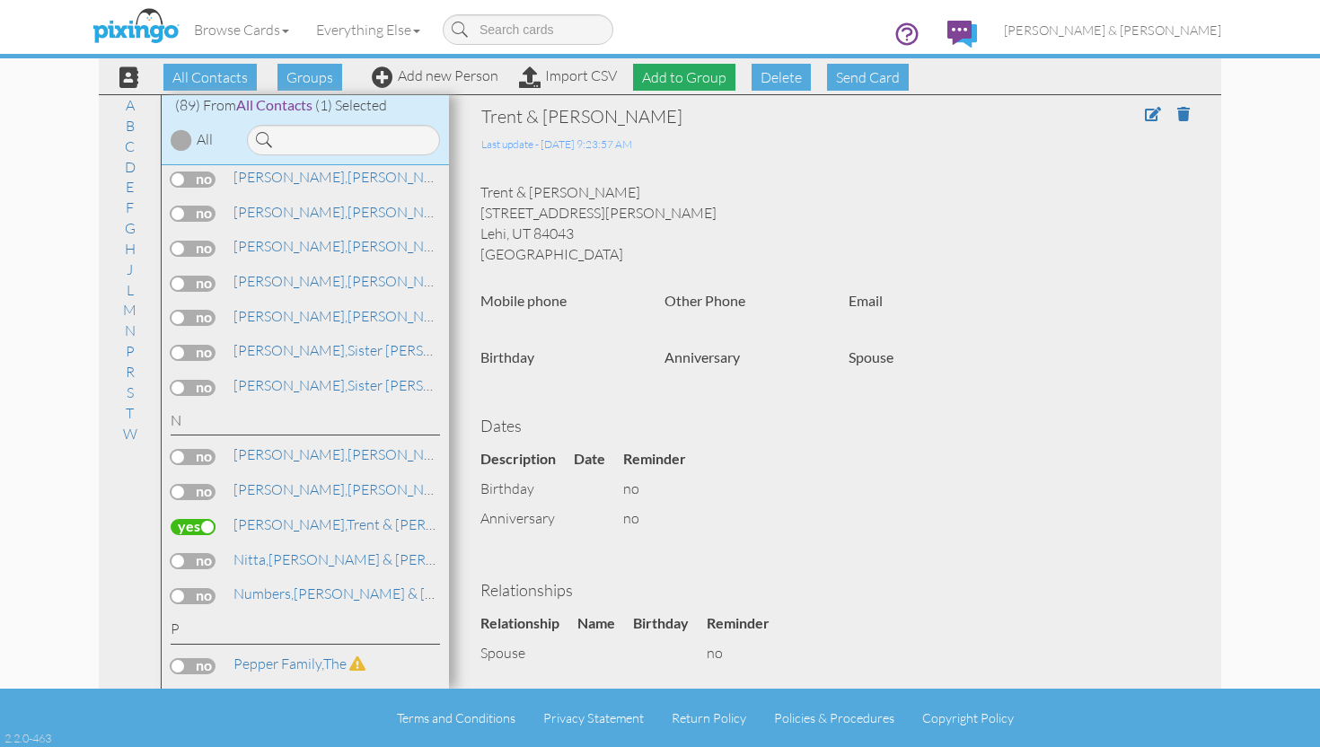
click at [698, 81] on span "Add to Group" at bounding box center [684, 77] width 102 height 27
click at [692, 117] on select "-- Select a group -- Christmas 2025 List Family" at bounding box center [684, 120] width 154 height 31
select select "10898"
click at [607, 105] on select "-- Select a group -- Christmas 2025 List Family" at bounding box center [684, 120] width 154 height 31
click at [657, 155] on span at bounding box center [647, 152] width 73 height 33
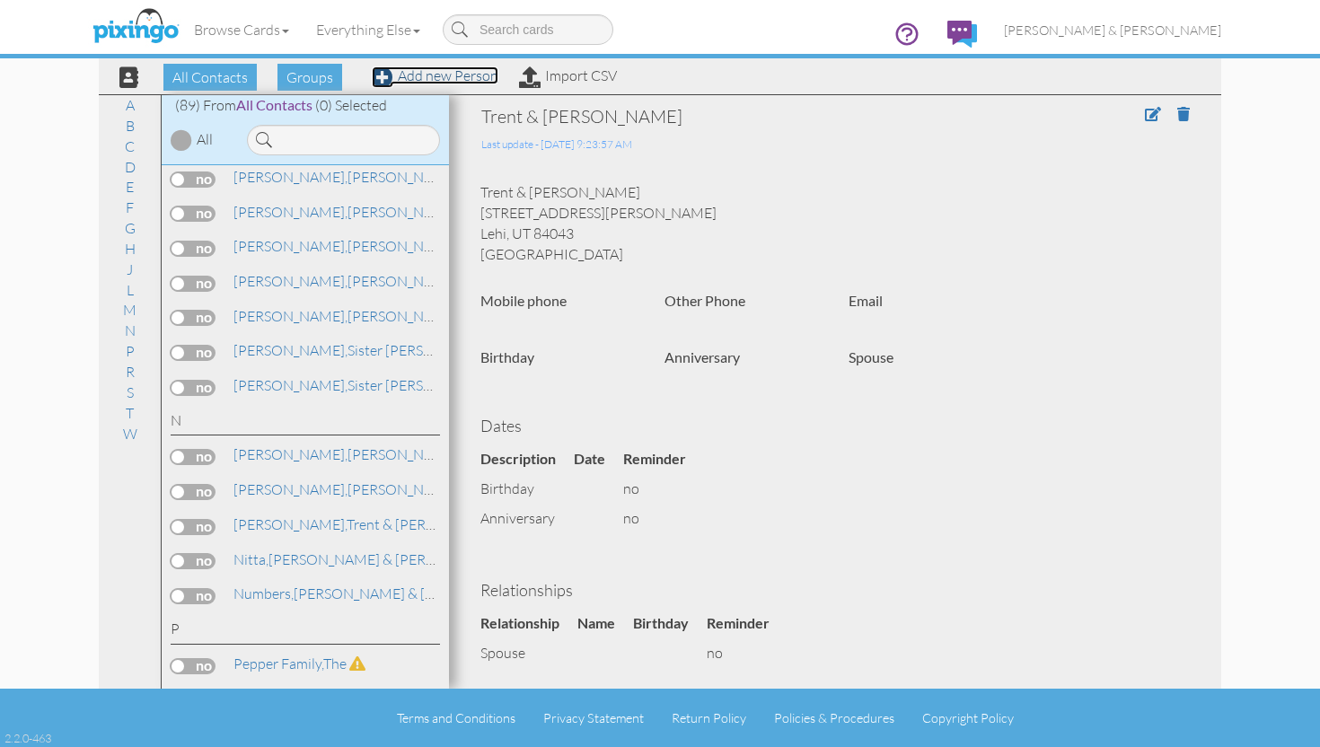
click at [415, 75] on link "Add new Person" at bounding box center [435, 75] width 127 height 18
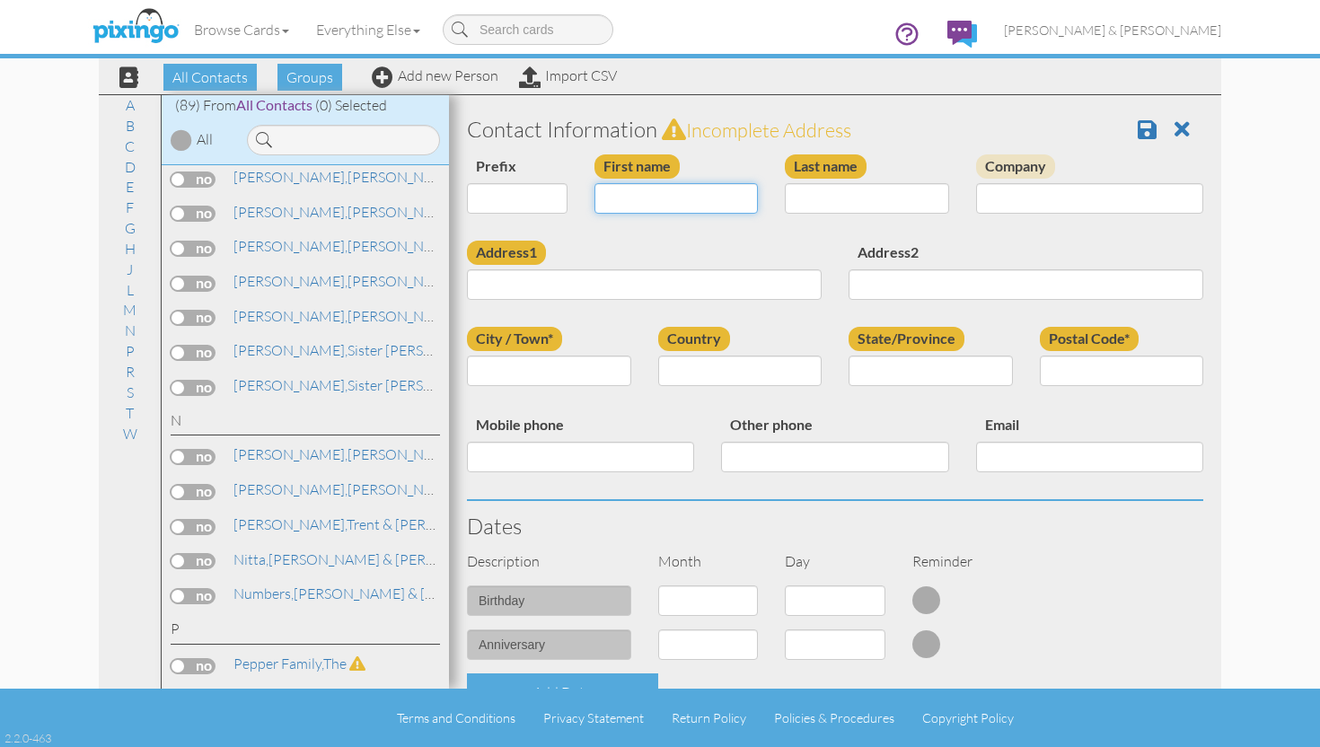
click at [675, 203] on input "First name" at bounding box center [677, 198] width 164 height 31
type input "[PERSON_NAME] & [PERSON_NAME]"
type input "Peixoto"
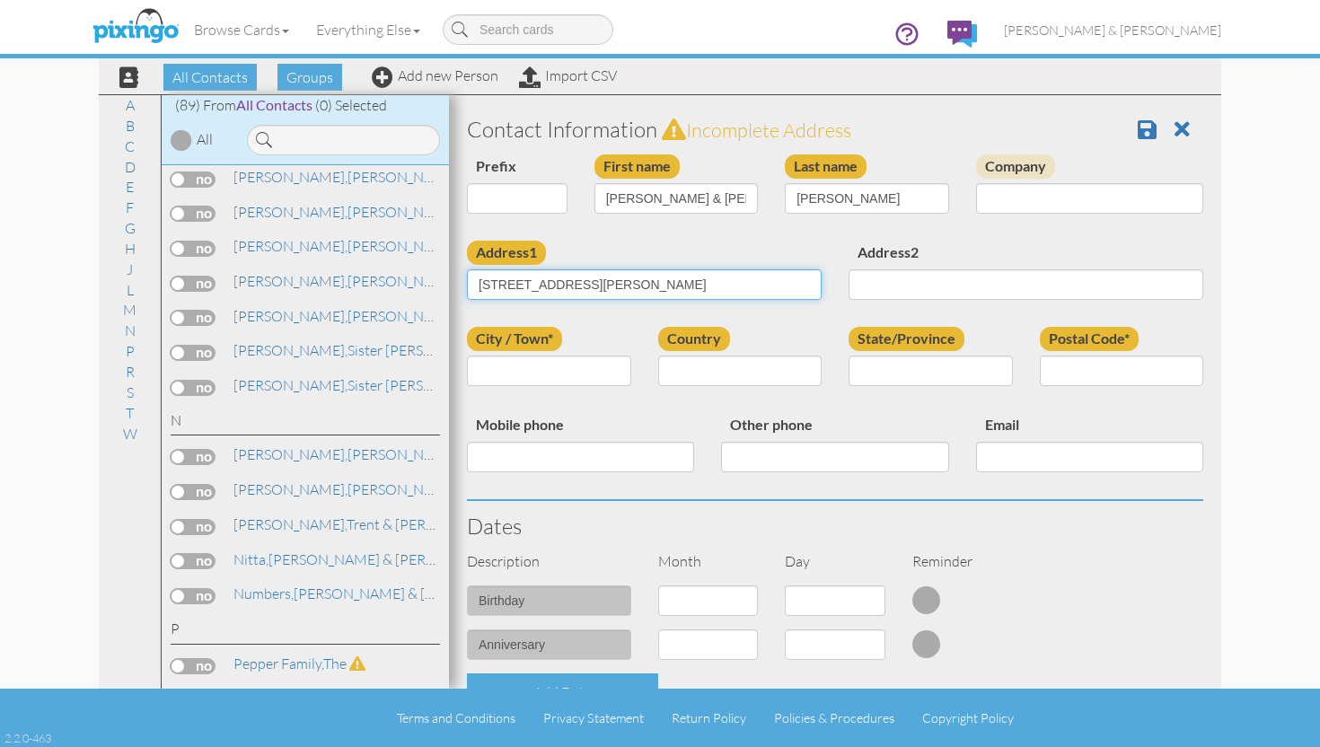
type input "[STREET_ADDRESS][PERSON_NAME]"
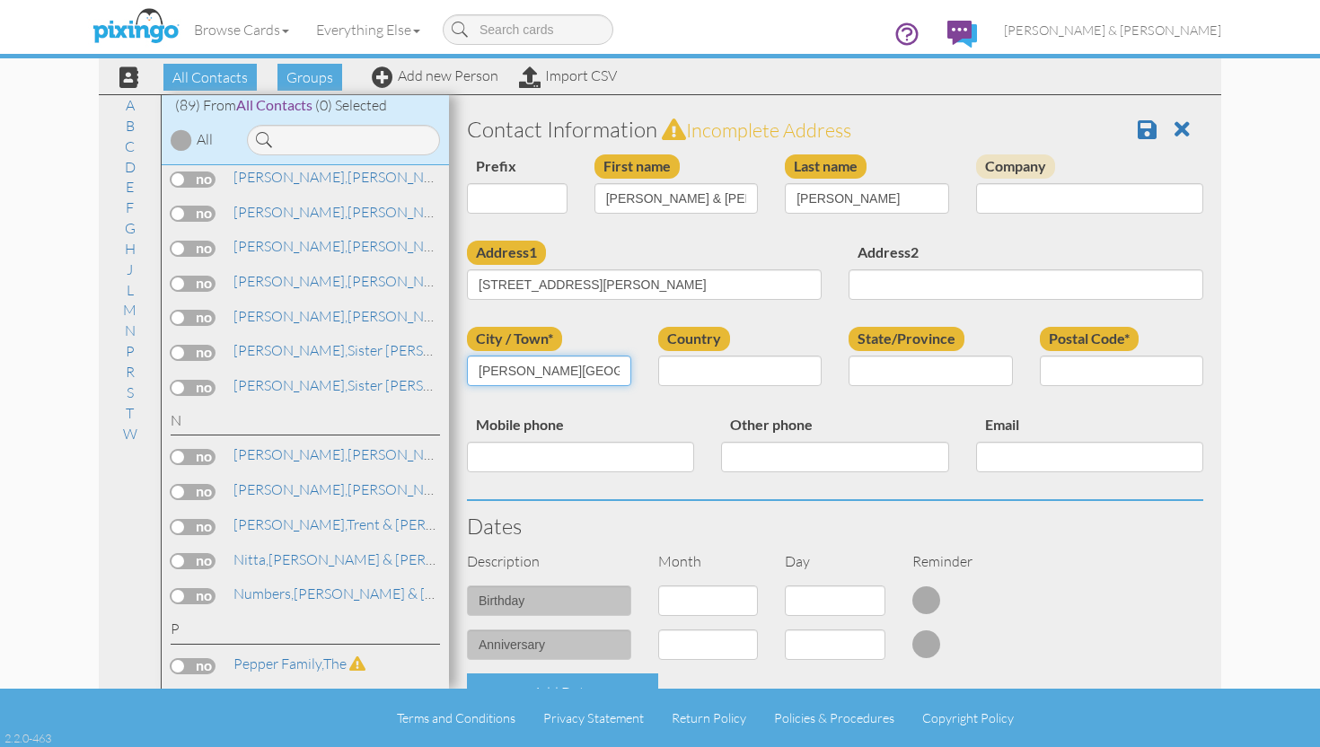
type input "Castro Valley"
type input "U"
type input "CA"
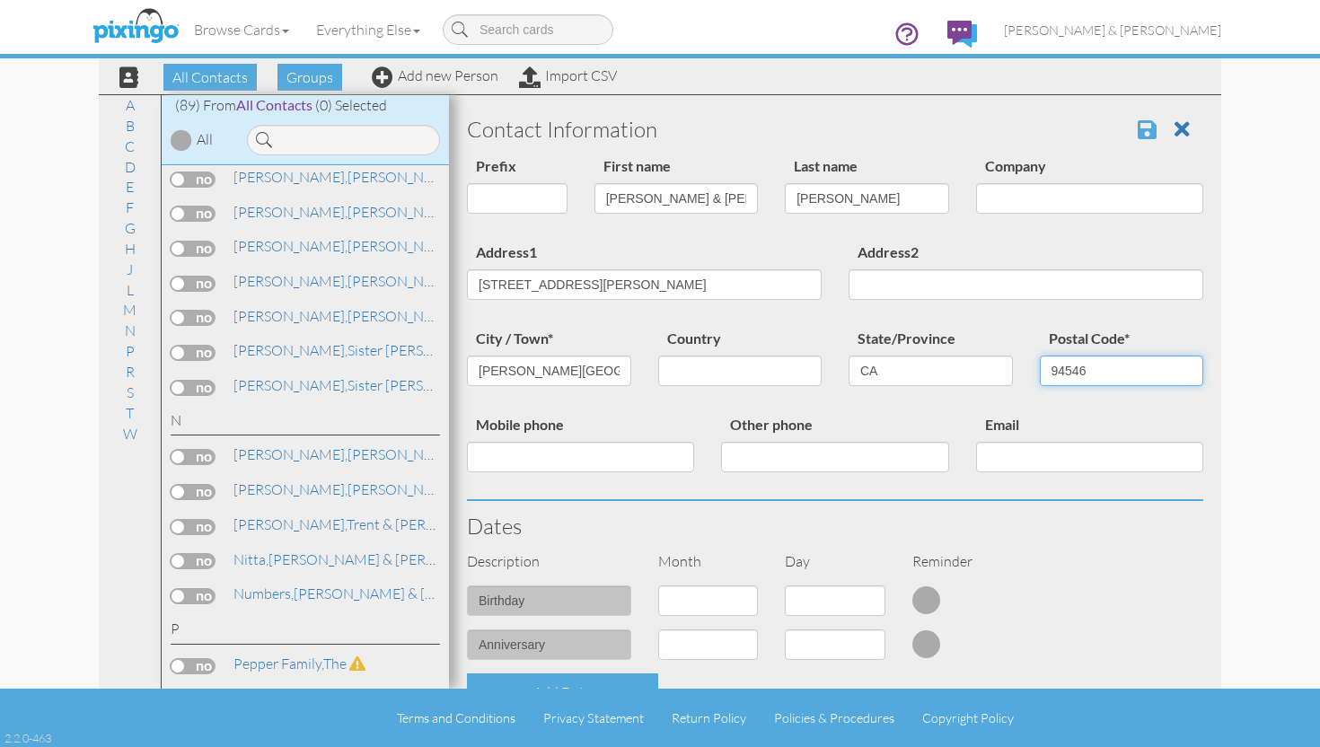
type input "94546"
click at [1153, 134] on span at bounding box center [1147, 130] width 19 height 22
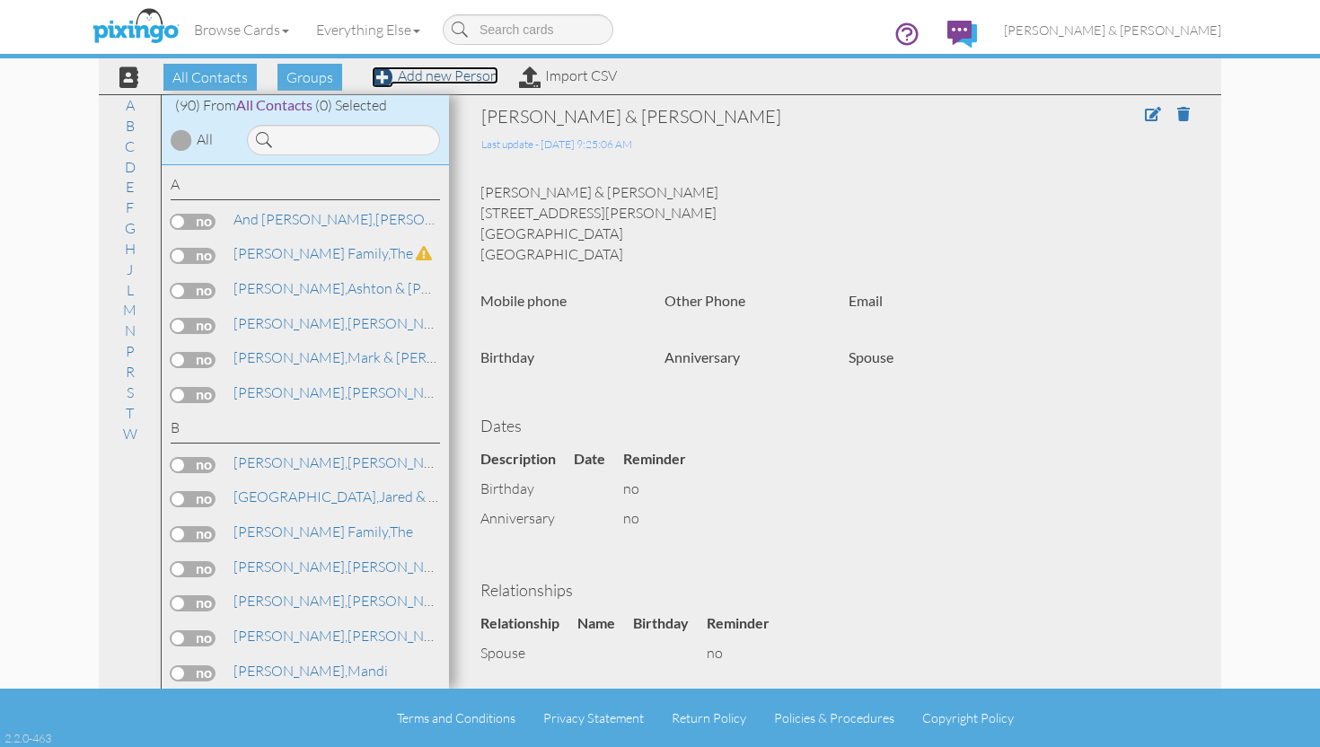
click at [410, 77] on link "Add new Person" at bounding box center [435, 75] width 127 height 18
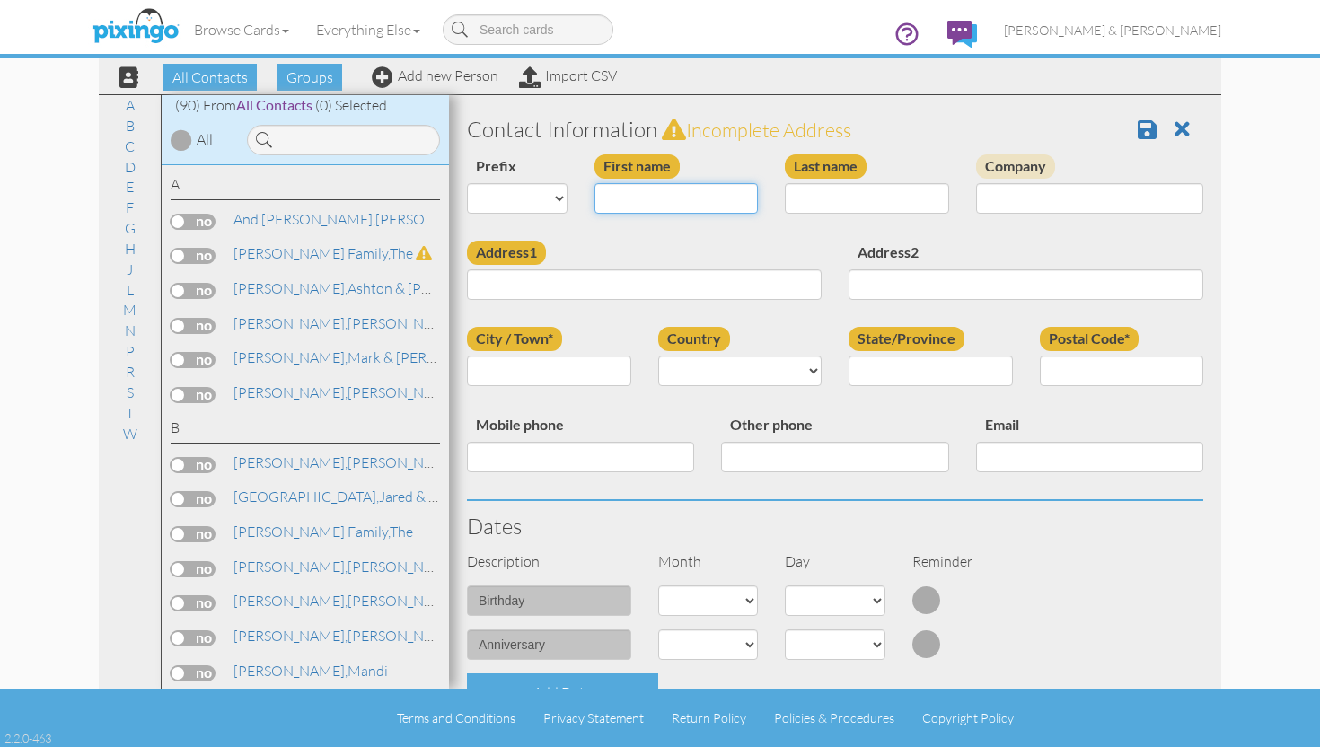
click at [622, 196] on input "First name" at bounding box center [677, 198] width 164 height 31
type input "Ben & [PERSON_NAME]"
type input "[DEMOGRAPHIC_DATA]"
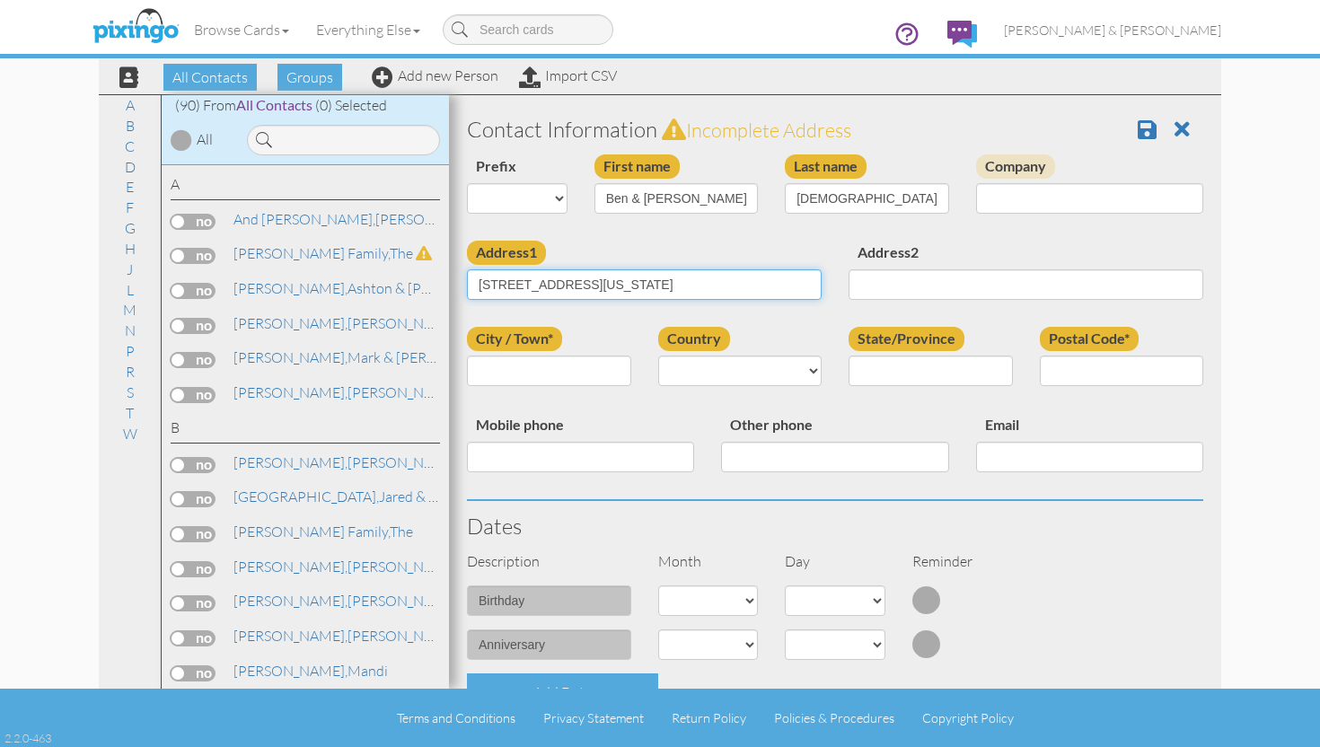
type input "[STREET_ADDRESS][US_STATE]"
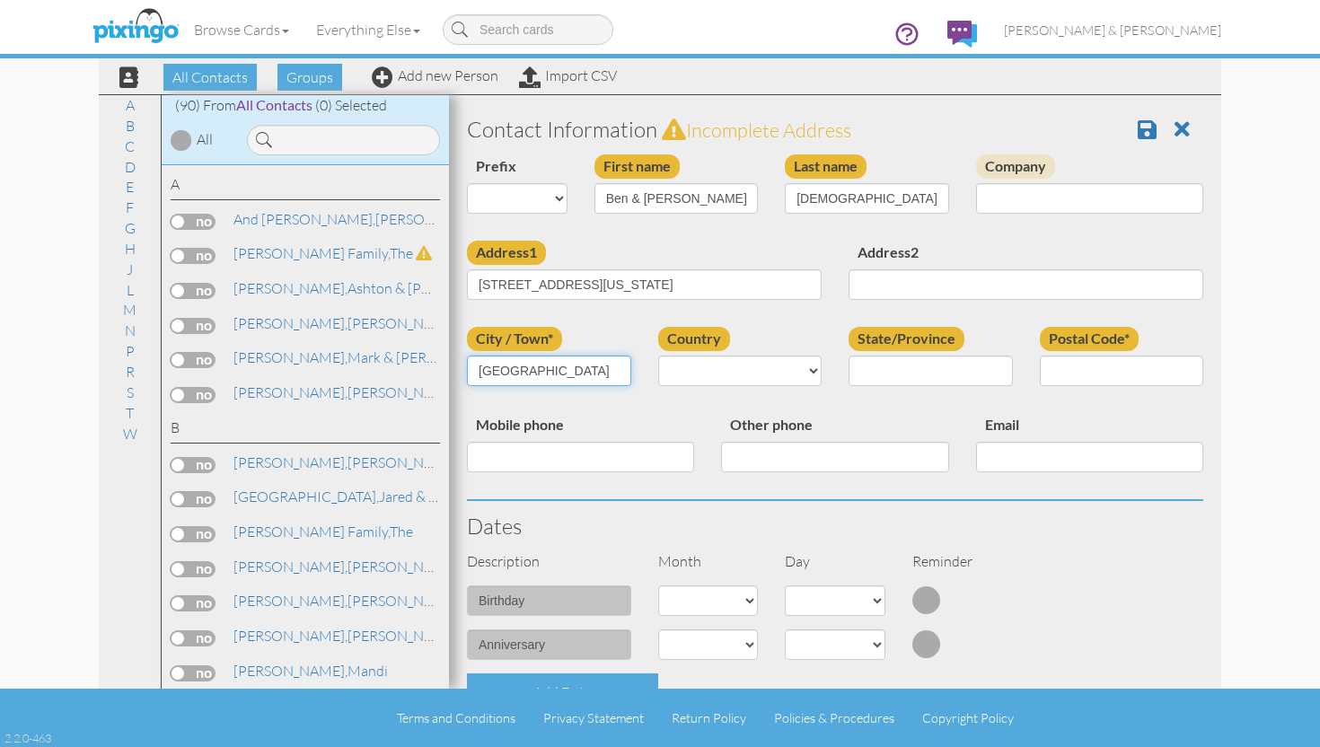
type input "[GEOGRAPHIC_DATA]"
type input "[US_STATE]"
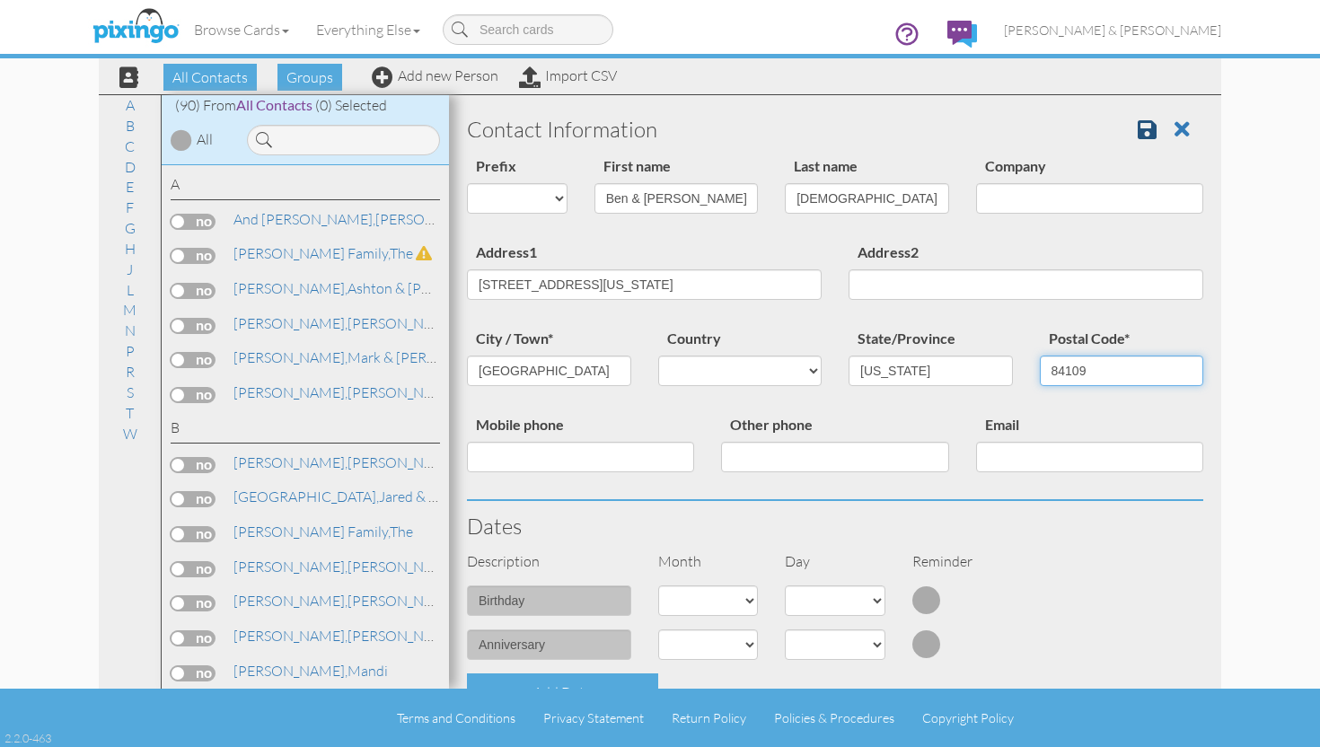
type input "84109"
click at [1159, 139] on link at bounding box center [1154, 129] width 32 height 27
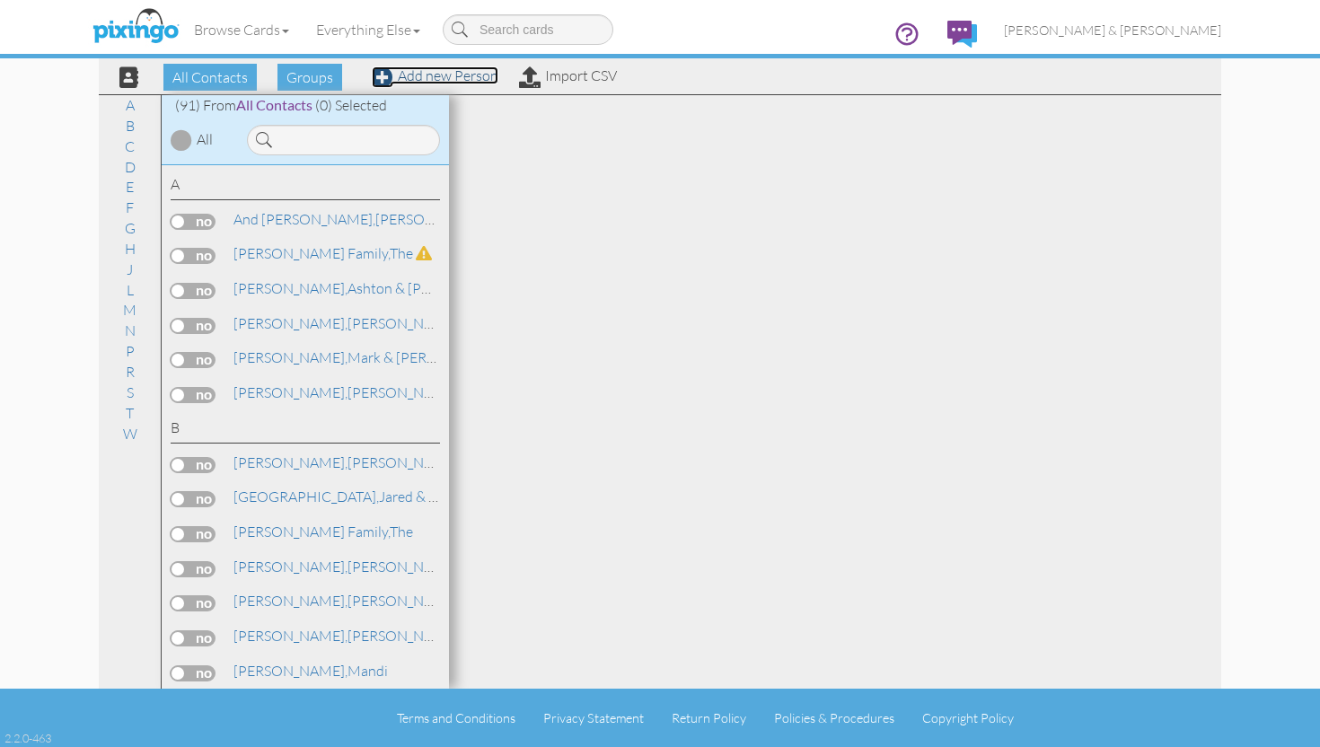
click at [406, 76] on link "Add new Person" at bounding box center [435, 75] width 127 height 18
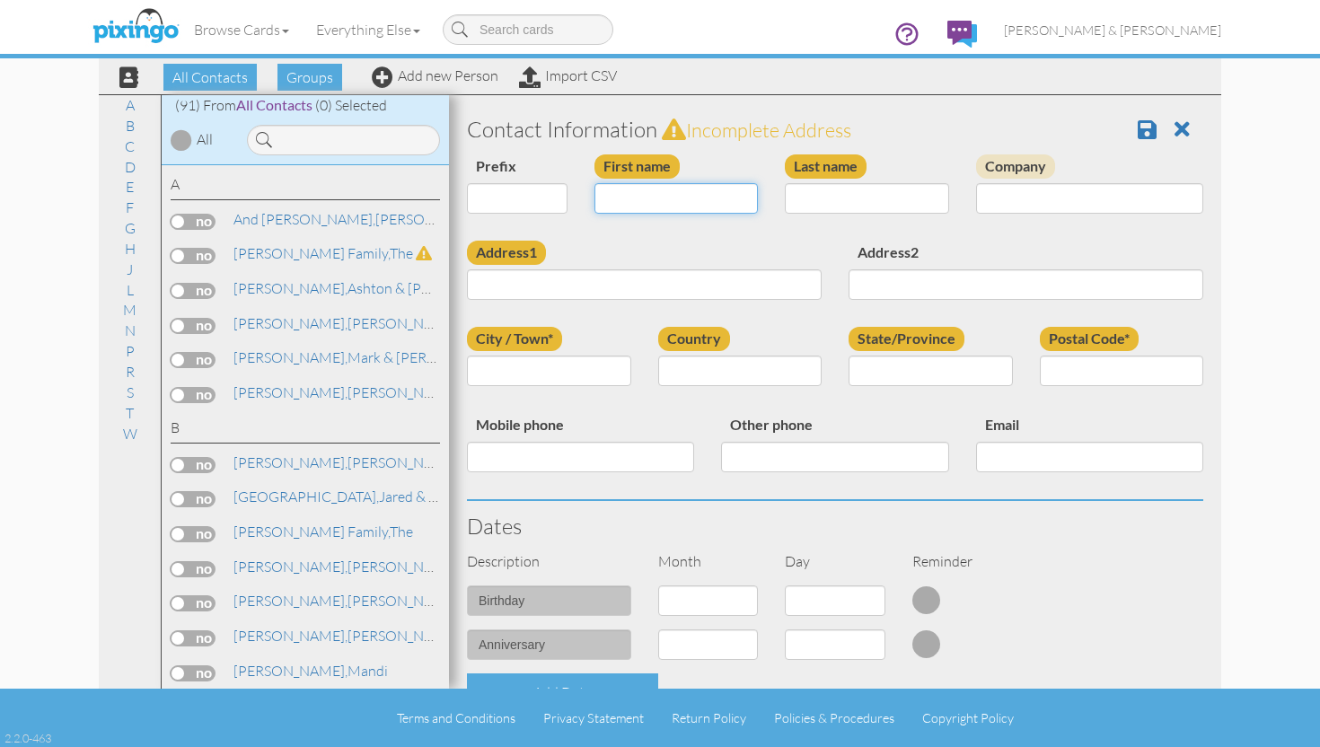
click at [622, 198] on input "First name" at bounding box center [677, 198] width 164 height 31
type input "[PERSON_NAME] & [PERSON_NAME]"
type input "Webseter"
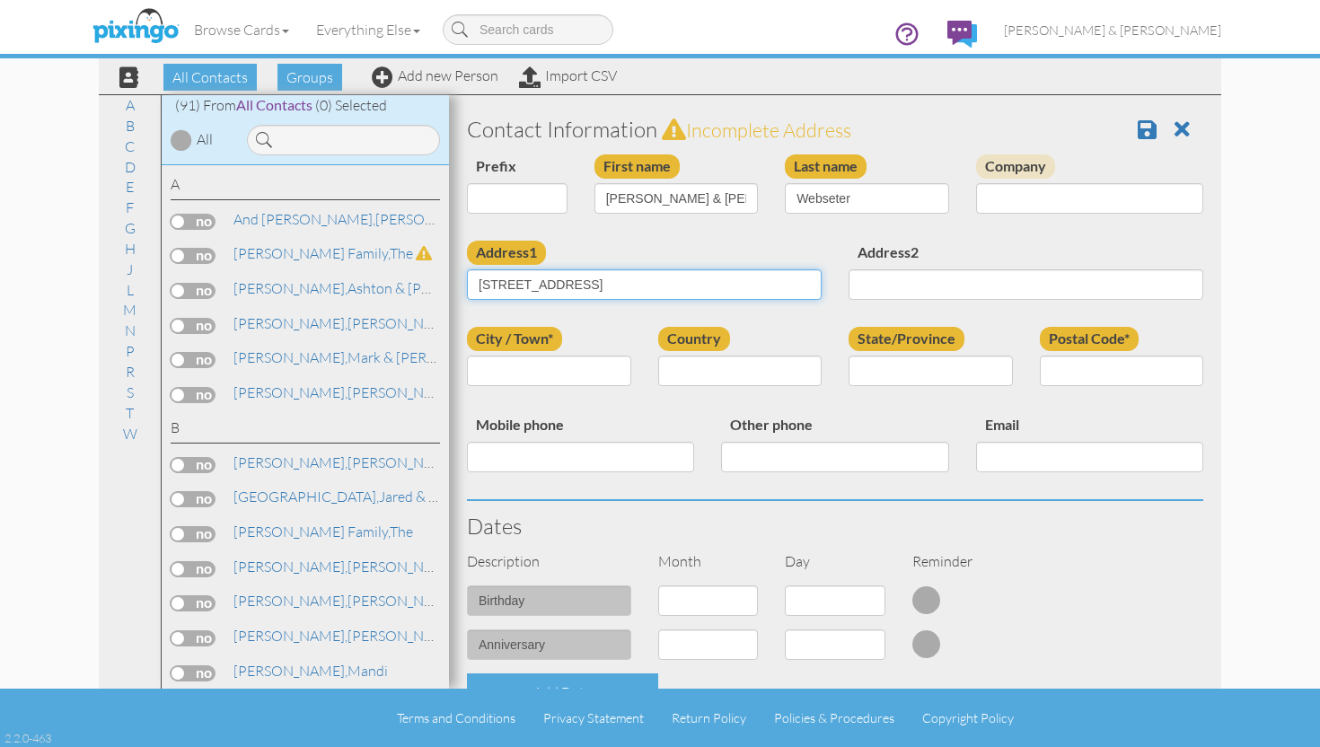
type input "525 Dover Dr"
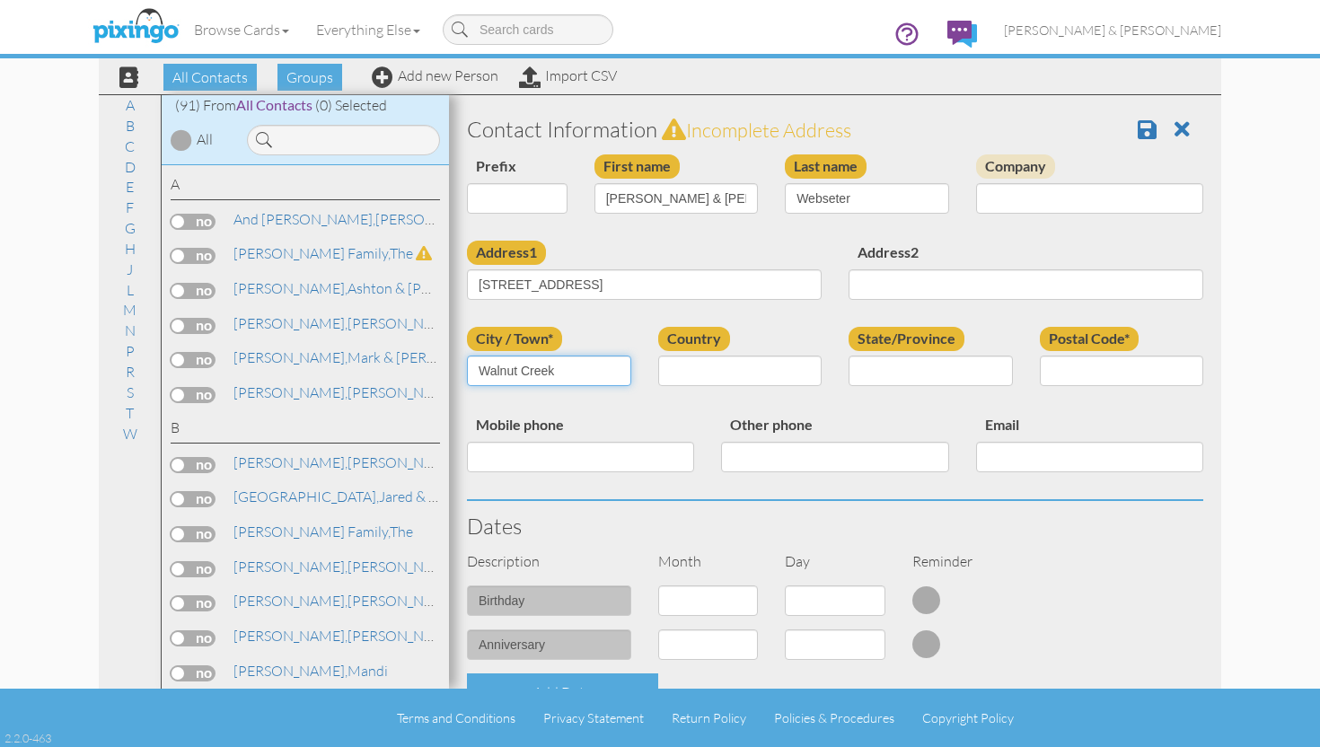
type input "Walnut Creek"
type input "CA"
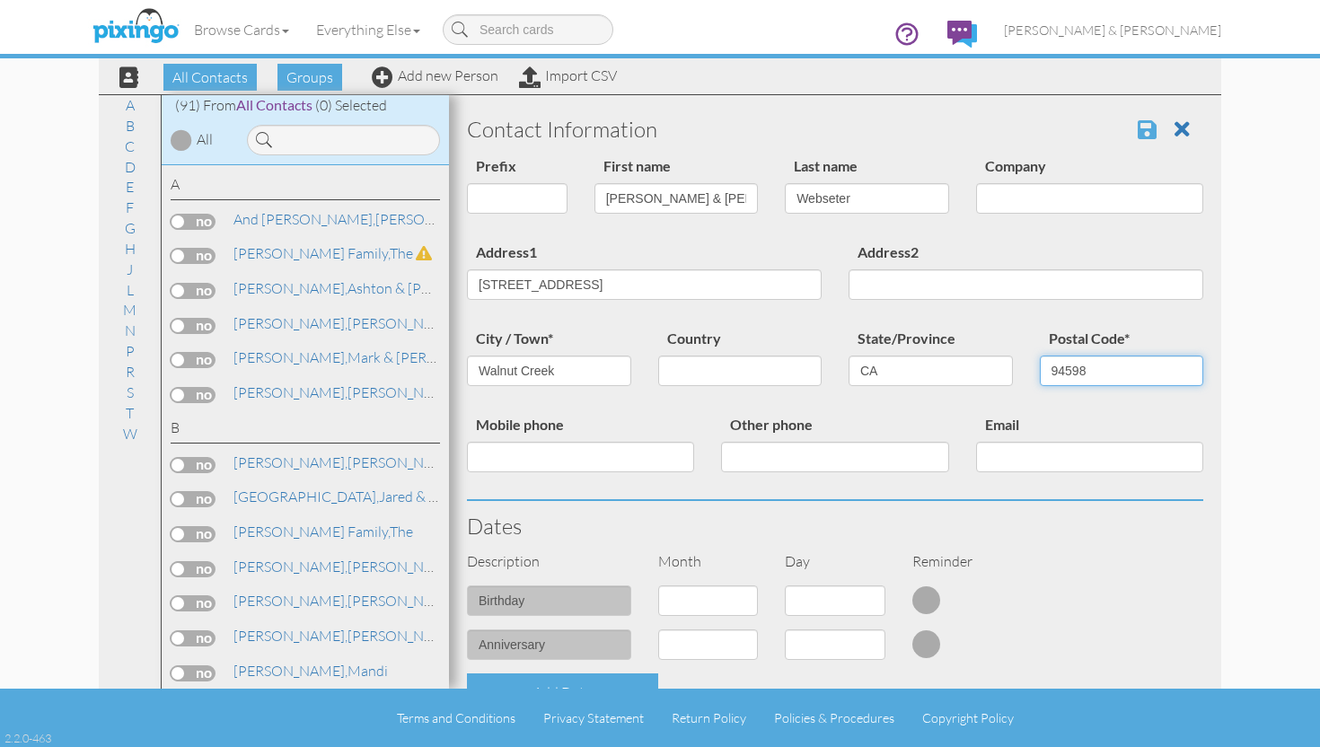
type input "94598"
click at [1153, 135] on span at bounding box center [1147, 130] width 19 height 22
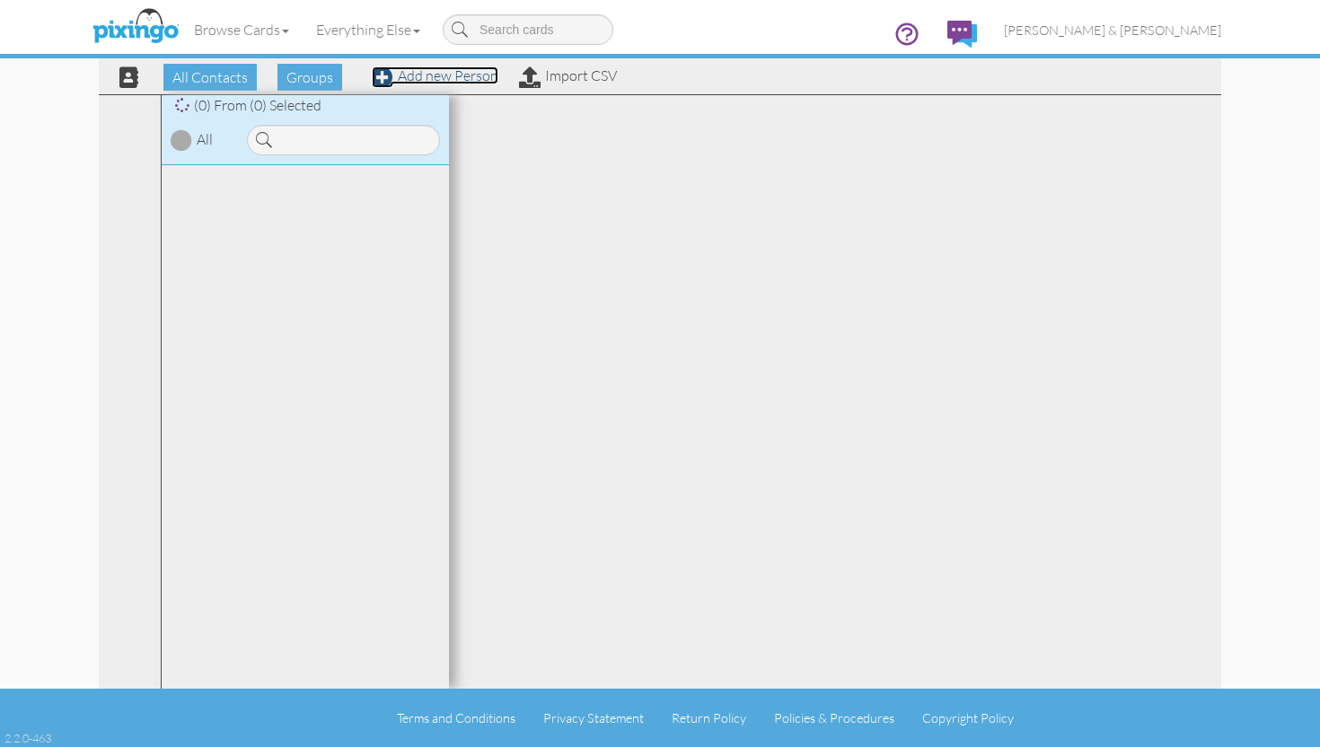
click at [449, 79] on link "Add new Person" at bounding box center [435, 75] width 127 height 18
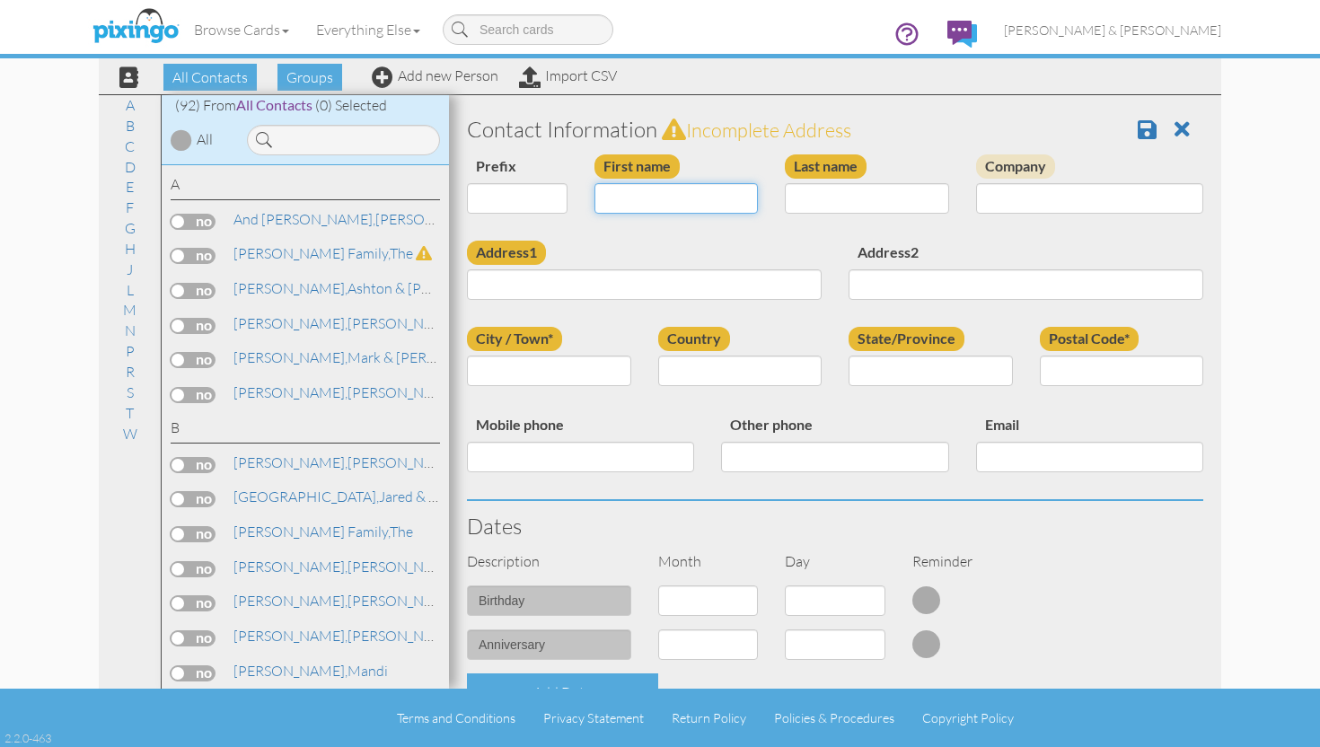
click at [615, 194] on input "First name" at bounding box center [677, 198] width 164 height 31
type input "T"
type input "The"
type input "[PERSON_NAME] Family"
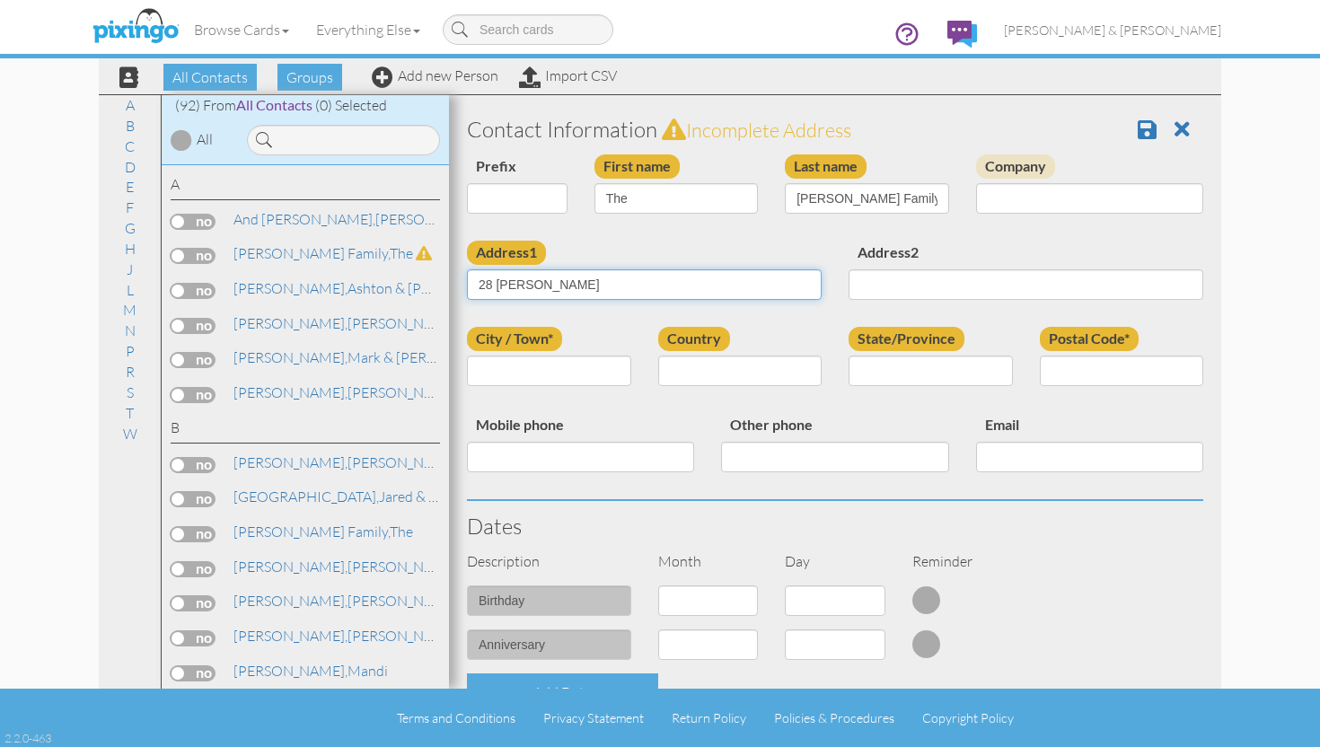
type input "28 [PERSON_NAME]"
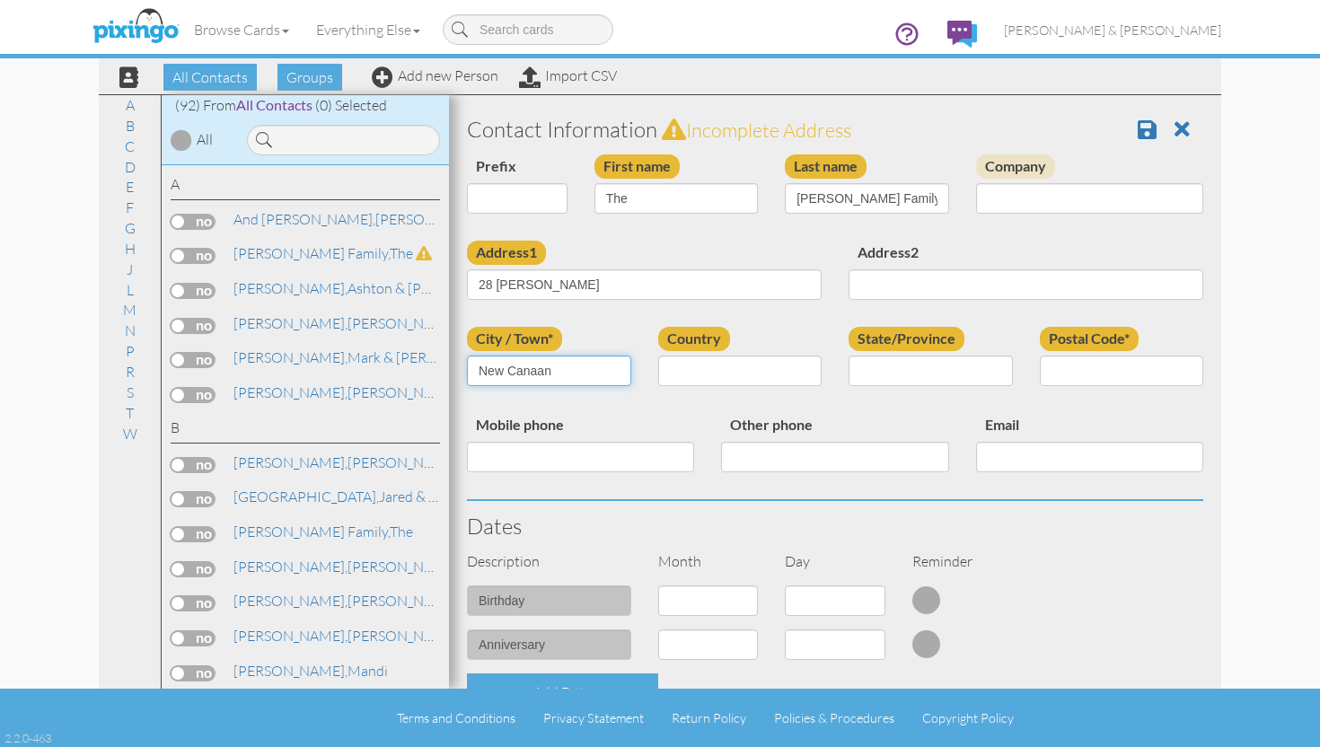
type input "New Canaan"
type input "CT"
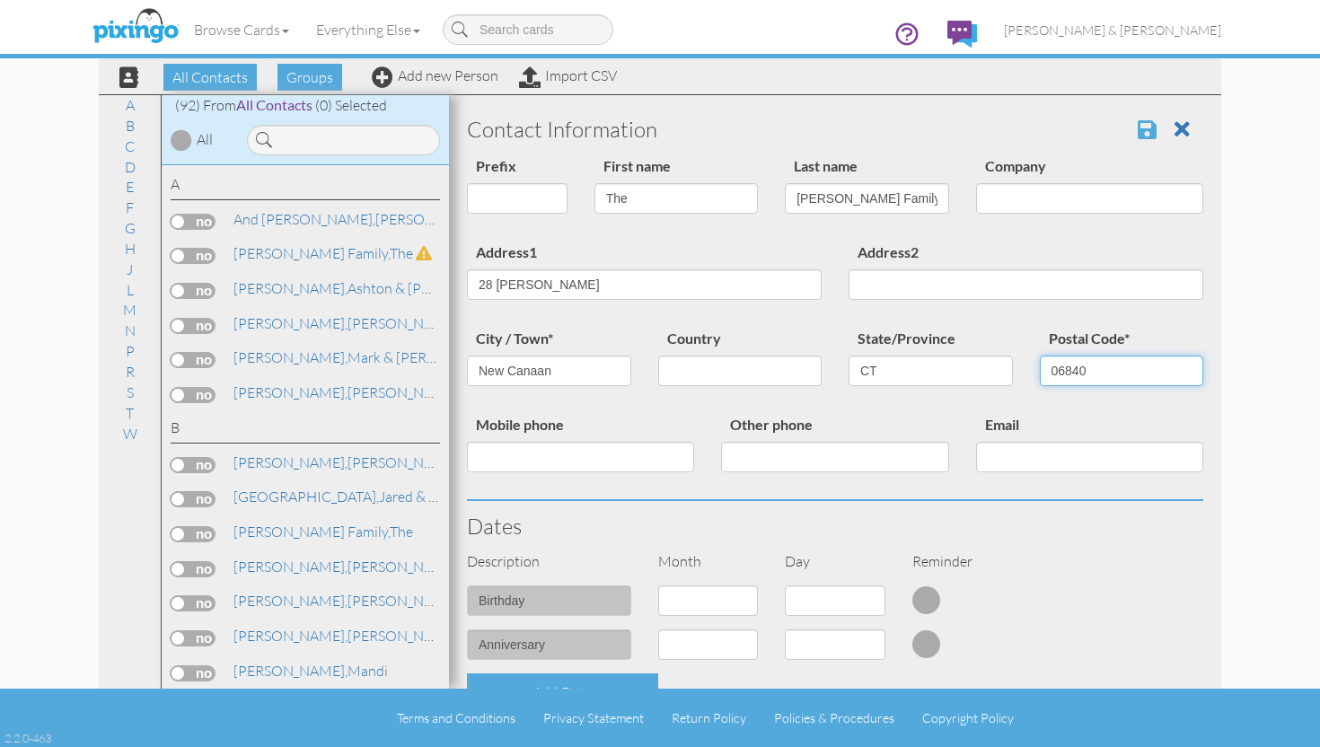
type input "06840"
click at [1150, 134] on span at bounding box center [1147, 130] width 19 height 22
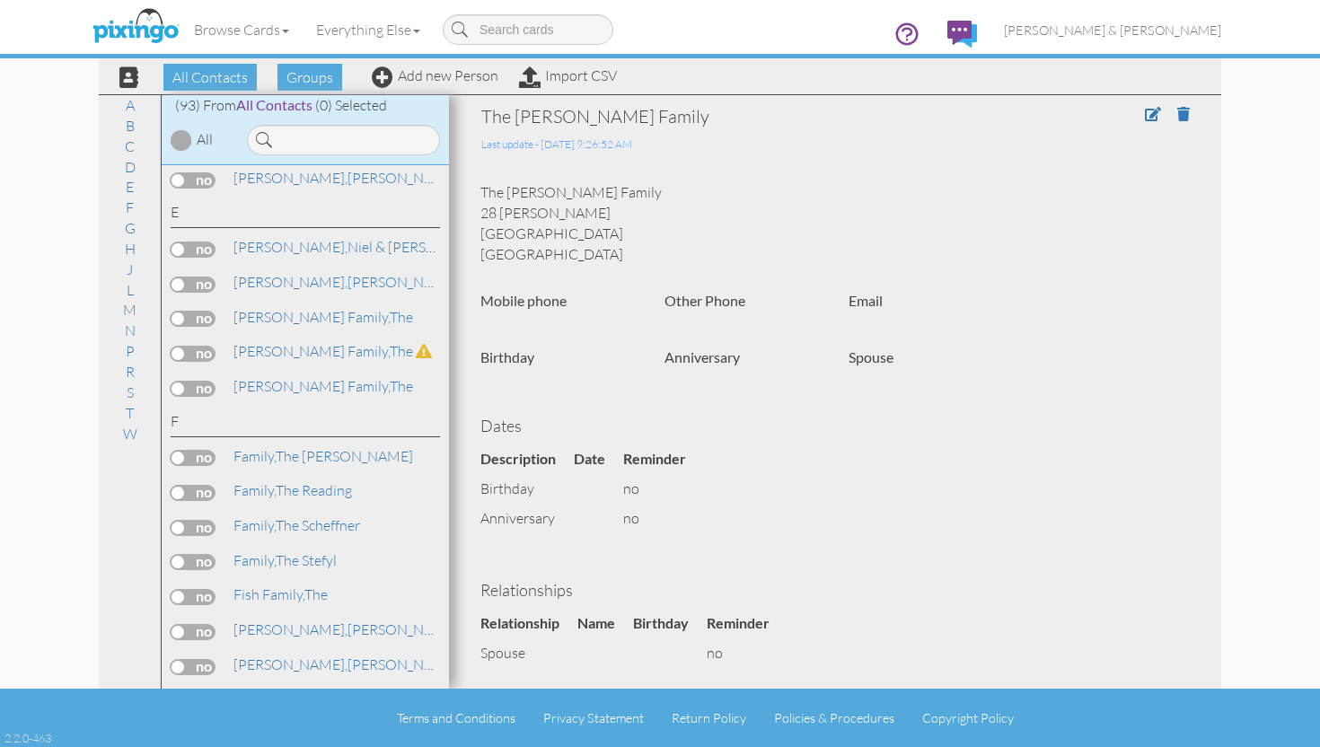
scroll to position [972, 0]
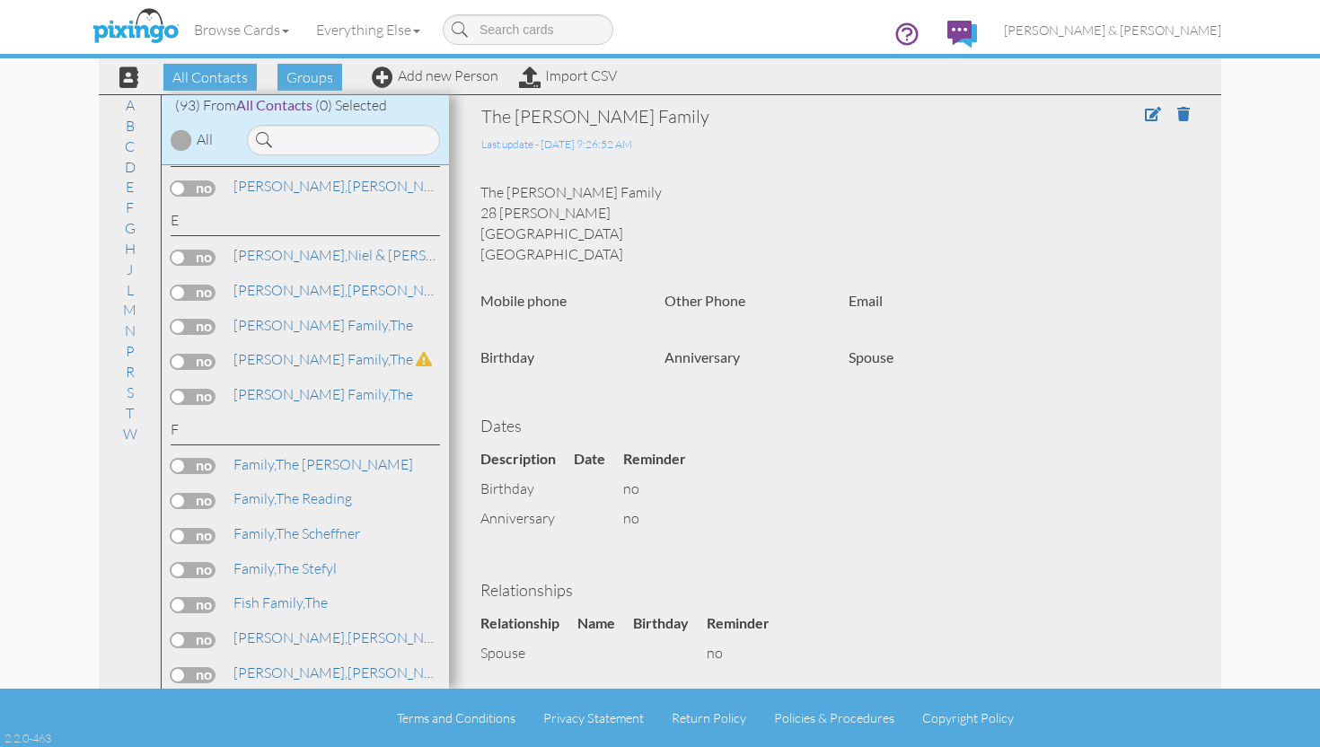
click at [190, 319] on label at bounding box center [193, 327] width 45 height 16
click at [0, 0] on input "checkbox" at bounding box center [0, 0] width 0 height 0
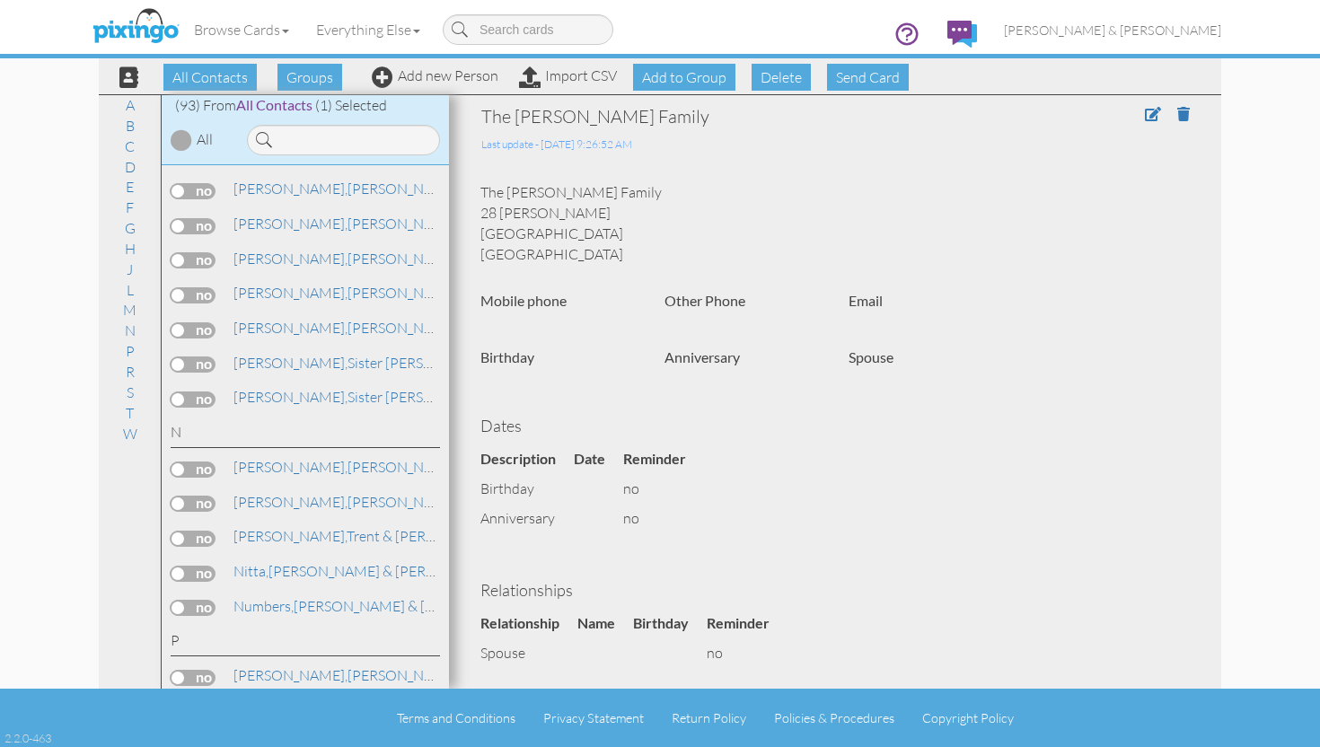
scroll to position [3268, 0]
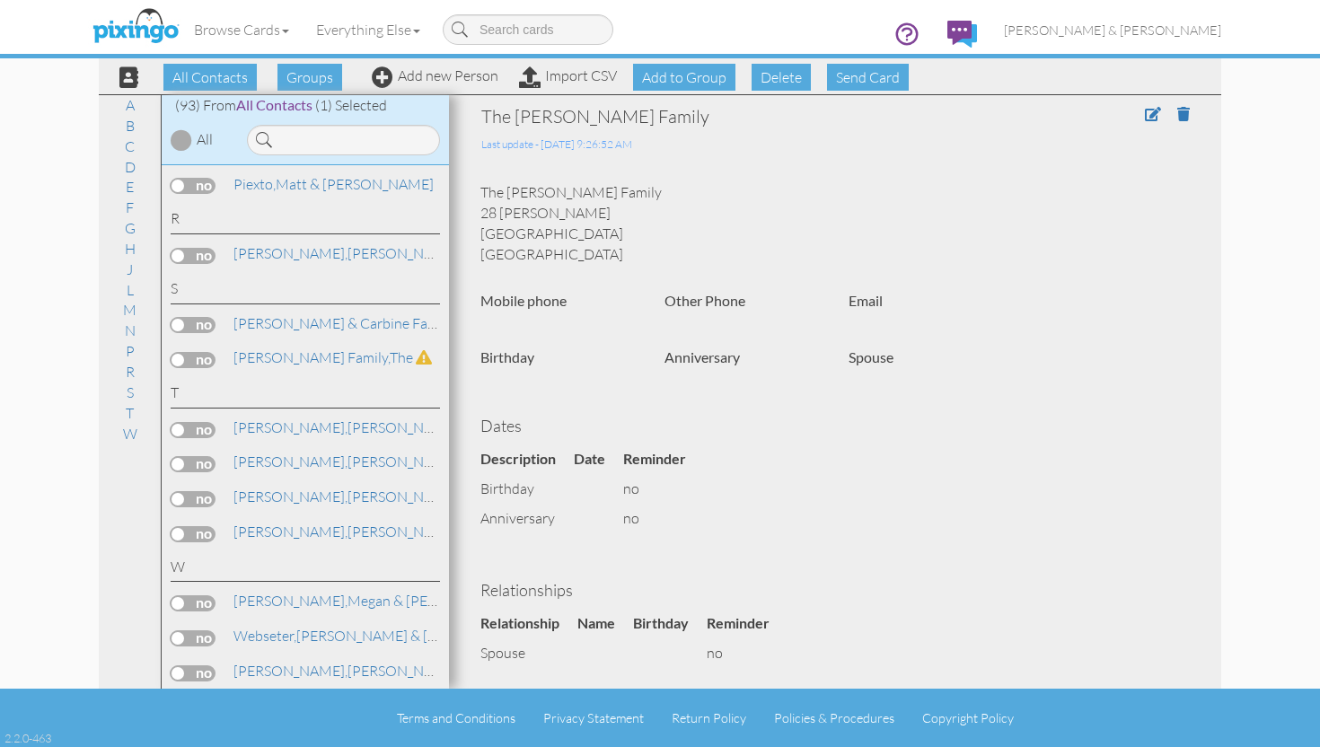
click at [193, 630] on label at bounding box center [193, 638] width 45 height 16
click at [0, 0] on input "checkbox" at bounding box center [0, 0] width 0 height 0
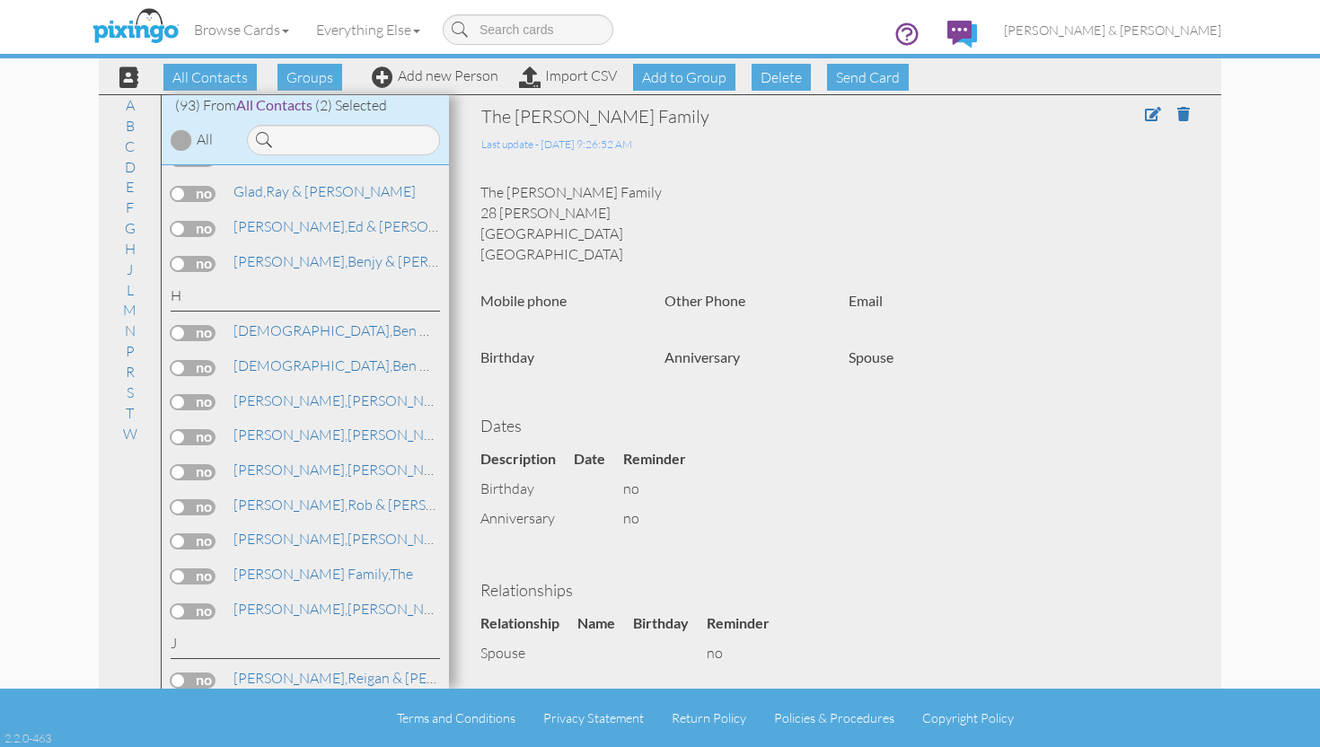
scroll to position [1770, 0]
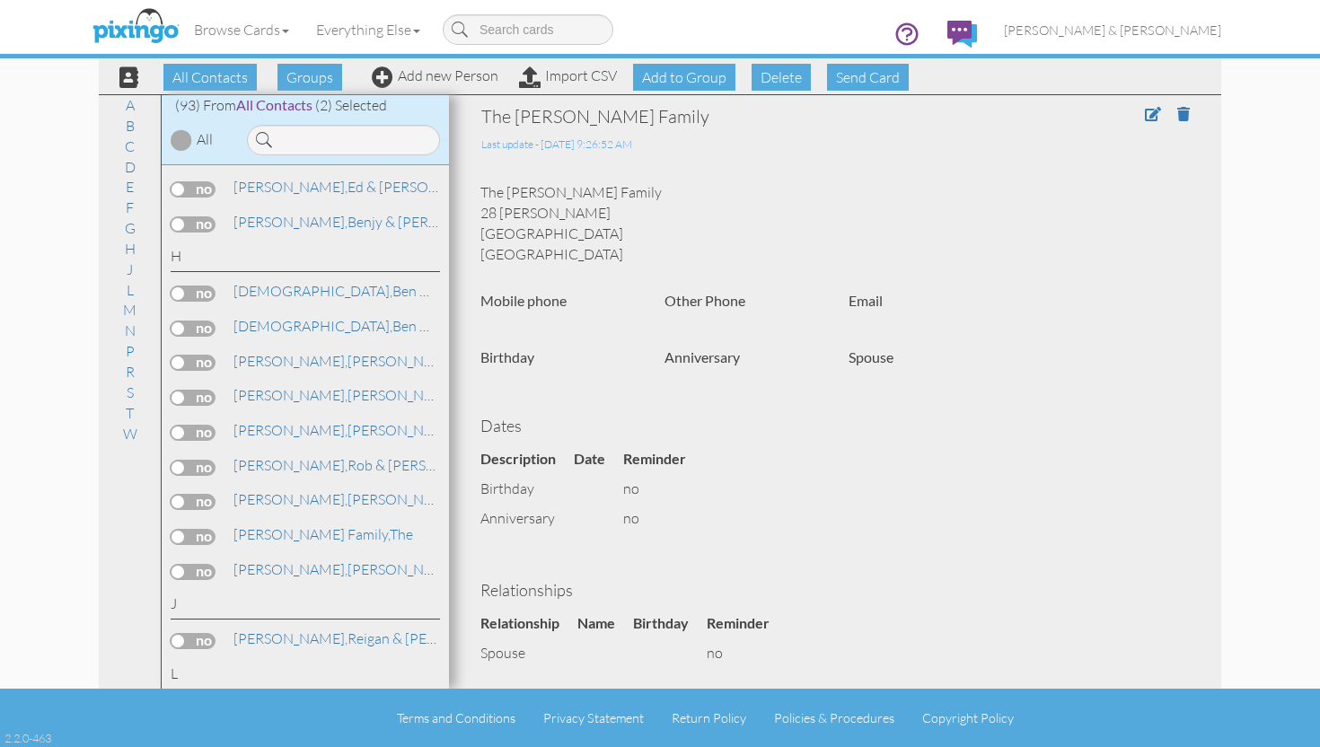
click at [181, 286] on label at bounding box center [193, 294] width 45 height 16
click at [0, 0] on input "checkbox" at bounding box center [0, 0] width 0 height 0
click at [681, 79] on span "Add to Group" at bounding box center [684, 77] width 102 height 27
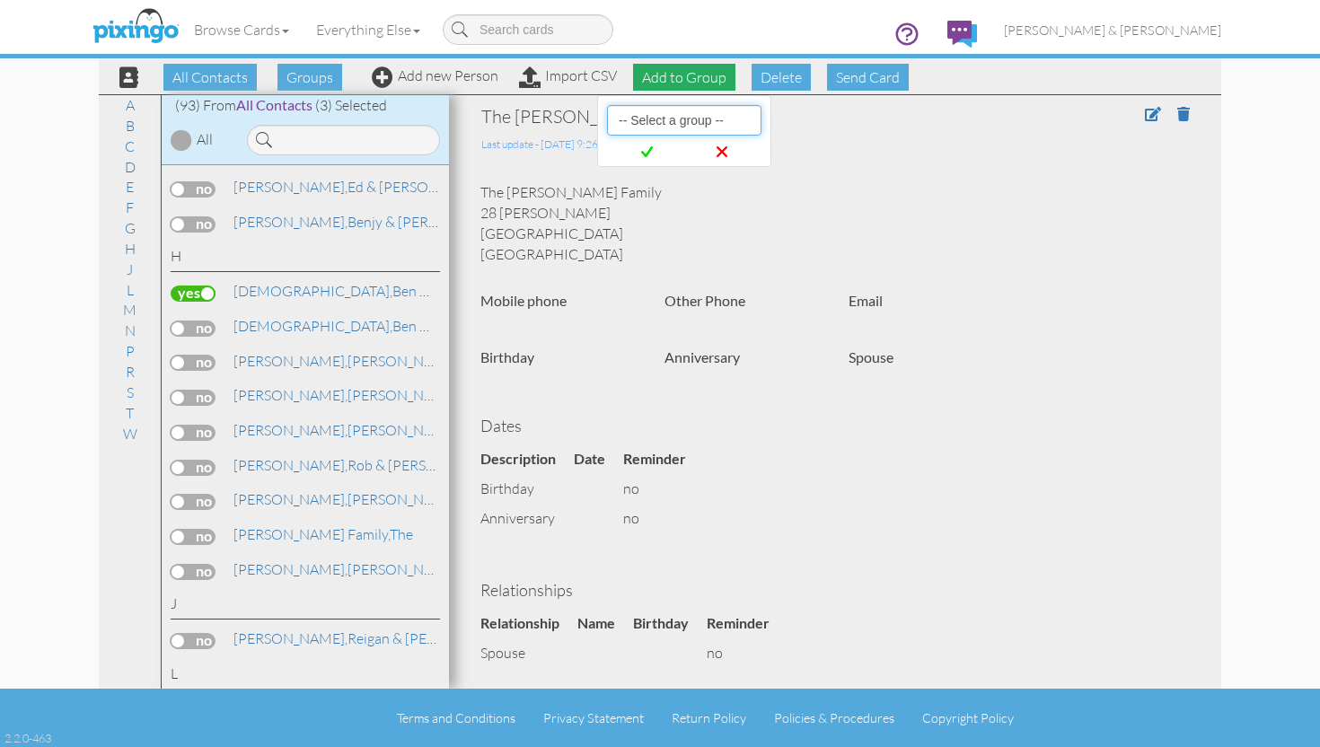
click at [679, 119] on select "-- Select a group -- Christmas 2025 List Family" at bounding box center [684, 120] width 154 height 31
select select "10898"
click at [607, 105] on select "-- Select a group -- Christmas 2025 List Family" at bounding box center [684, 120] width 154 height 31
click at [651, 152] on icon at bounding box center [647, 152] width 12 height 18
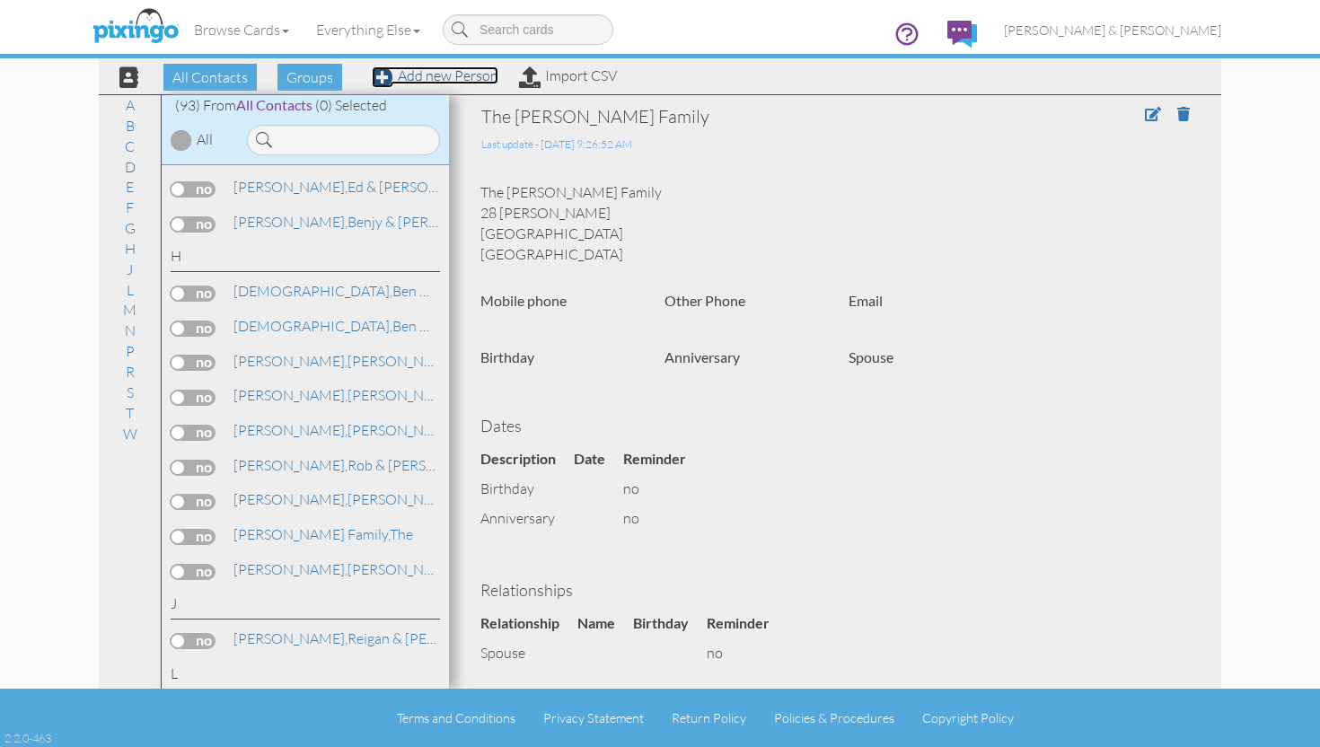
click at [412, 81] on link "Add new Person" at bounding box center [435, 75] width 127 height 18
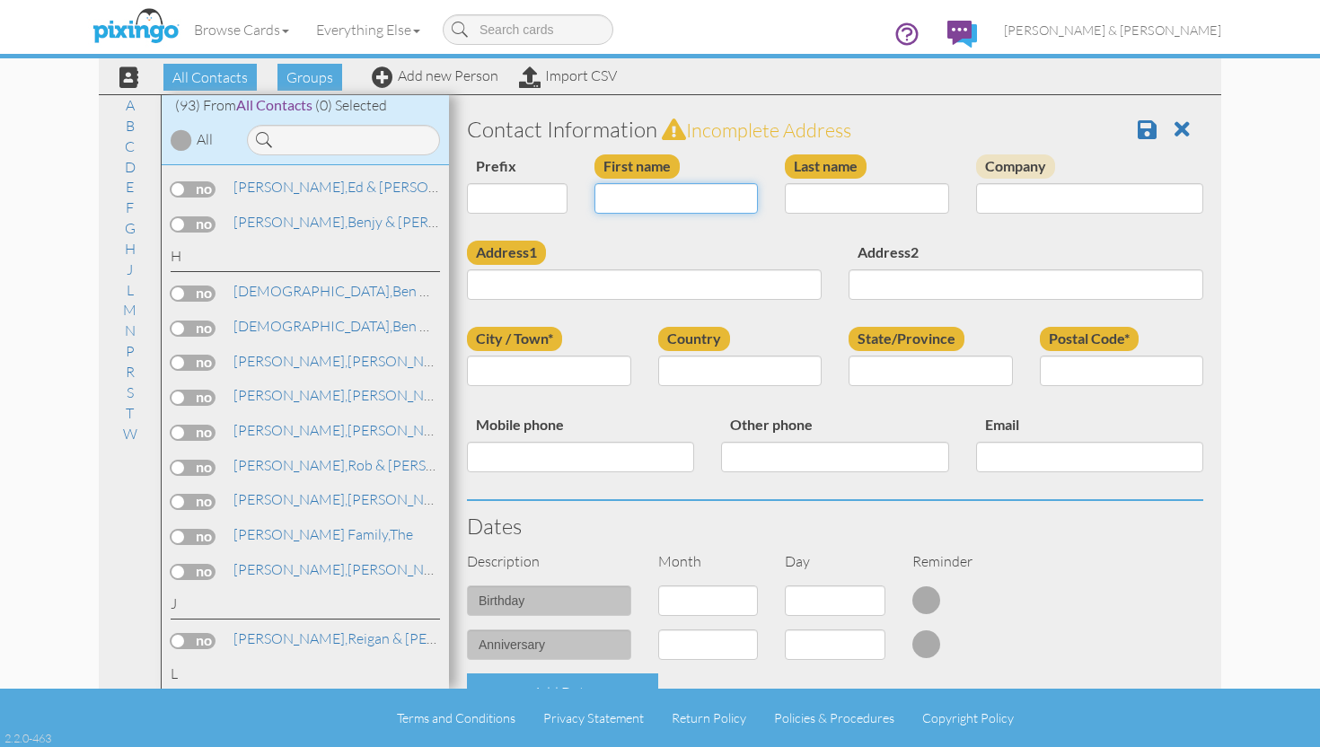
click at [660, 199] on input "First name" at bounding box center [677, 198] width 164 height 31
type input "[PERSON_NAME]"
type input "Collette"
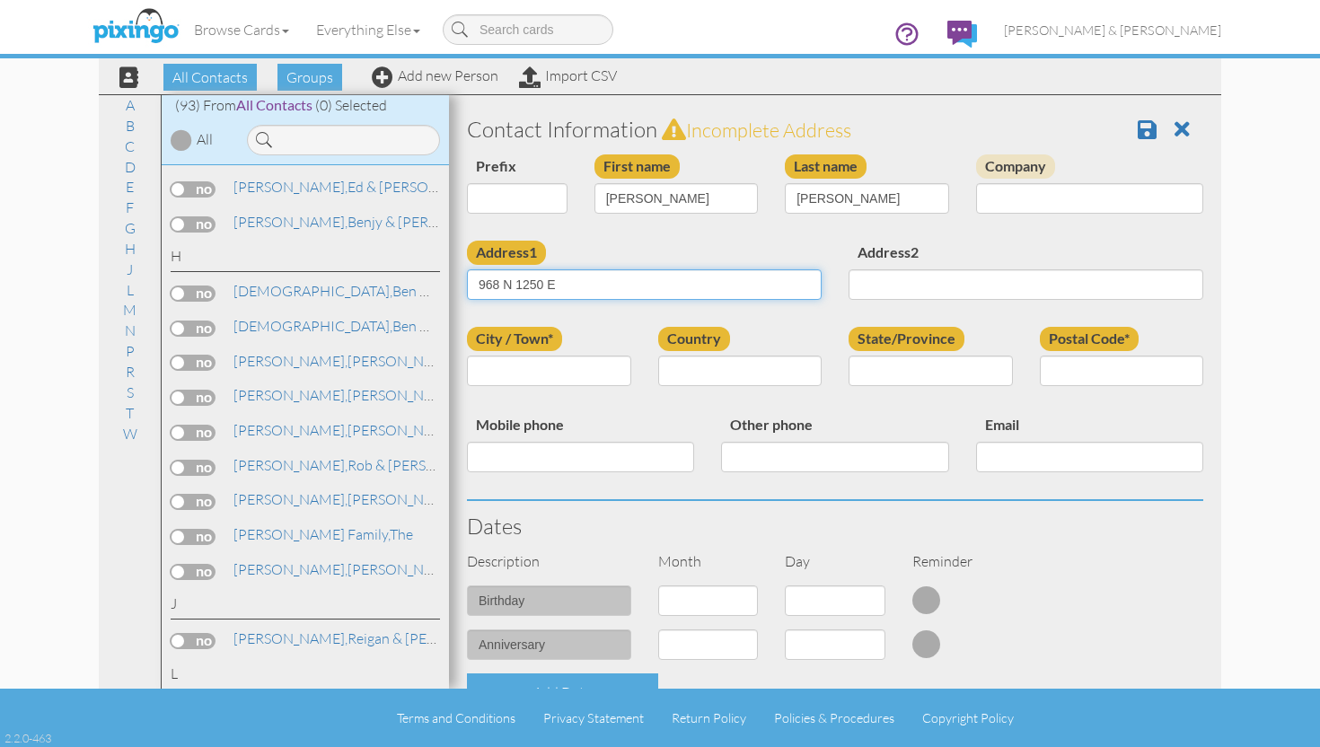
type input "968 N 1250 E"
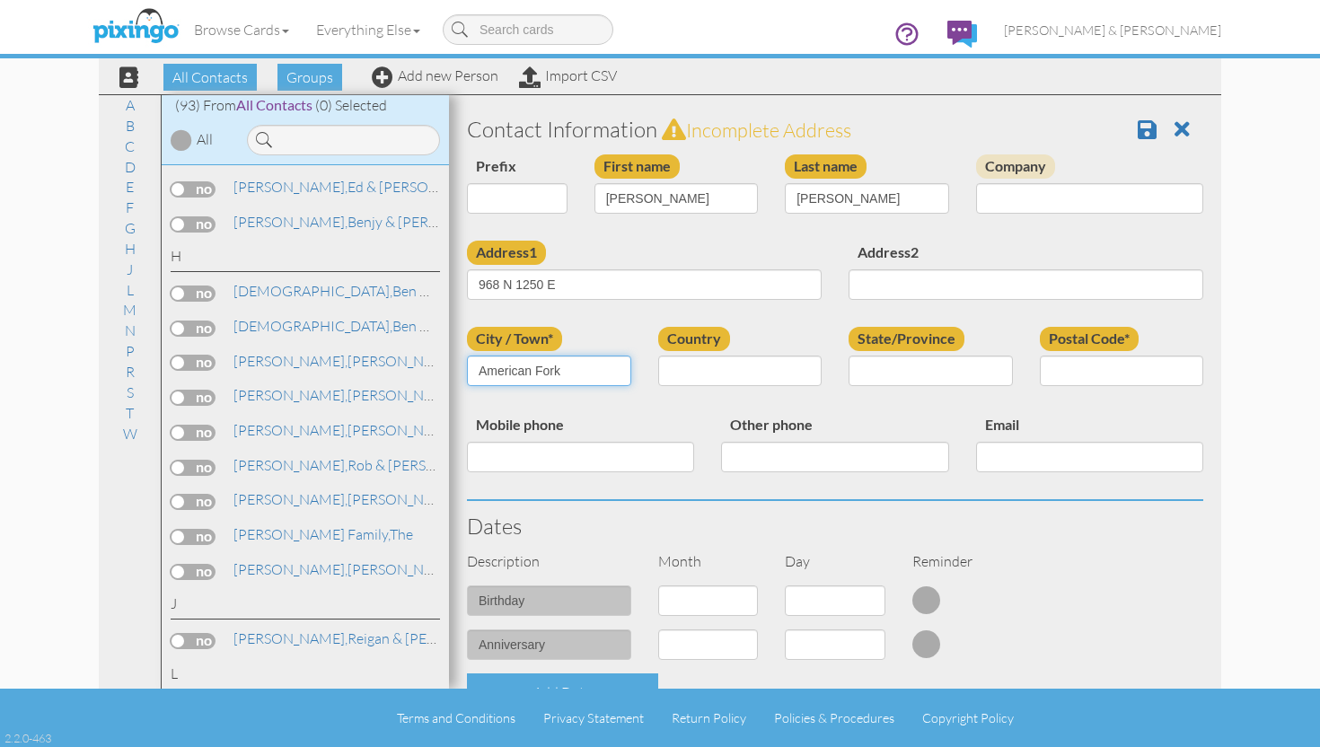
type input "American Fork"
type input "C"
type input "Utah"
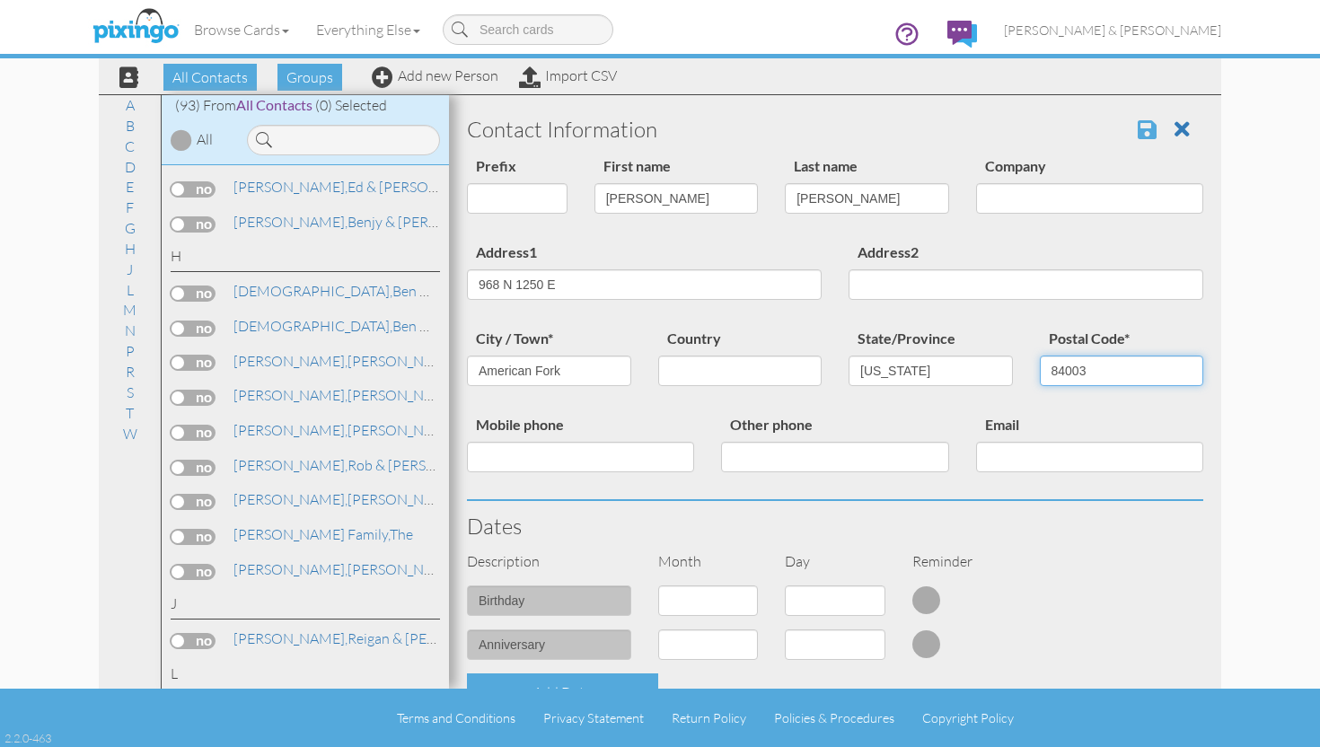
type input "84003"
click at [1150, 119] on span at bounding box center [1147, 130] width 19 height 22
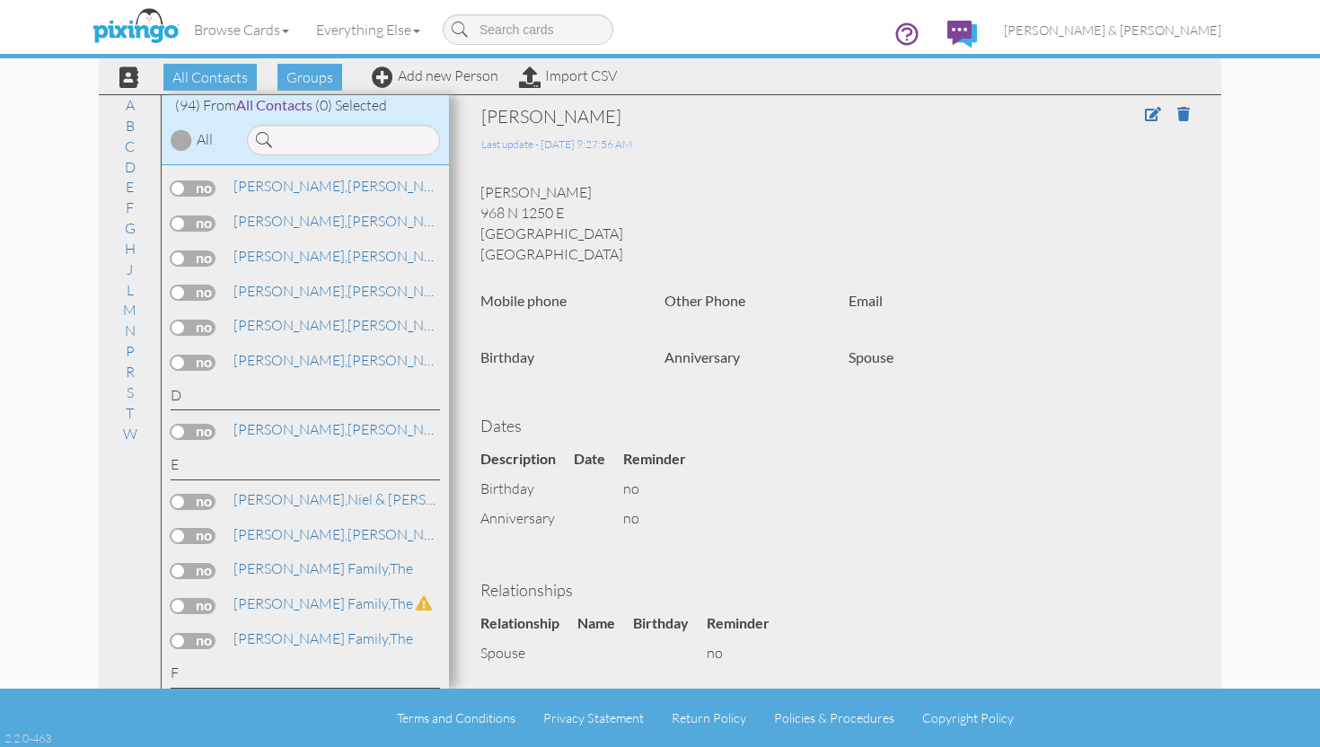
scroll to position [701, 0]
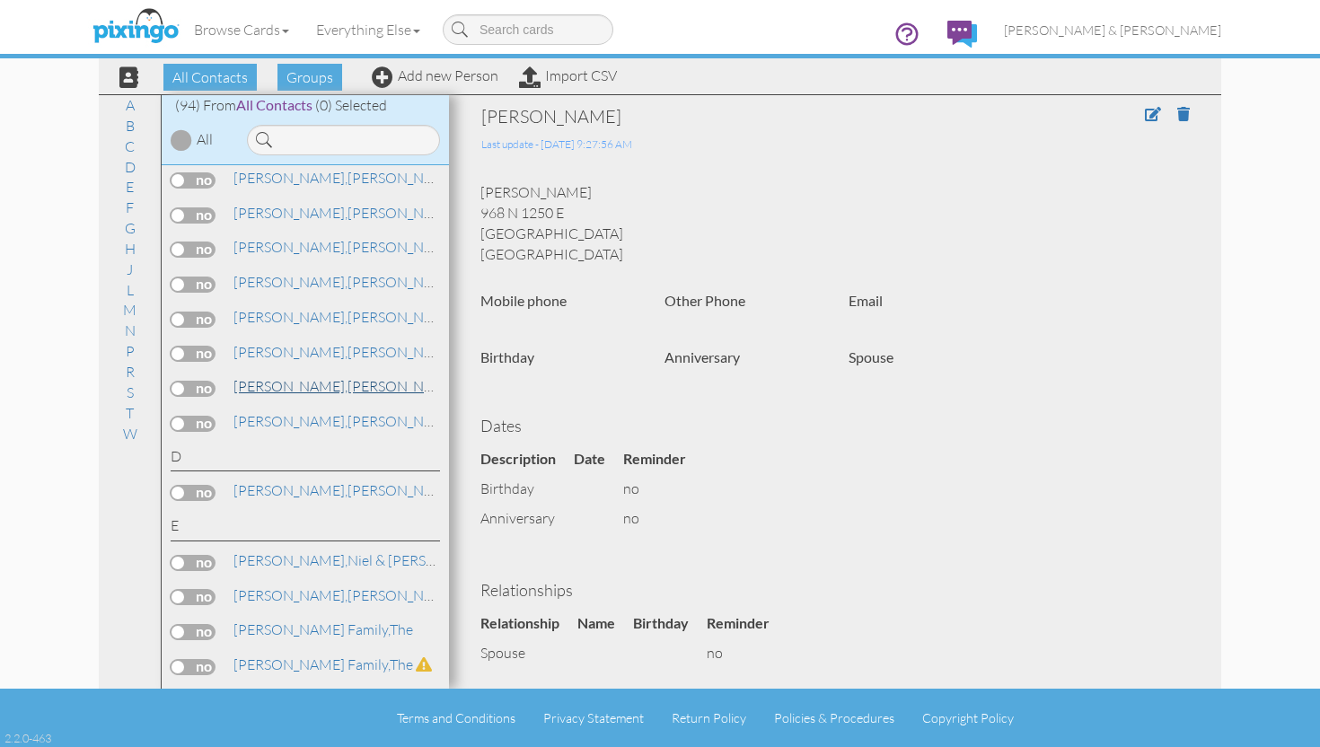
click at [258, 380] on span "[PERSON_NAME]," at bounding box center [290, 386] width 114 height 18
click at [267, 345] on span "[PERSON_NAME]," at bounding box center [290, 352] width 114 height 18
click at [277, 381] on span "[PERSON_NAME]," at bounding box center [290, 386] width 114 height 18
click at [1185, 117] on span at bounding box center [1183, 114] width 13 height 14
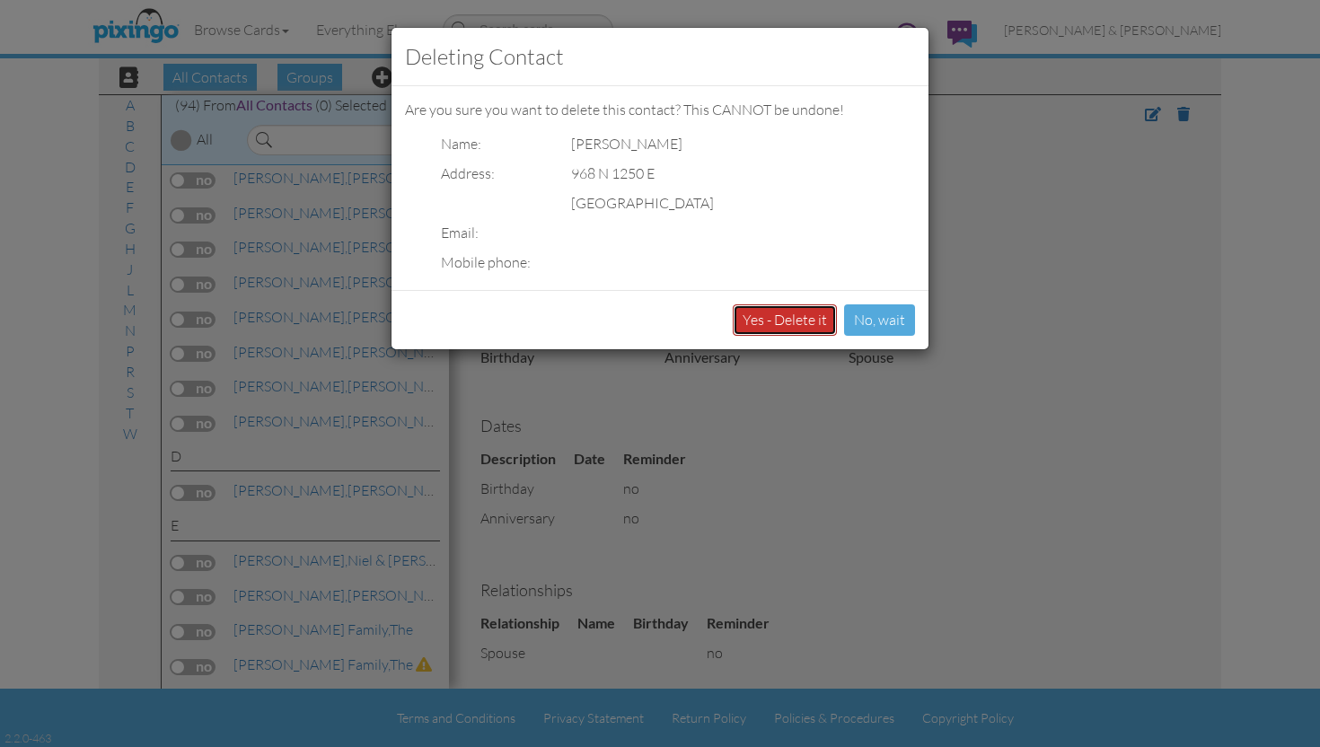
click at [804, 313] on button "Yes - Delete it" at bounding box center [785, 319] width 104 height 31
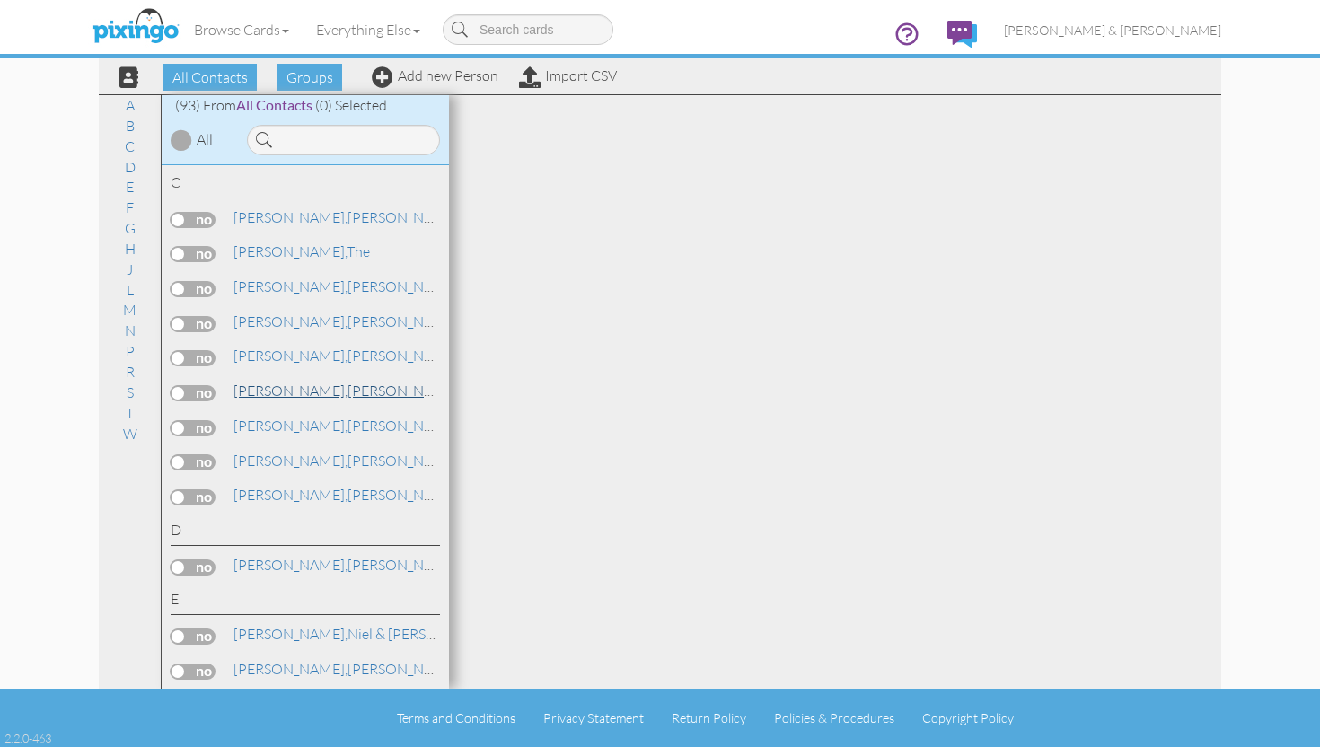
scroll to position [594, 0]
click at [197, 454] on label at bounding box center [193, 462] width 45 height 16
click at [0, 0] on input "checkbox" at bounding box center [0, 0] width 0 height 0
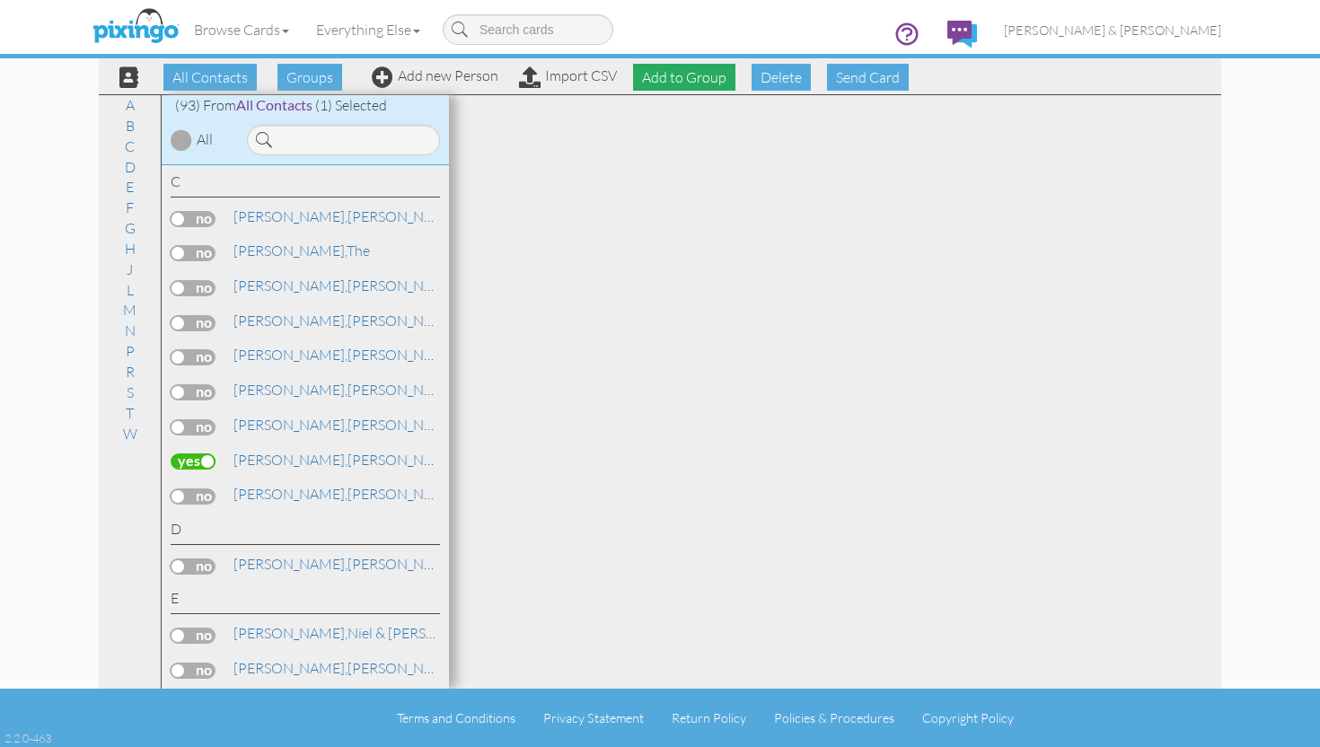
click at [671, 73] on span "Add to Group" at bounding box center [684, 77] width 102 height 27
click at [668, 119] on select "-- Select a group -- Christmas 2025 List Family" at bounding box center [684, 120] width 154 height 31
select select "10898"
click at [607, 105] on select "-- Select a group -- Christmas 2025 List Family" at bounding box center [684, 120] width 154 height 31
click at [642, 154] on icon at bounding box center [647, 152] width 12 height 18
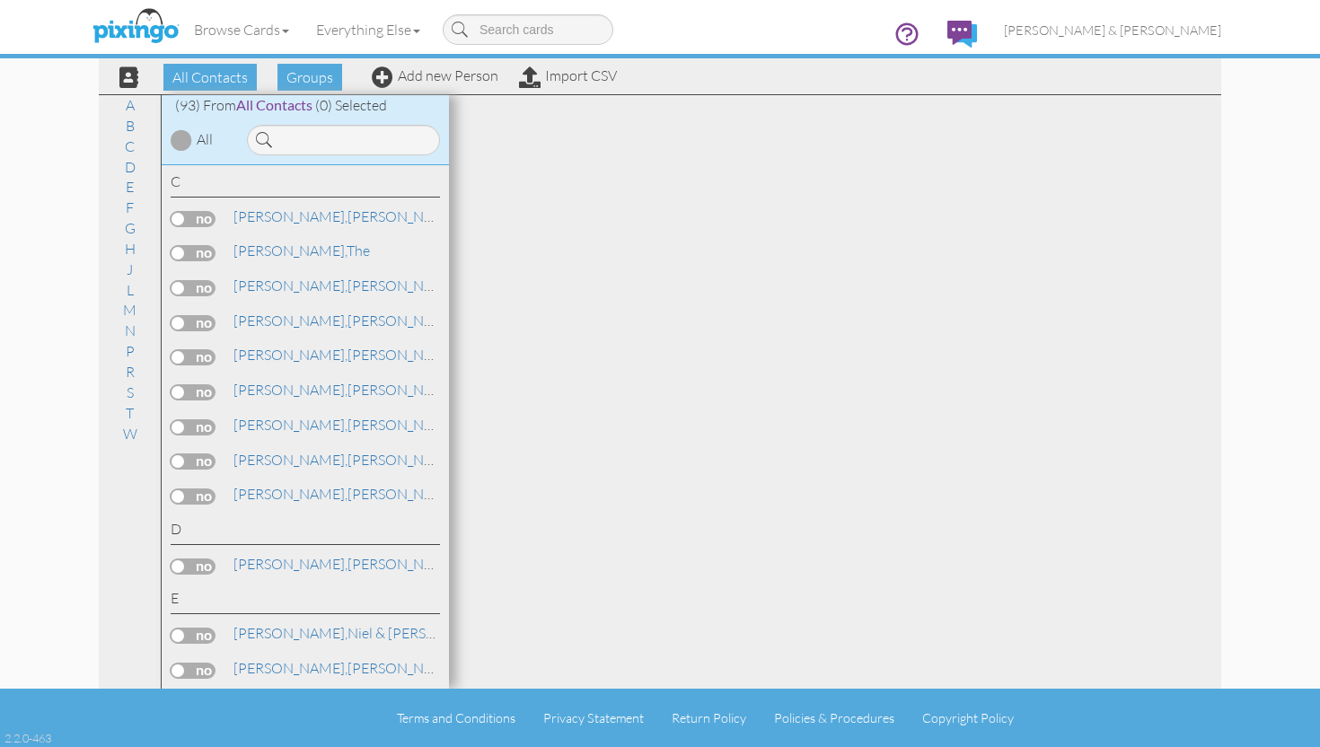
click at [642, 154] on div at bounding box center [835, 392] width 772 height 594
click at [437, 78] on link "Add new Person" at bounding box center [435, 75] width 127 height 18
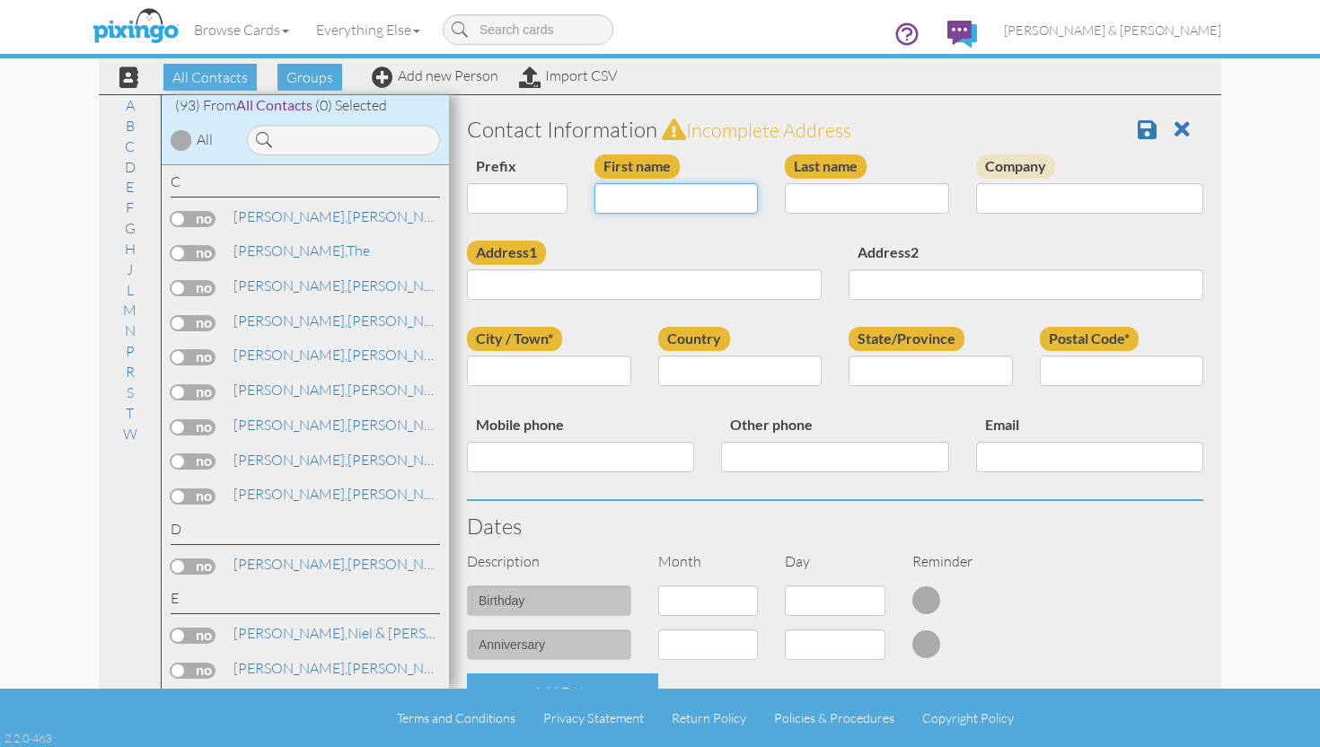
click at [645, 196] on input "First name" at bounding box center [677, 198] width 164 height 31
type input "[PERSON_NAME] & [PERSON_NAME]"
type input "Manzanares"
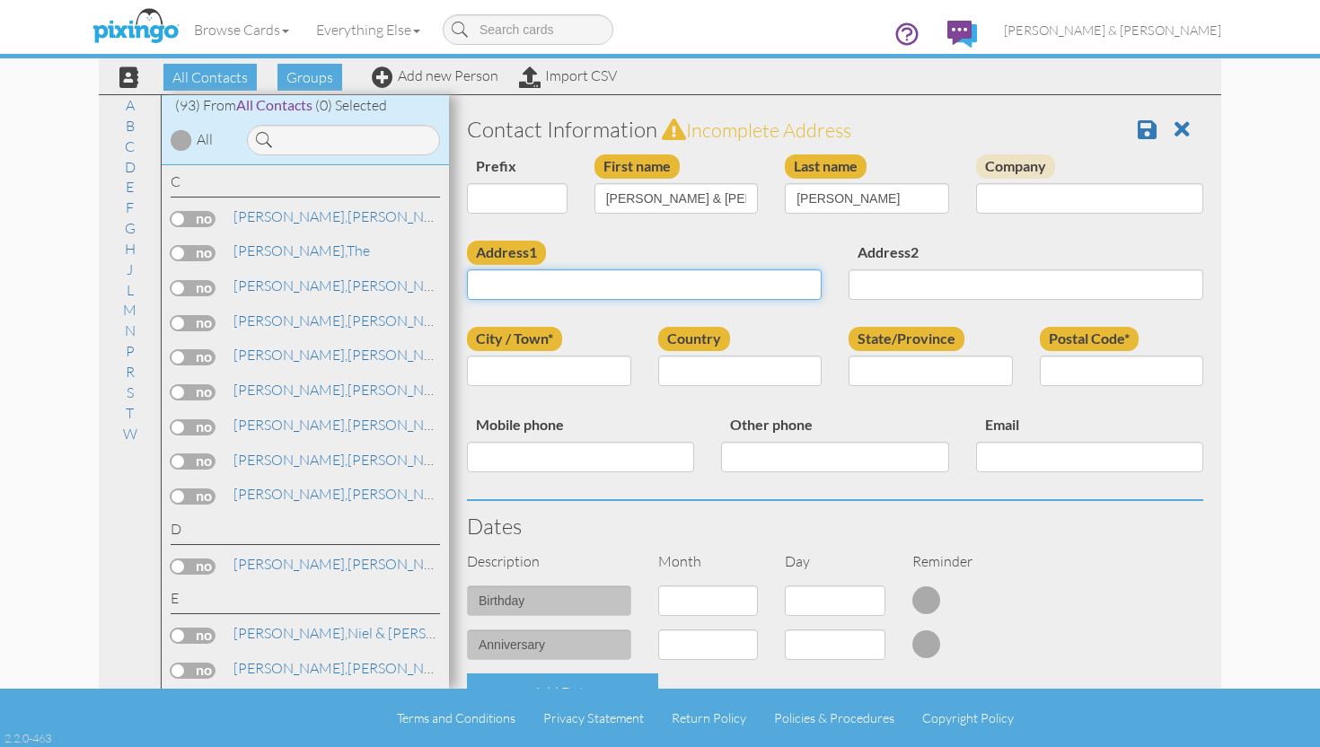
click at [669, 278] on input "Address1" at bounding box center [644, 284] width 355 height 31
type input "2327 E Mercer Point Cir"
type input "S"
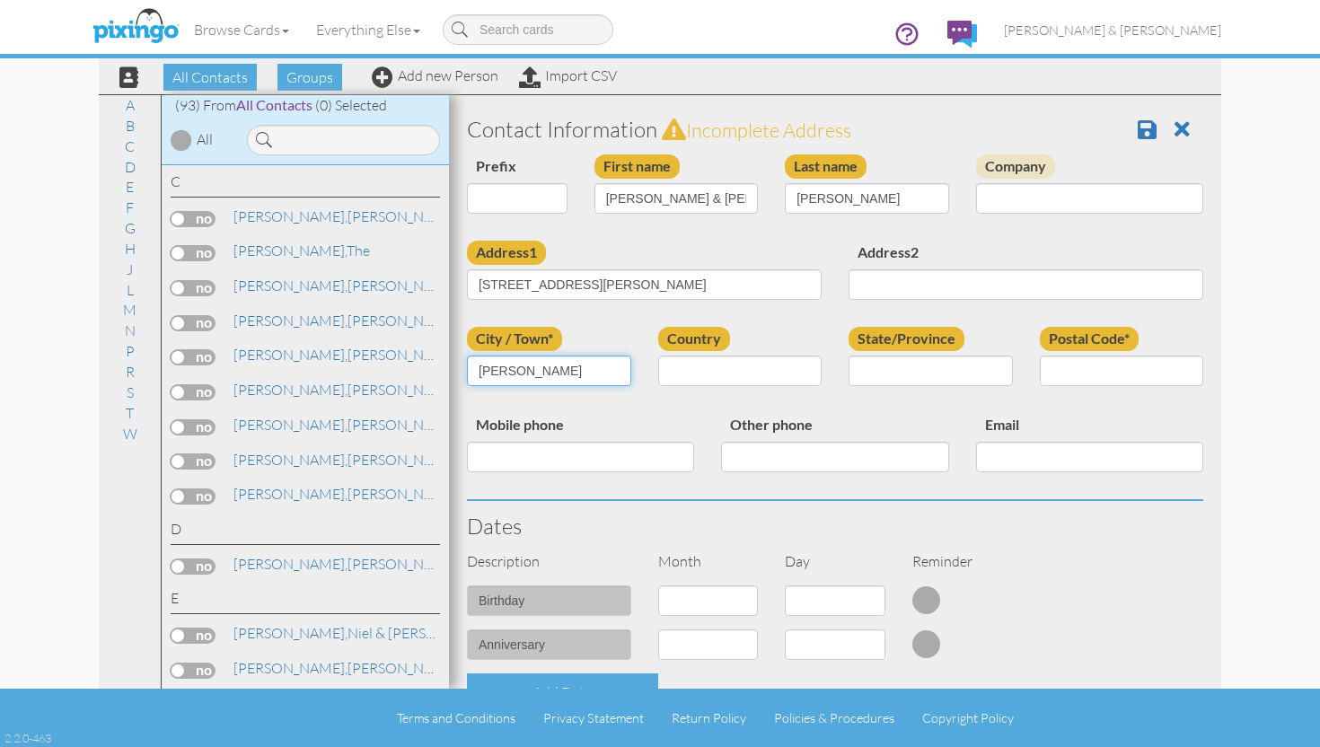
type input "Draper"
type input "UT"
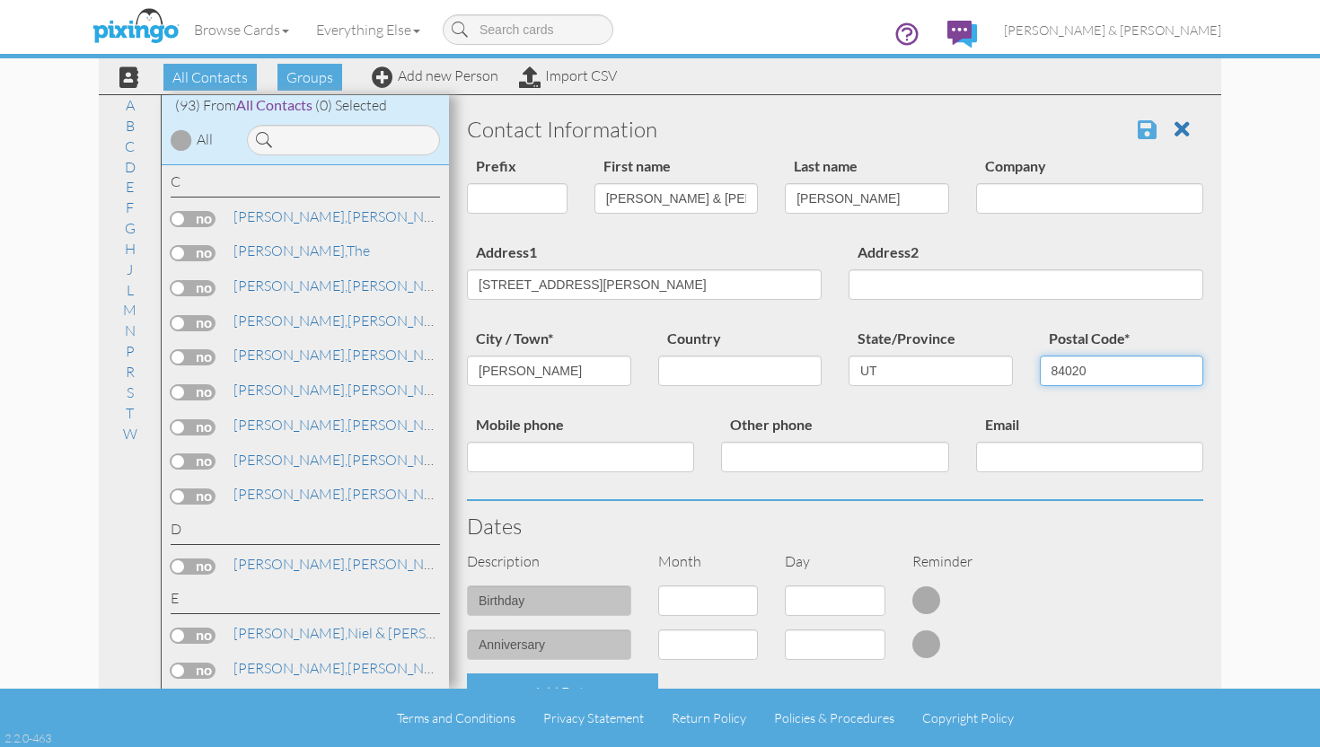
type input "84020"
click at [1148, 131] on span at bounding box center [1147, 130] width 19 height 22
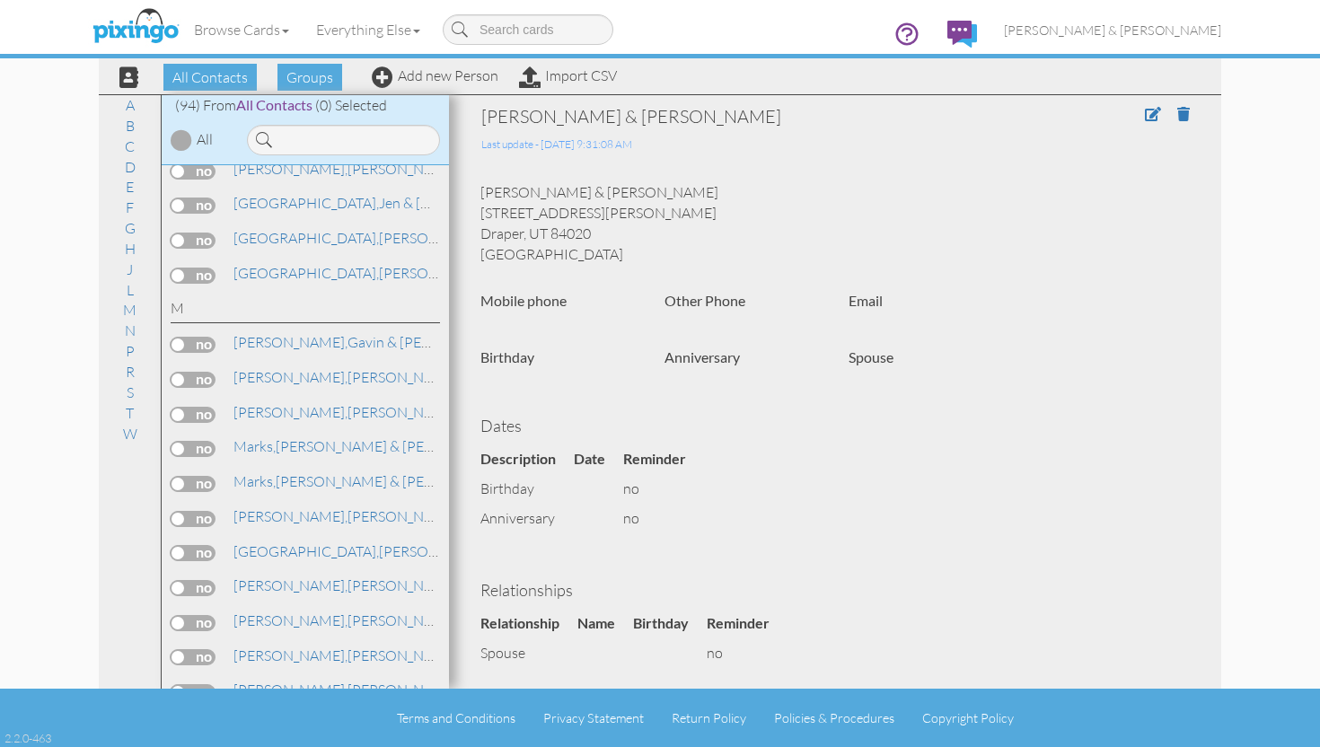
scroll to position [2305, 0]
click at [269, 373] on span "[PERSON_NAME]," at bounding box center [290, 382] width 114 height 18
click at [1185, 118] on span at bounding box center [1183, 114] width 13 height 14
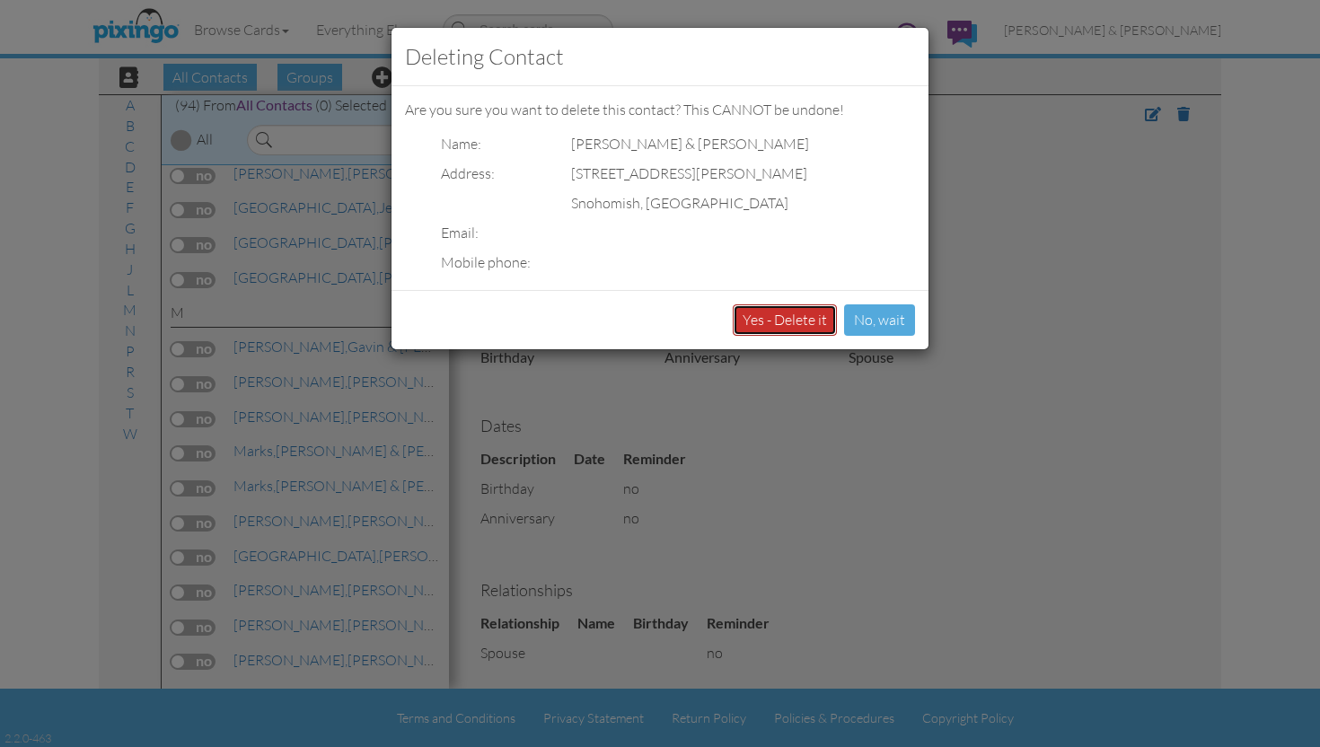
click at [816, 315] on button "Yes - Delete it" at bounding box center [785, 319] width 104 height 31
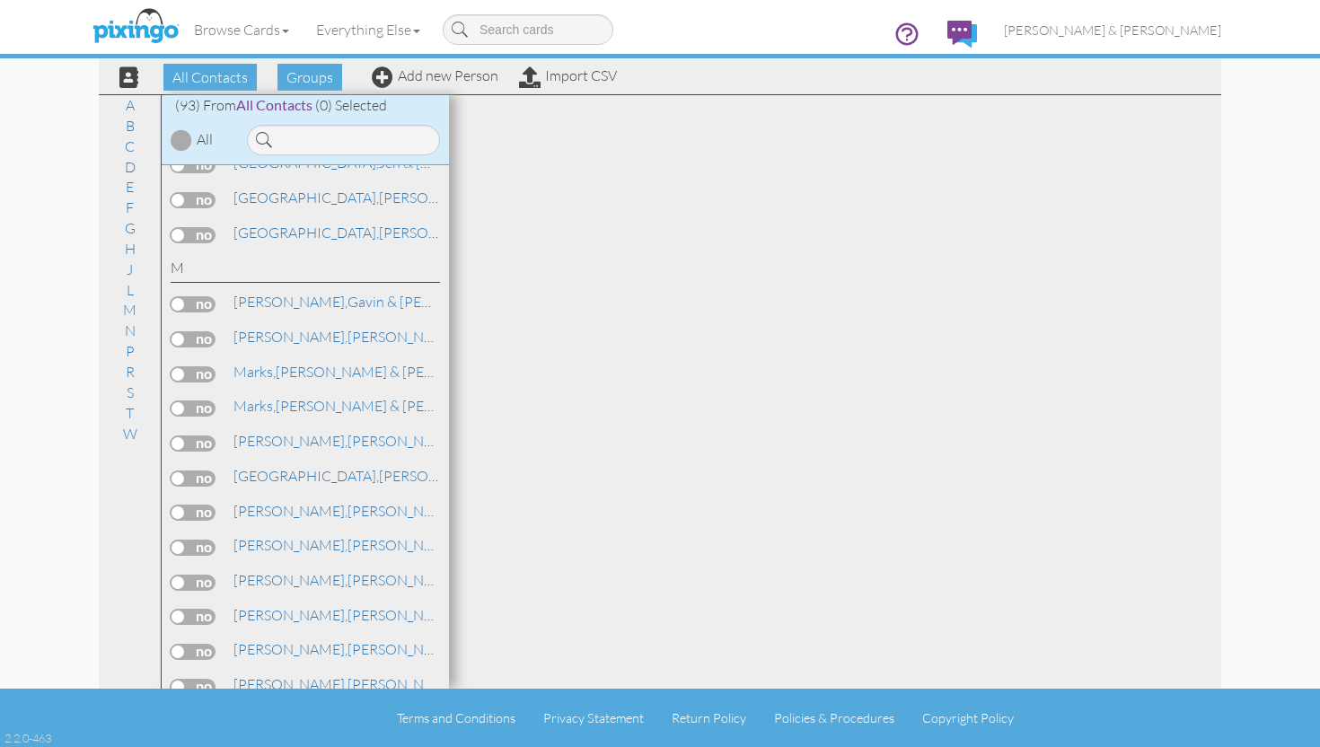
scroll to position [2344, 0]
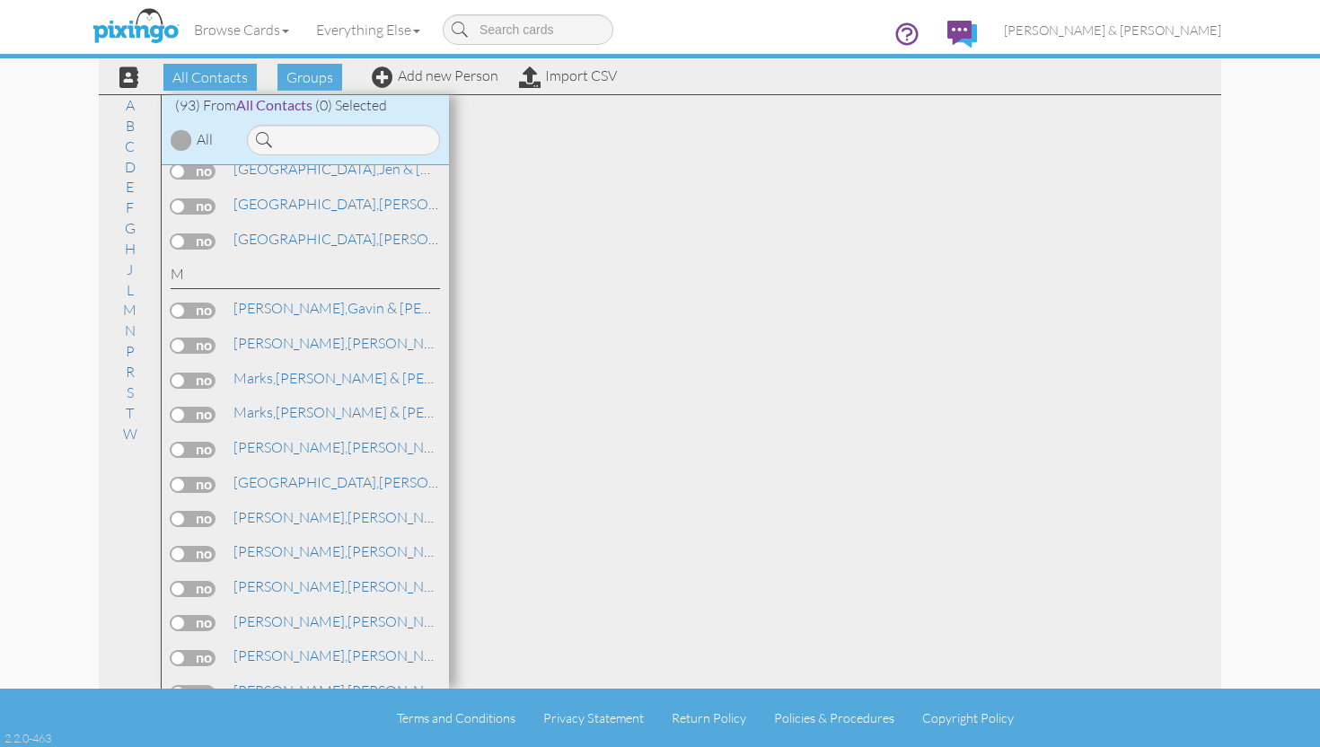
click at [190, 338] on label at bounding box center [193, 346] width 45 height 16
click at [0, 0] on input "checkbox" at bounding box center [0, 0] width 0 height 0
click at [657, 88] on span "Add to Group" at bounding box center [684, 77] width 102 height 27
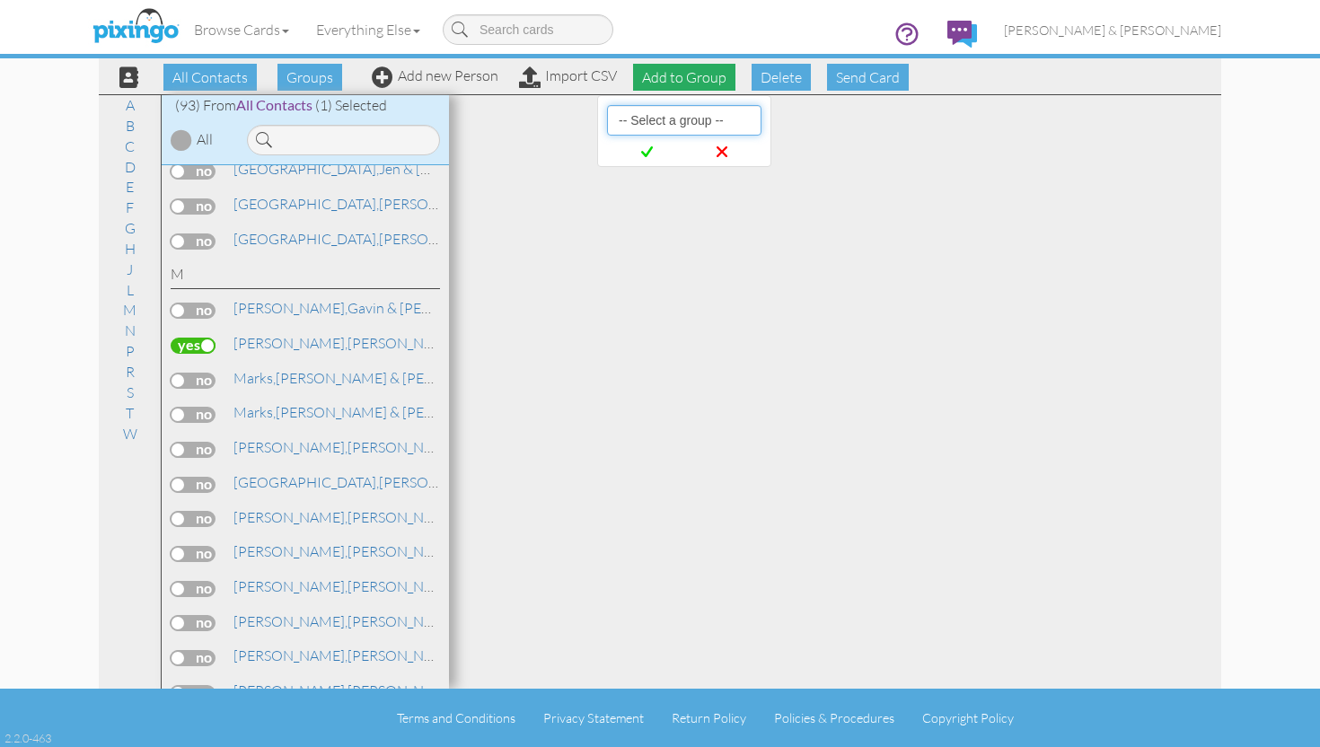
click at [656, 122] on select "-- Select a group -- Christmas 2025 List Family" at bounding box center [684, 120] width 154 height 31
select select "10898"
click at [607, 105] on select "-- Select a group -- Christmas 2025 List Family" at bounding box center [684, 120] width 154 height 31
click at [648, 157] on icon at bounding box center [647, 152] width 12 height 18
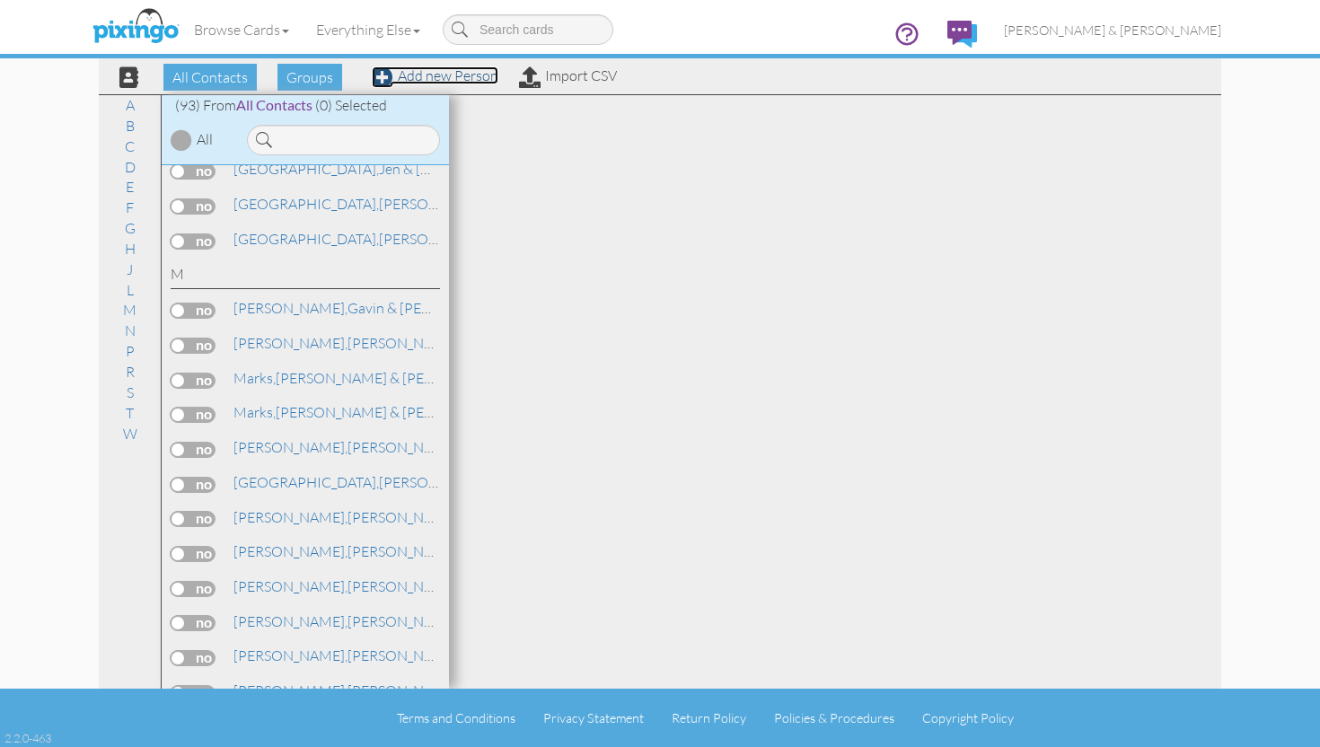
click at [429, 77] on link "Add new Person" at bounding box center [435, 75] width 127 height 18
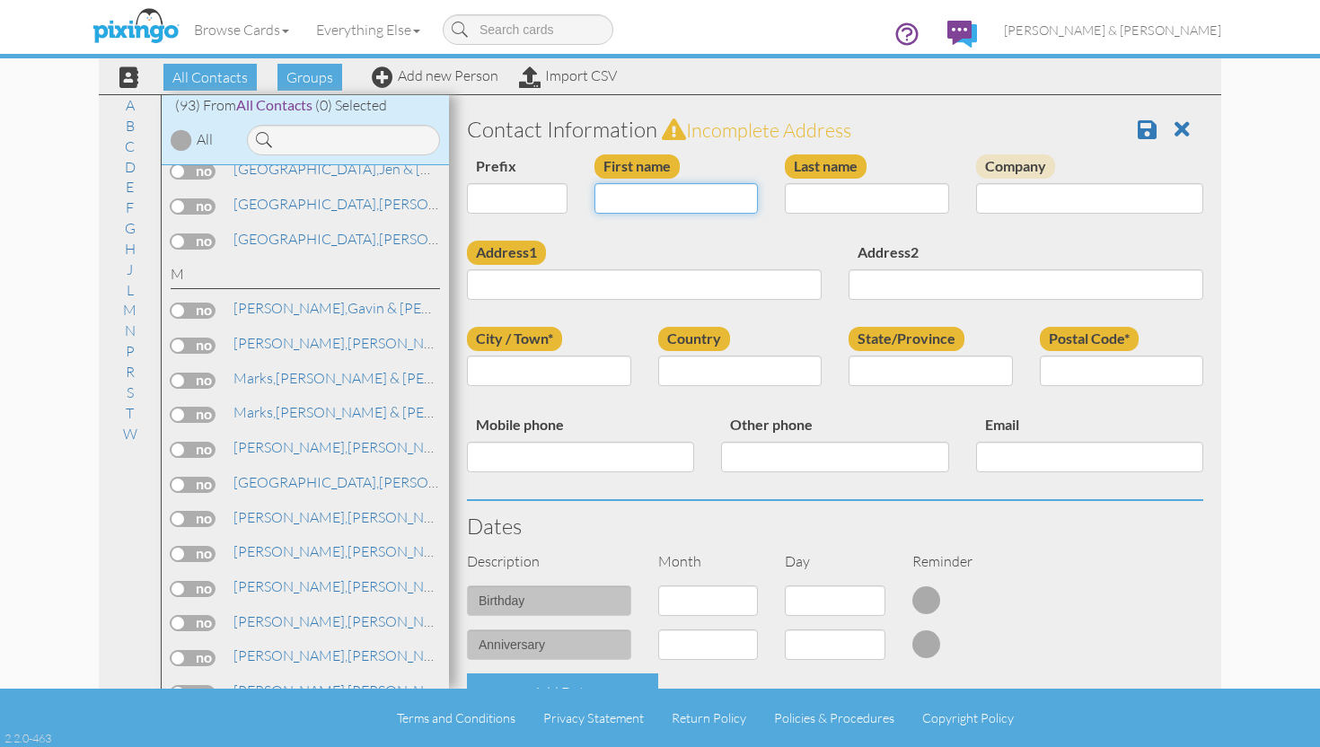
click at [650, 198] on input "First name" at bounding box center [677, 198] width 164 height 31
type input "The"
type input "McElaney Family"
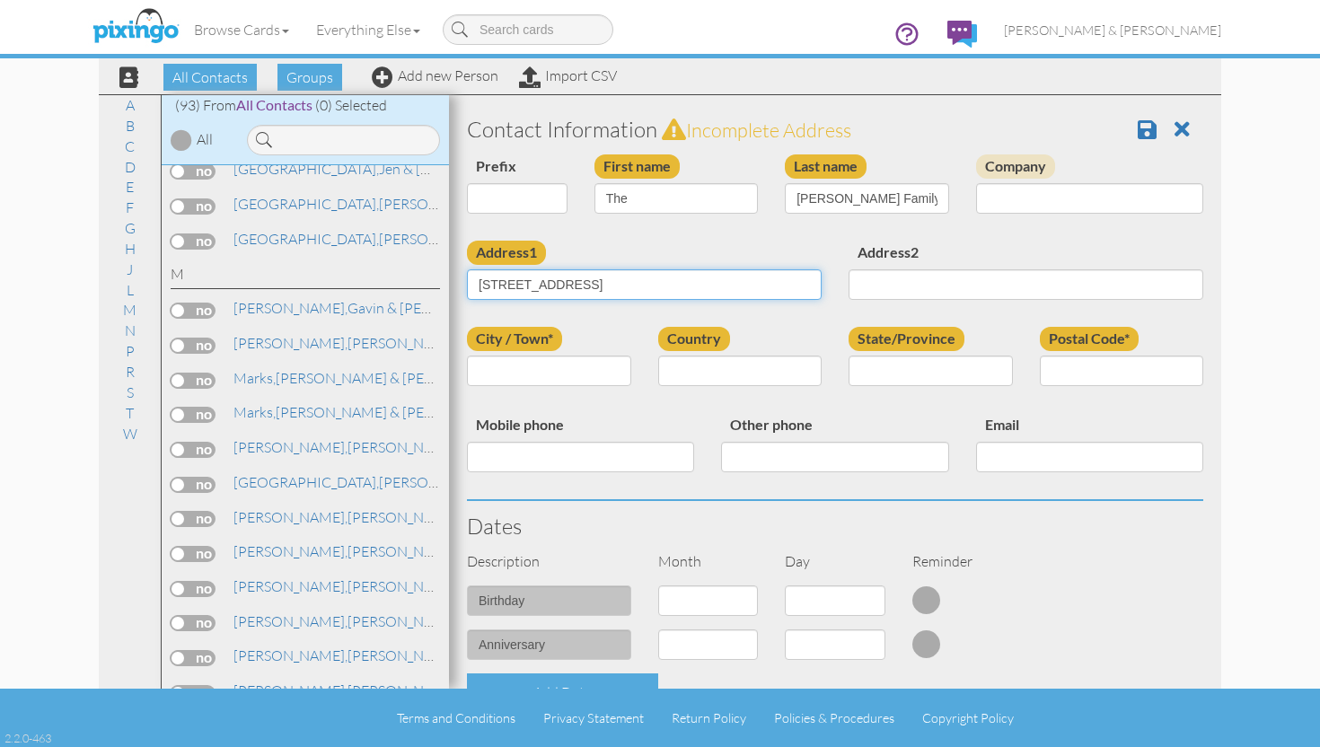
type input "1205 Del Mar Dr"
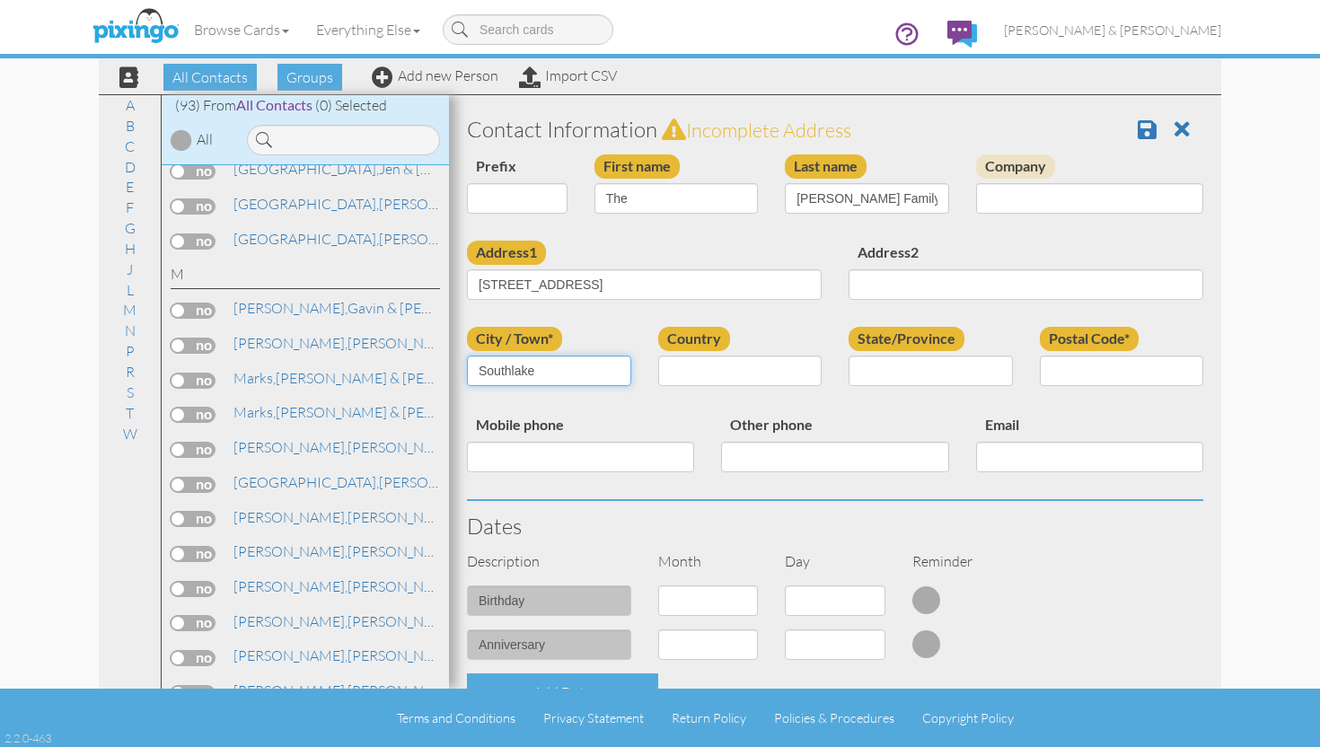
type input "Southlake"
type input "TX"
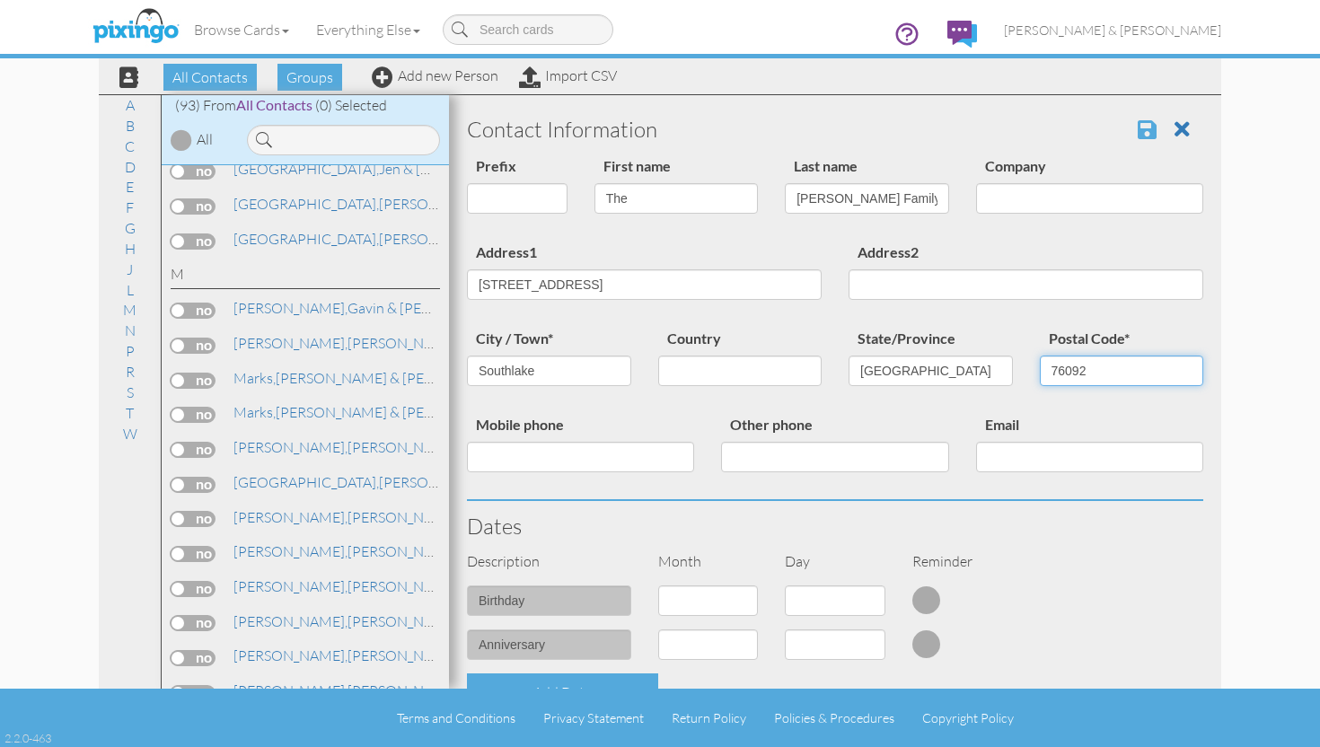
type input "76092"
click at [1152, 124] on span at bounding box center [1147, 130] width 19 height 22
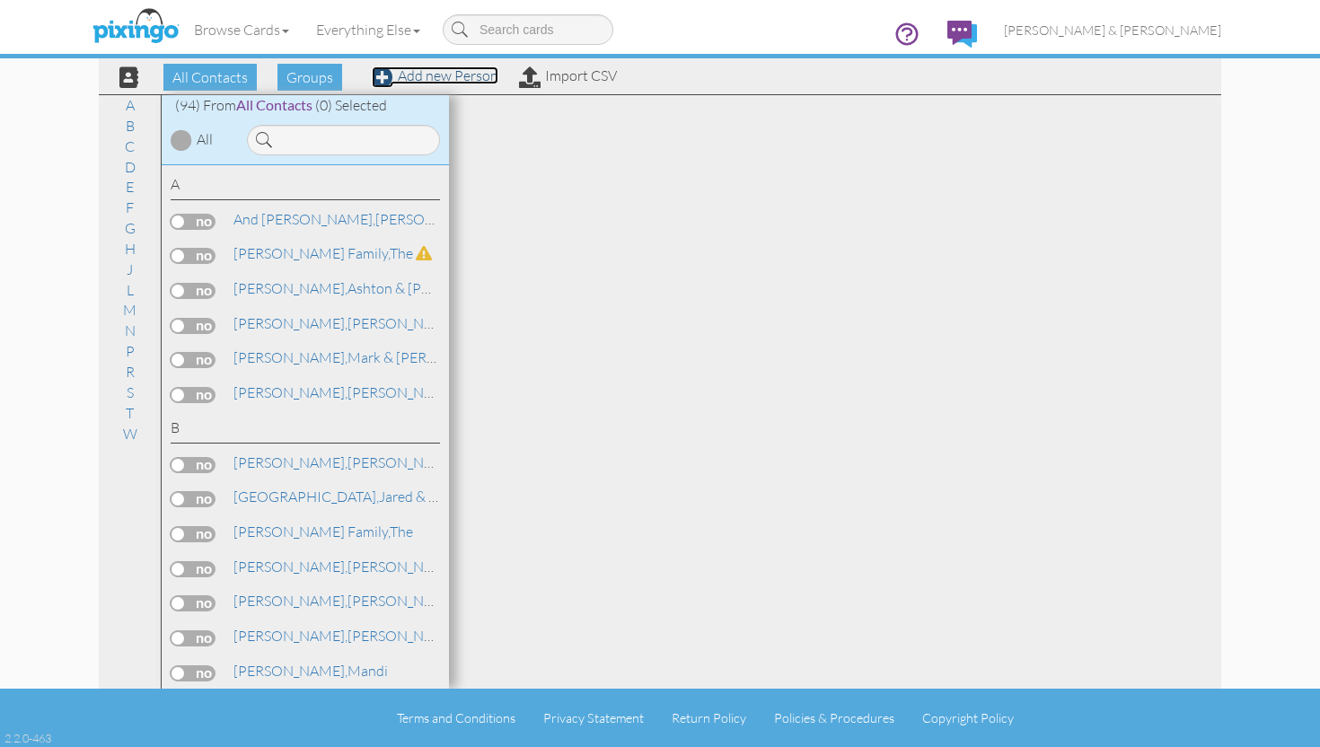
click at [445, 77] on link "Add new Person" at bounding box center [435, 75] width 127 height 18
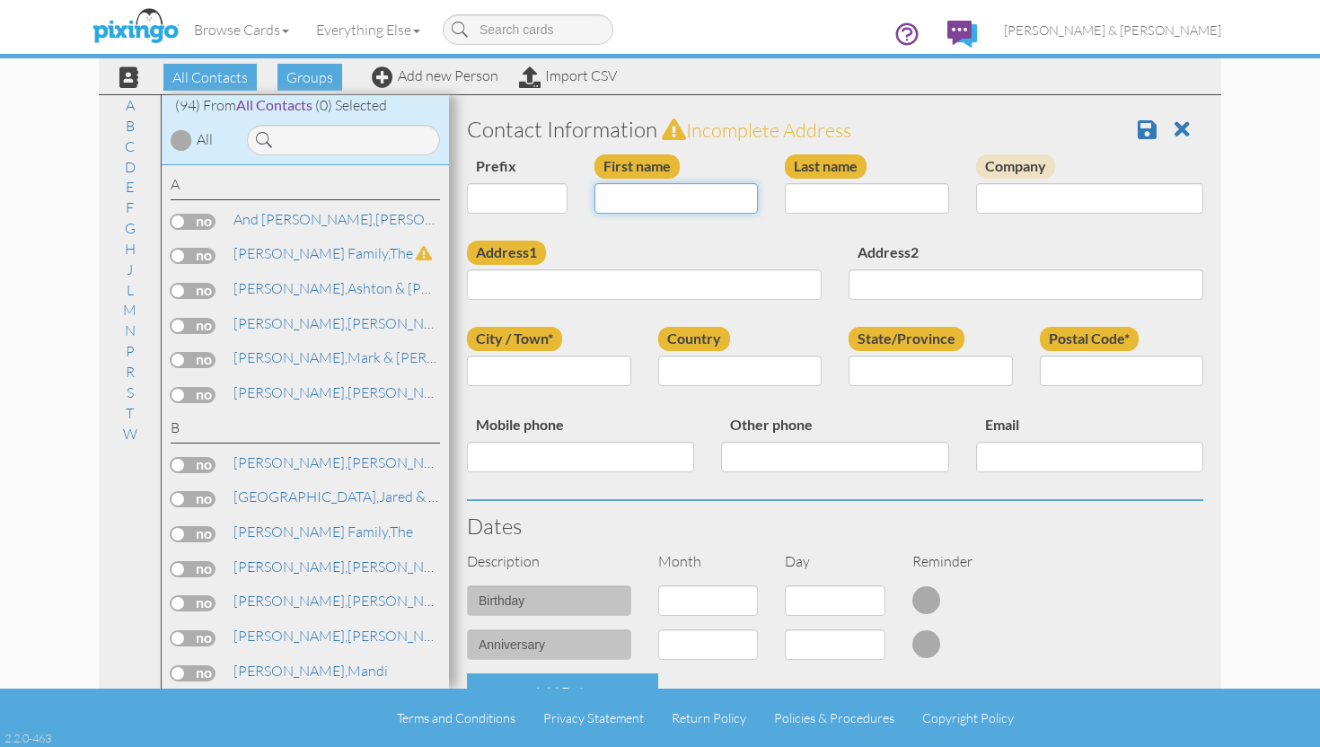
click at [648, 196] on input "First name" at bounding box center [677, 198] width 164 height 31
type input "[PERSON_NAME] & [PERSON_NAME]"
type input "[PERSON_NAME]"
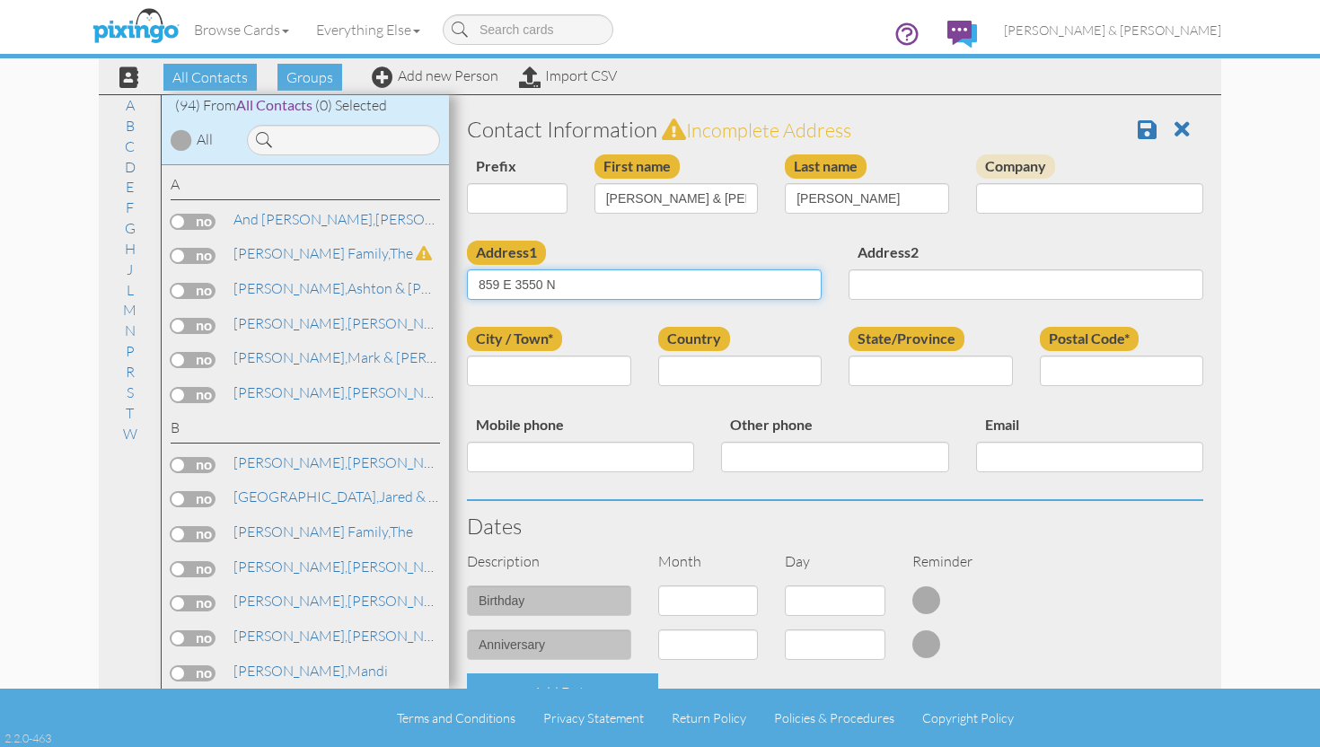
type input "859 E 3550 N"
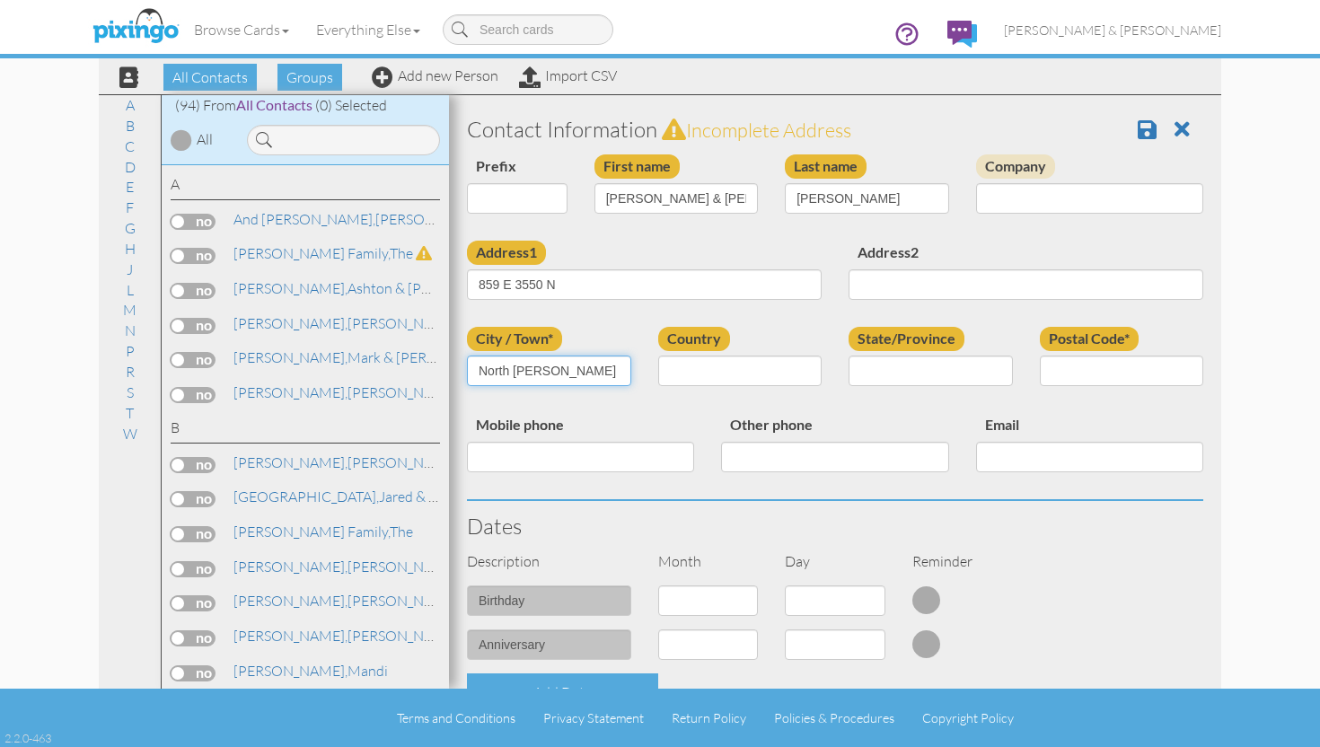
type input "North [PERSON_NAME]"
type input "UT"
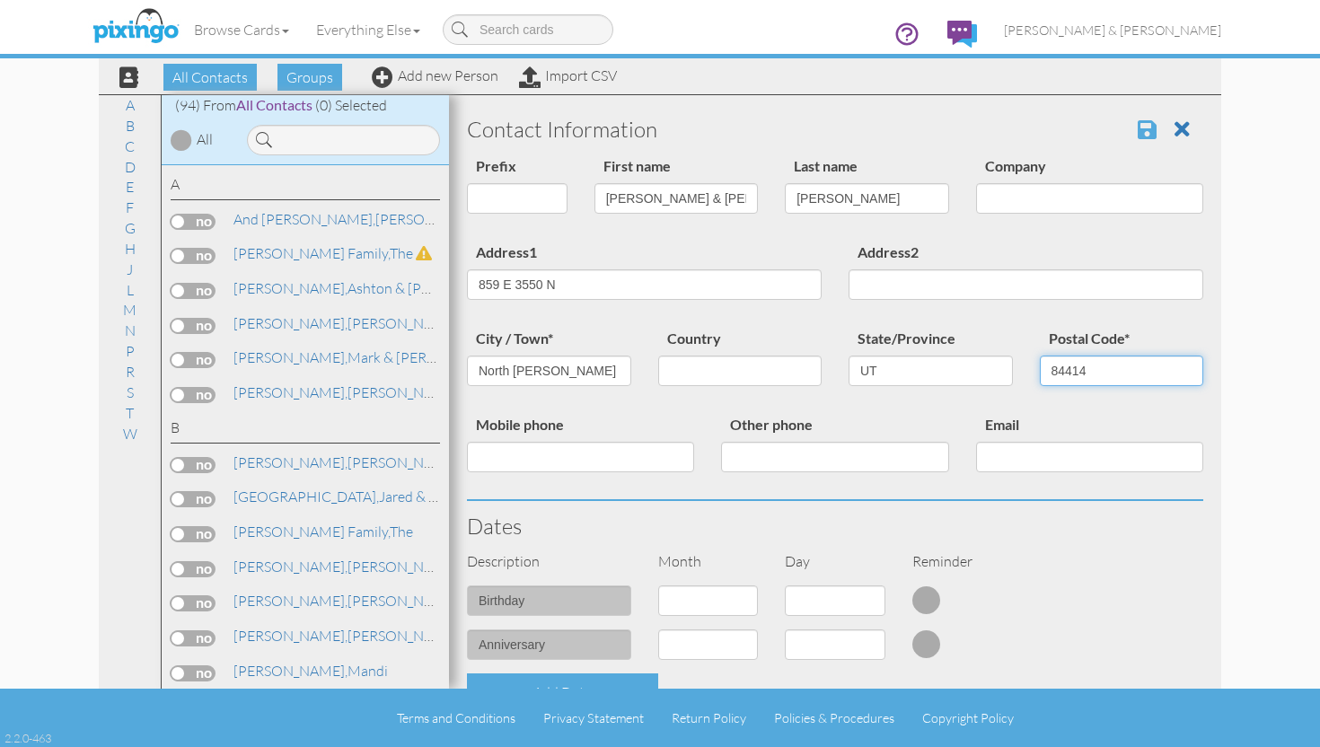
type input "84414"
click at [1141, 130] on span at bounding box center [1147, 130] width 19 height 22
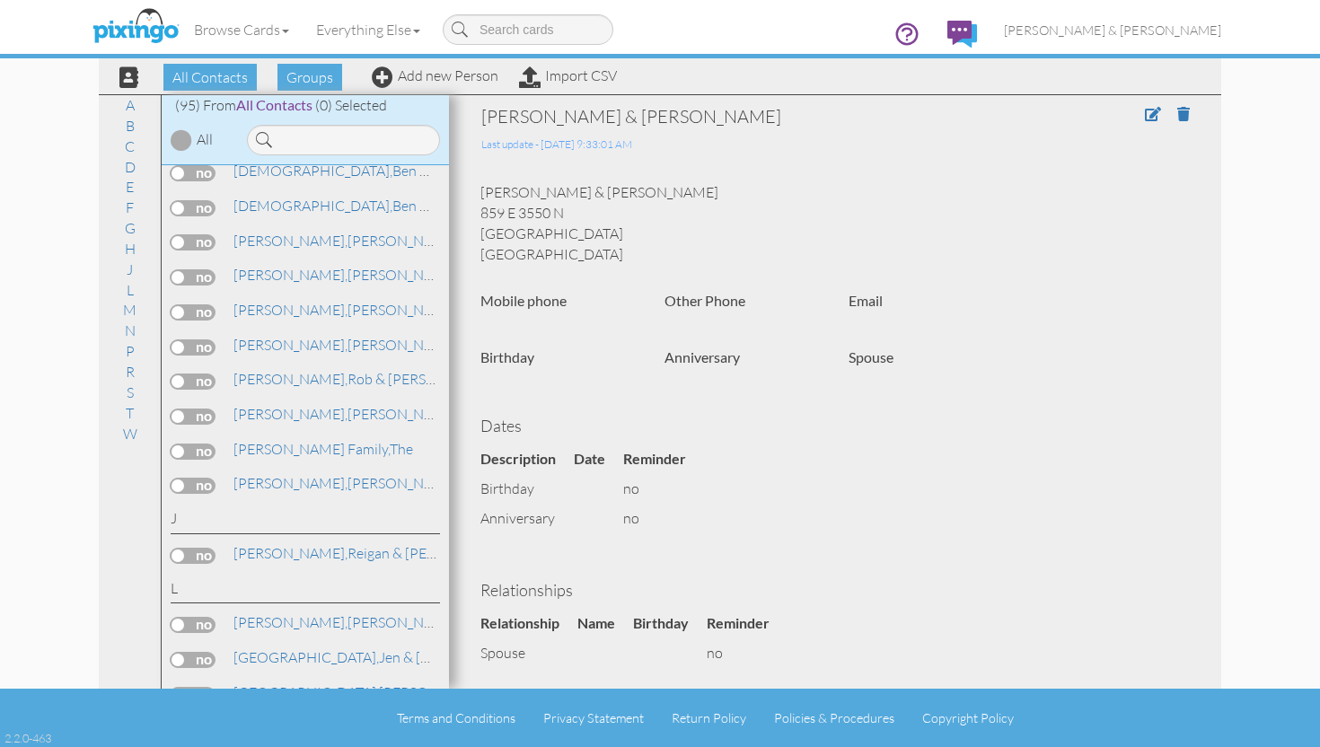
scroll to position [1897, 0]
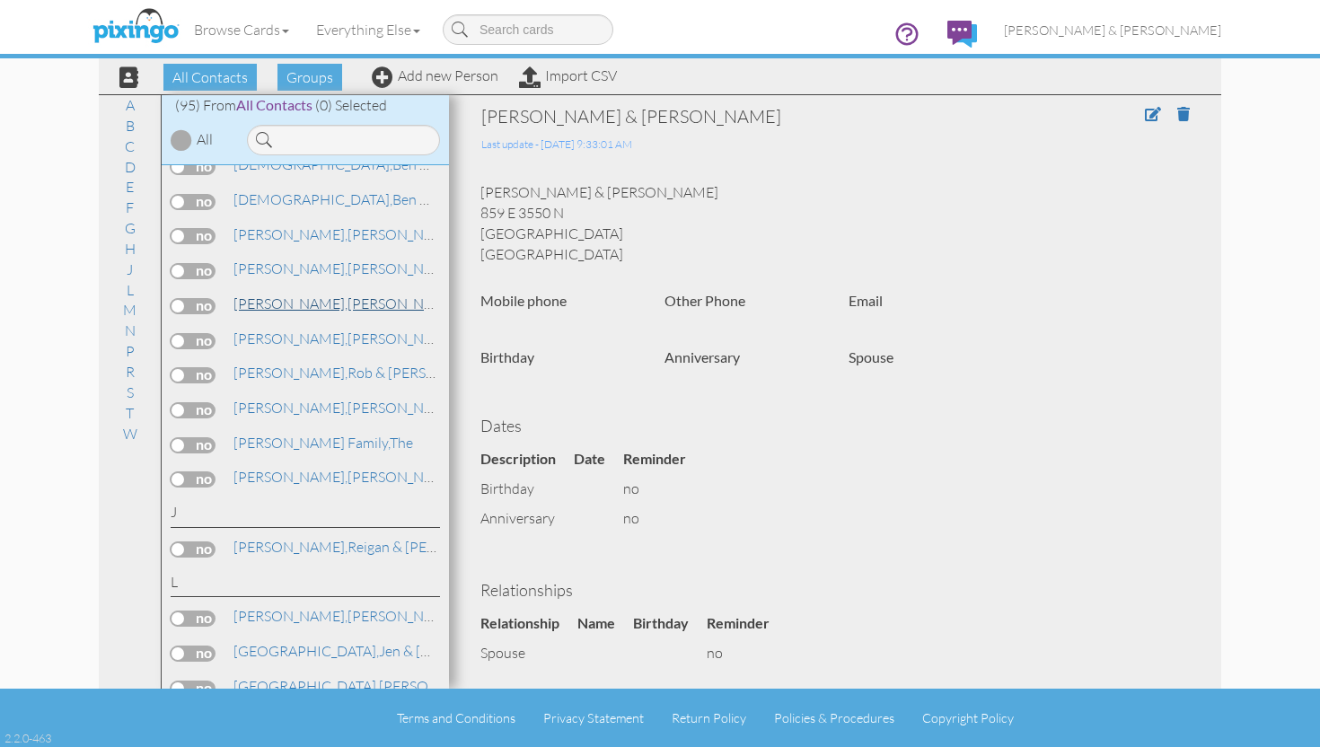
click at [290, 293] on link "[PERSON_NAME] & [PERSON_NAME]" at bounding box center [410, 304] width 356 height 22
click at [286, 328] on link "[PERSON_NAME] & [PERSON_NAME]" at bounding box center [410, 339] width 356 height 22
click at [1187, 112] on span at bounding box center [1183, 114] width 13 height 14
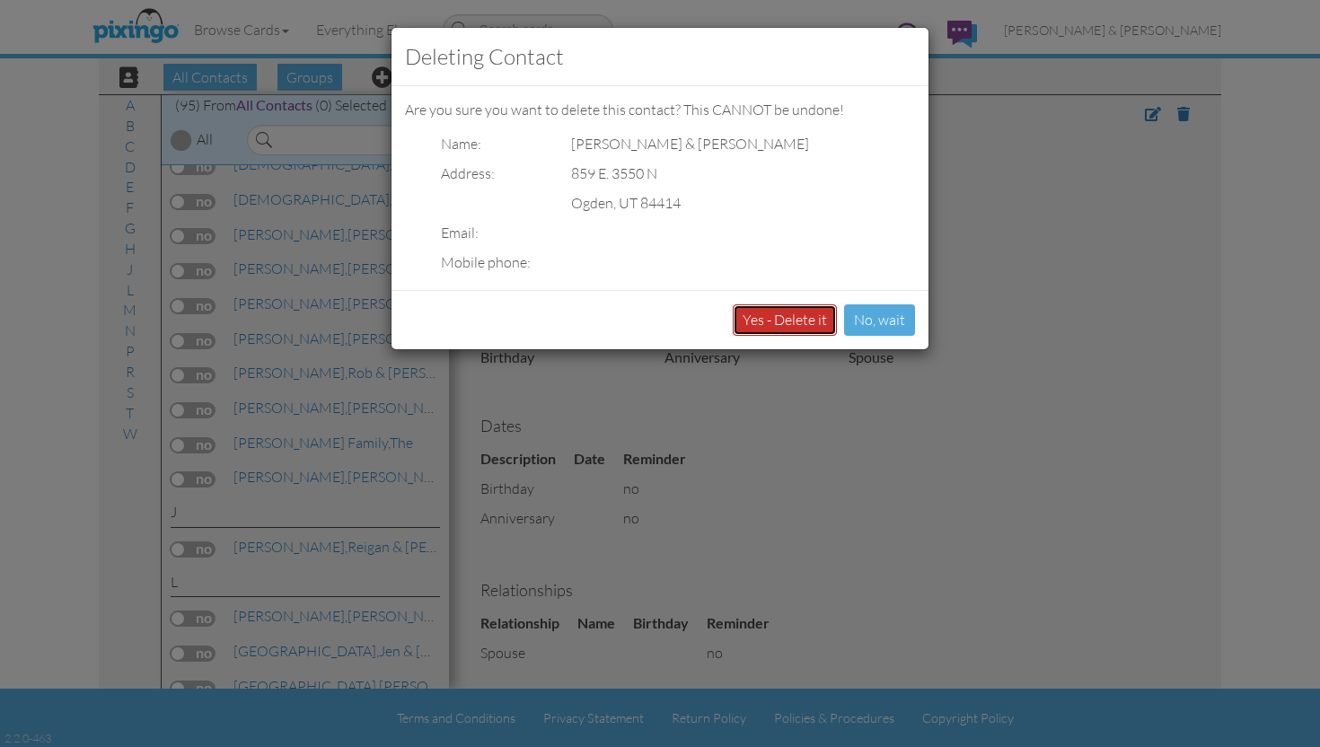
click at [788, 319] on button "Yes - Delete it" at bounding box center [785, 319] width 104 height 31
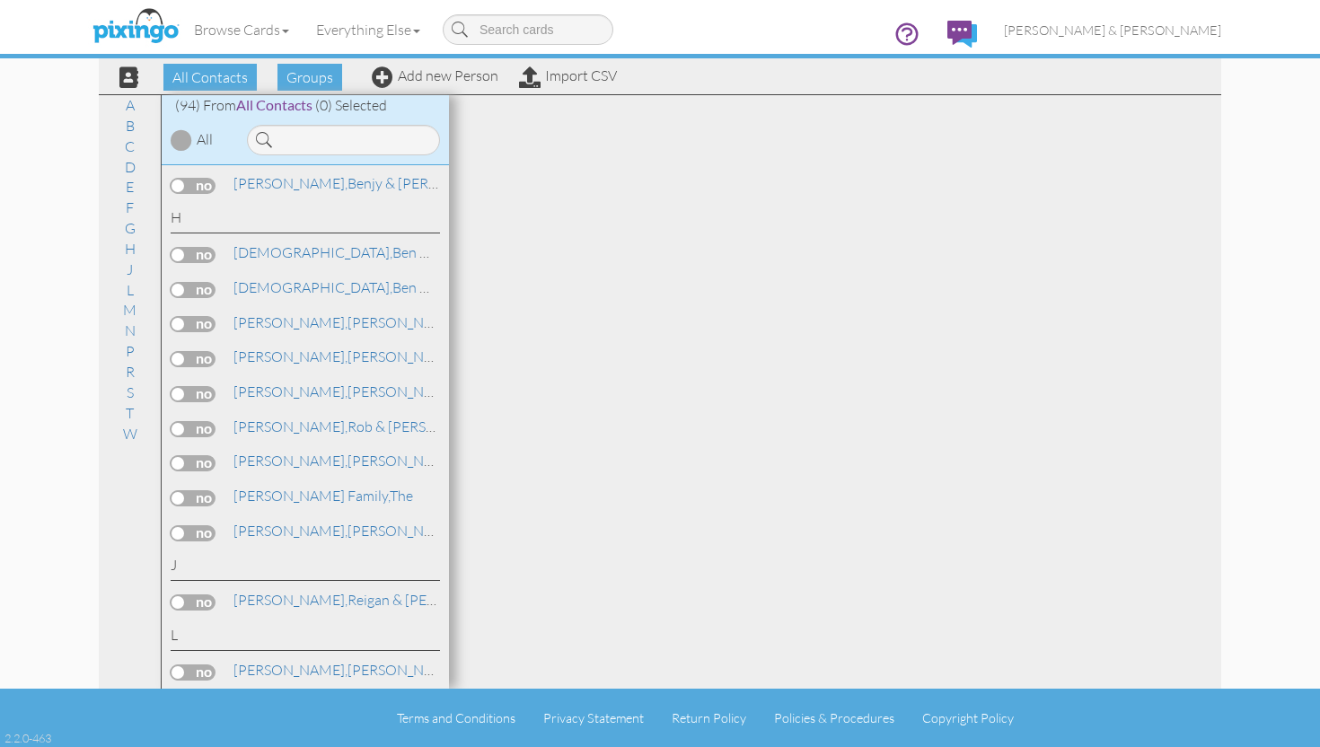
scroll to position [1817, 0]
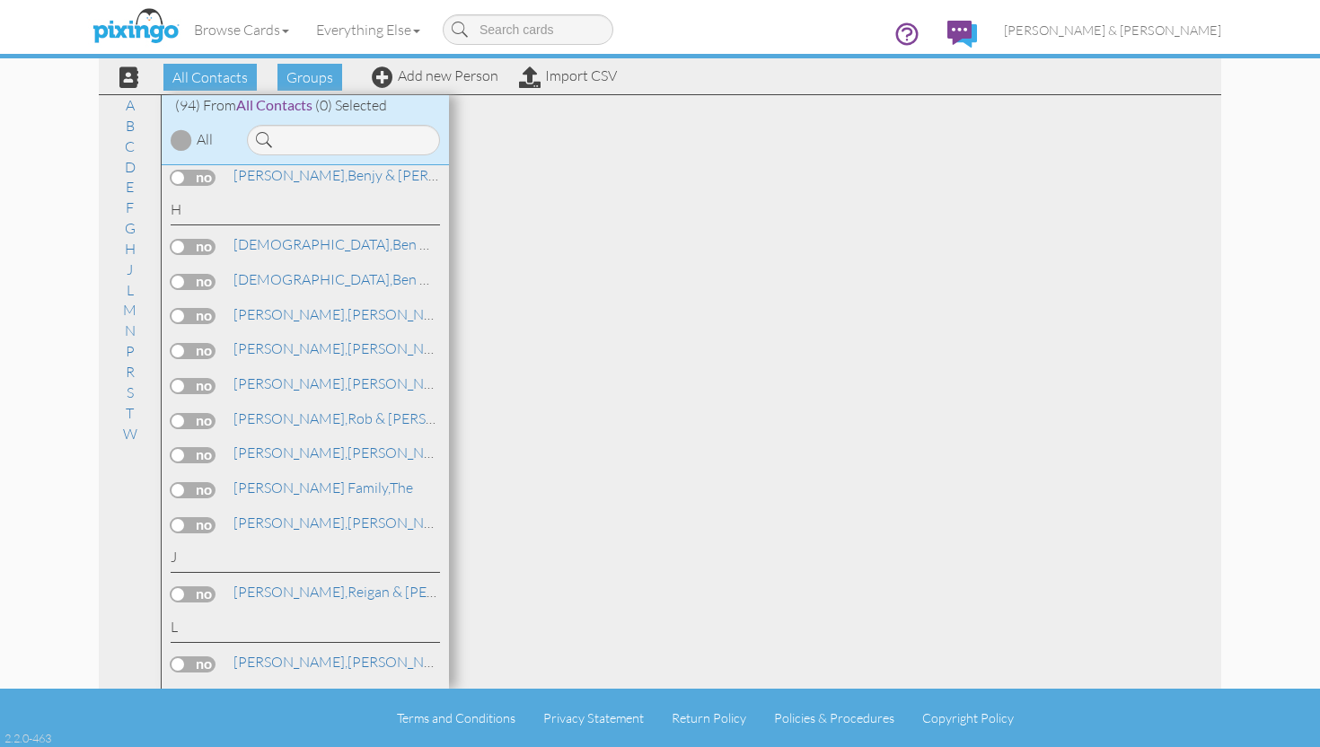
click at [187, 378] on label at bounding box center [193, 386] width 45 height 16
click at [0, 0] on input "checkbox" at bounding box center [0, 0] width 0 height 0
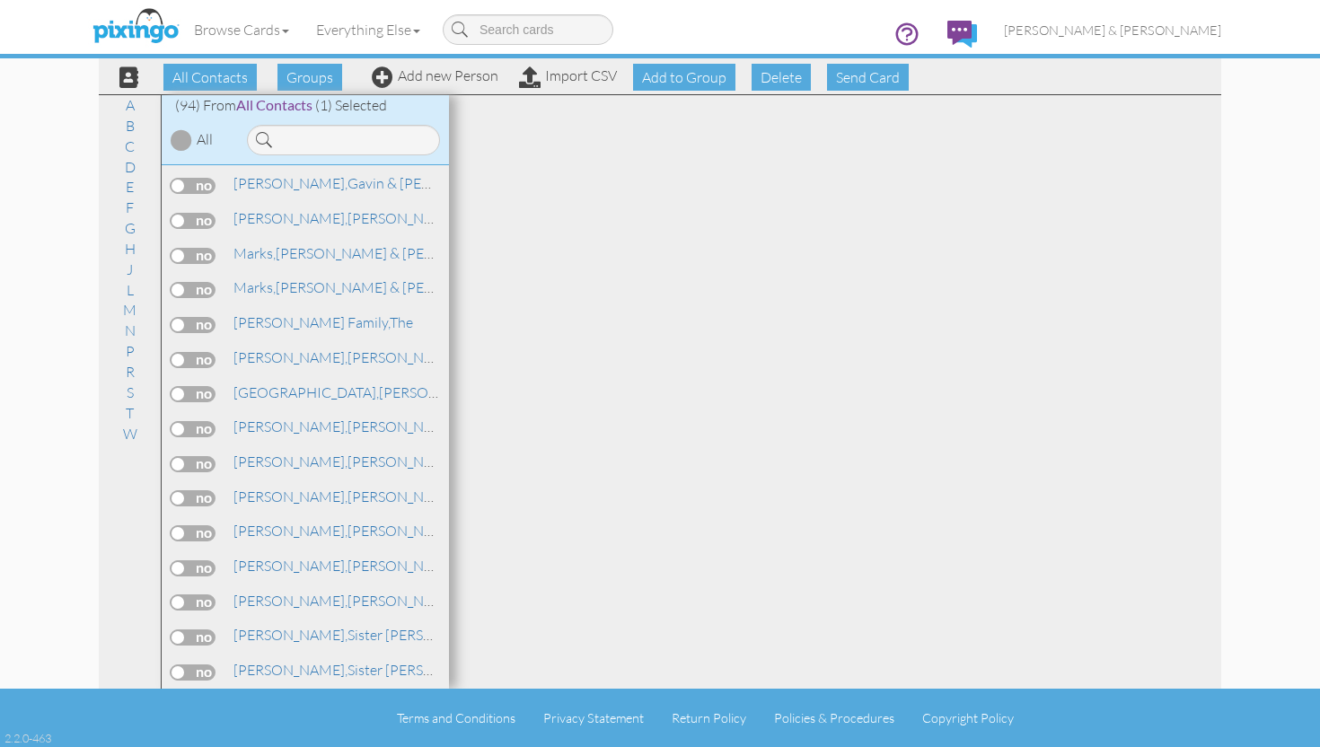
scroll to position [2461, 0]
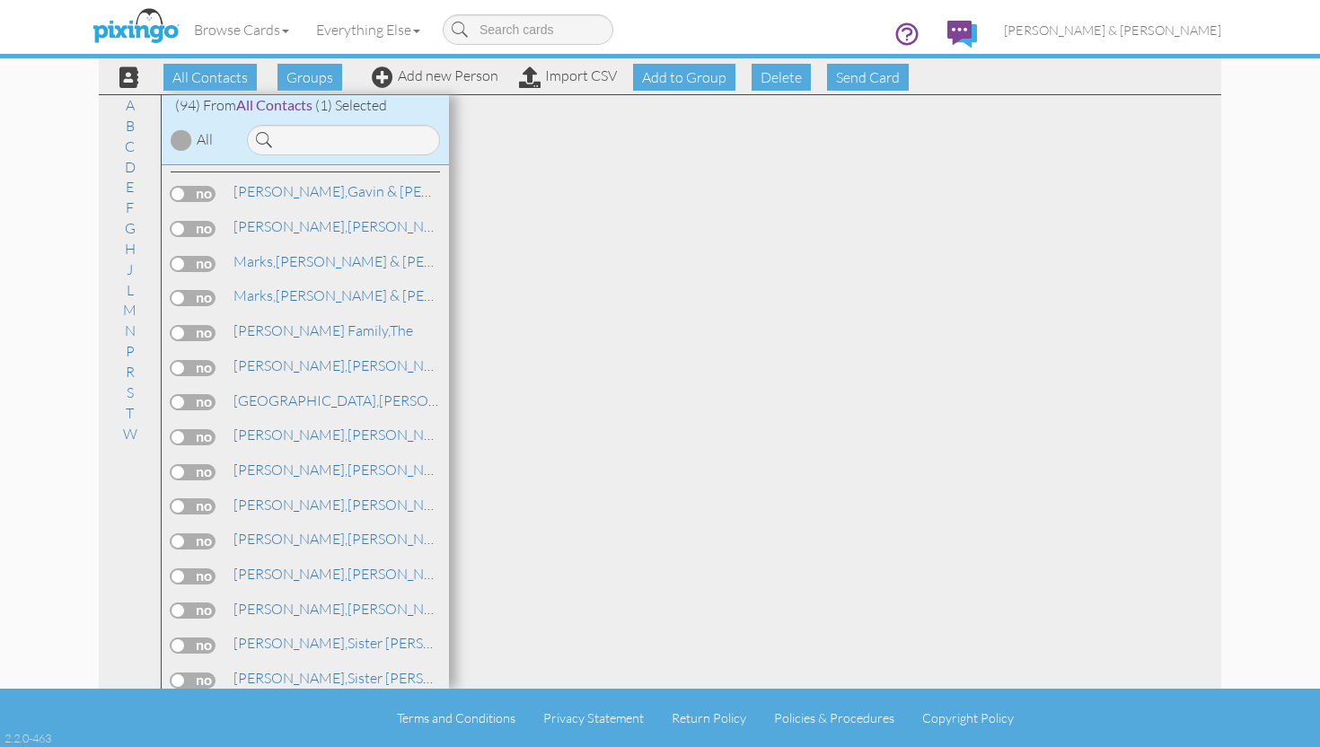
click at [200, 325] on label at bounding box center [193, 333] width 45 height 16
click at [0, 0] on input "checkbox" at bounding box center [0, 0] width 0 height 0
click at [659, 74] on span "Add to Group" at bounding box center [684, 77] width 102 height 27
click at [661, 118] on select "-- Select a group -- Christmas 2025 List Family" at bounding box center [684, 120] width 154 height 31
select select "10898"
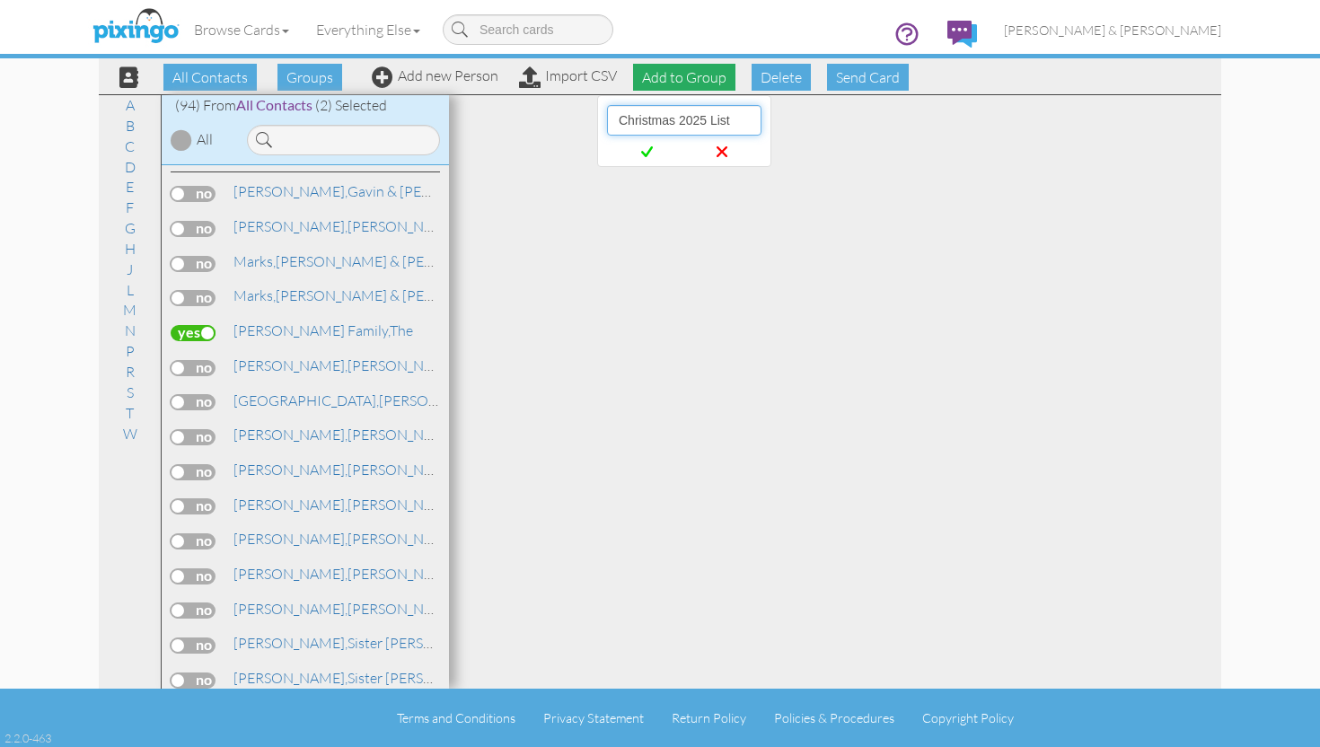
click at [607, 105] on select "-- Select a group -- Christmas 2025 List Family" at bounding box center [684, 120] width 154 height 31
click at [660, 157] on span at bounding box center [647, 152] width 73 height 33
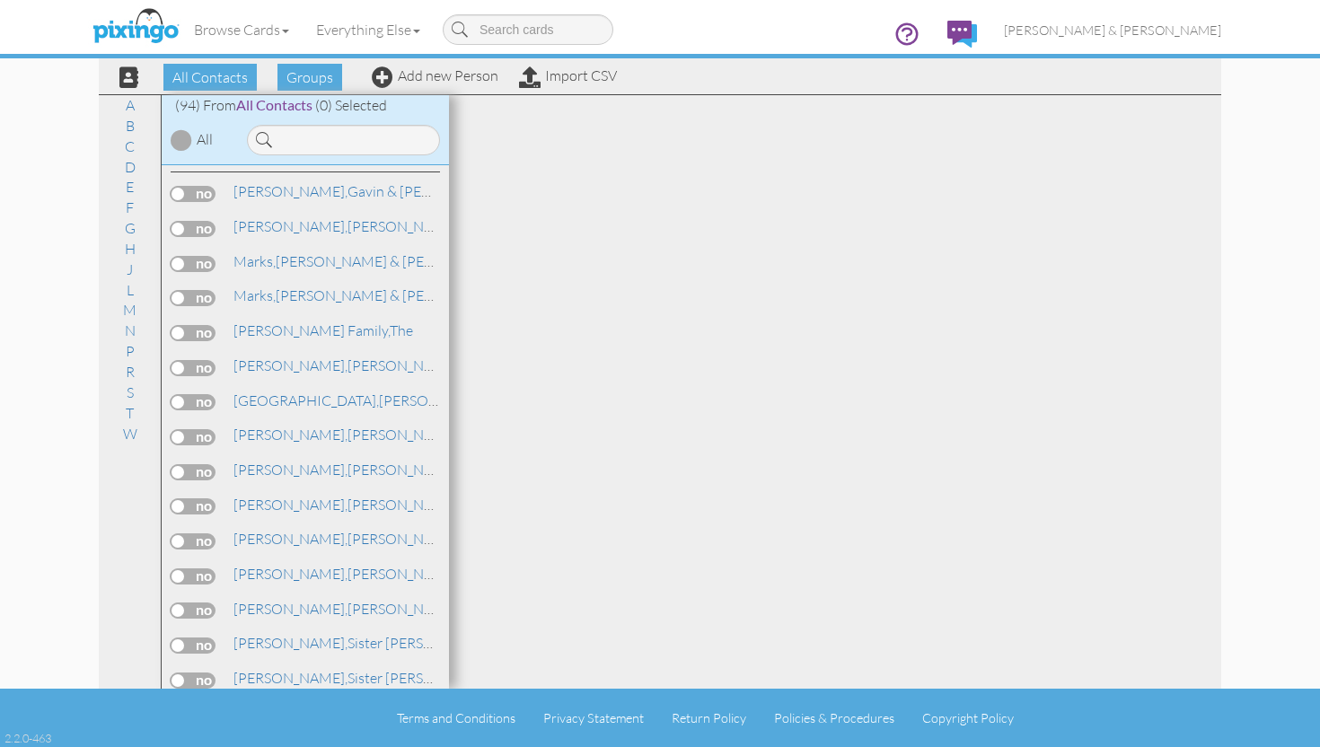
click at [660, 157] on div at bounding box center [835, 392] width 772 height 594
